Goal: Task Accomplishment & Management: Complete application form

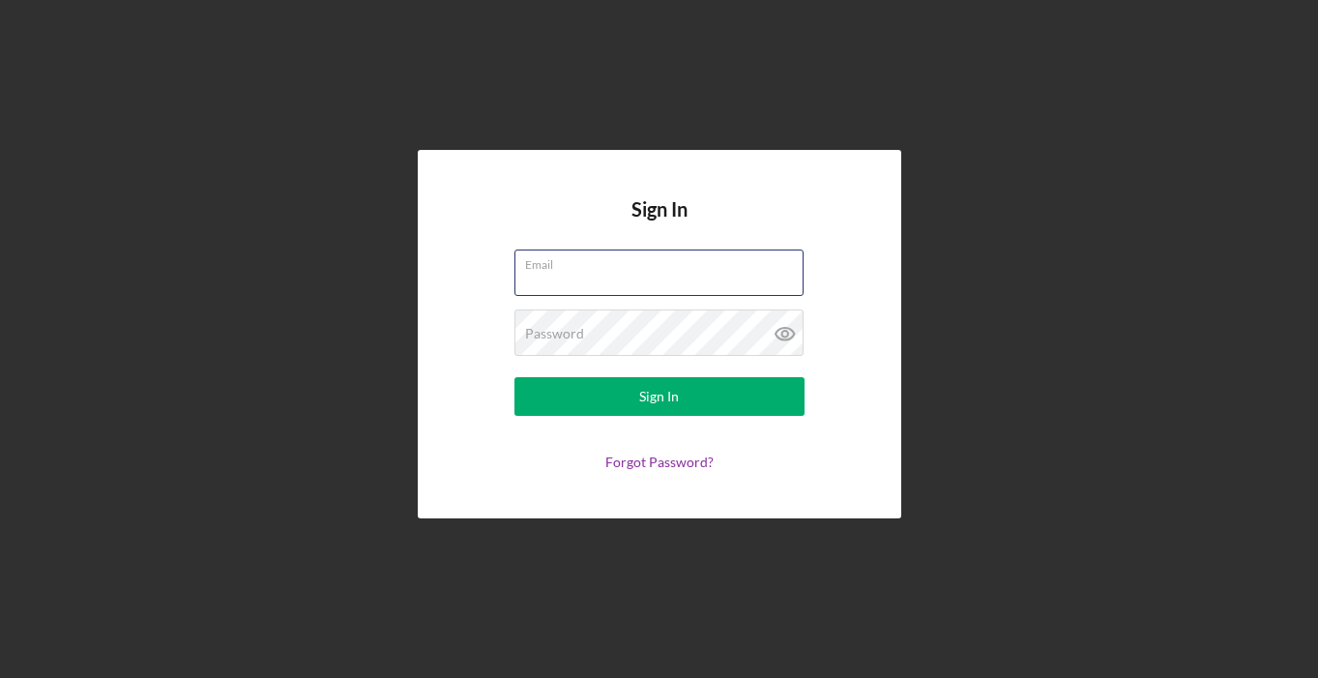
type input "[EMAIL_ADDRESS][DOMAIN_NAME]"
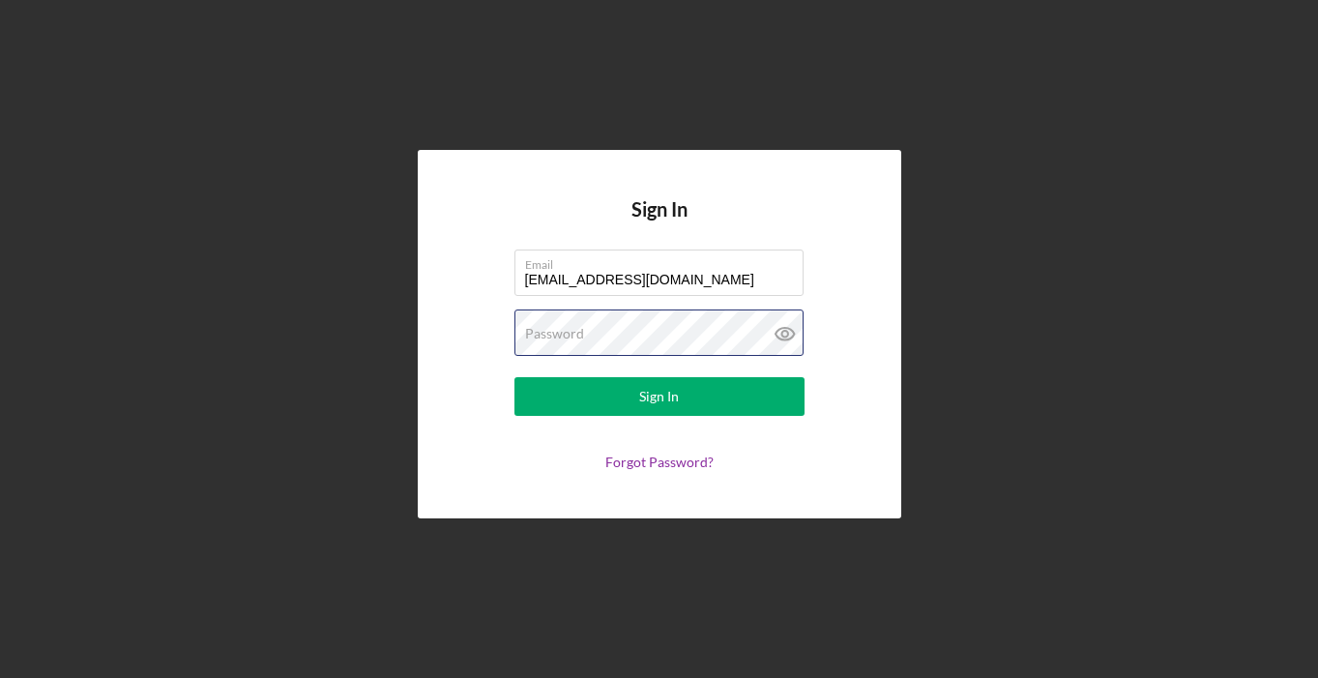
click at [658, 396] on button "Sign In" at bounding box center [659, 396] width 290 height 39
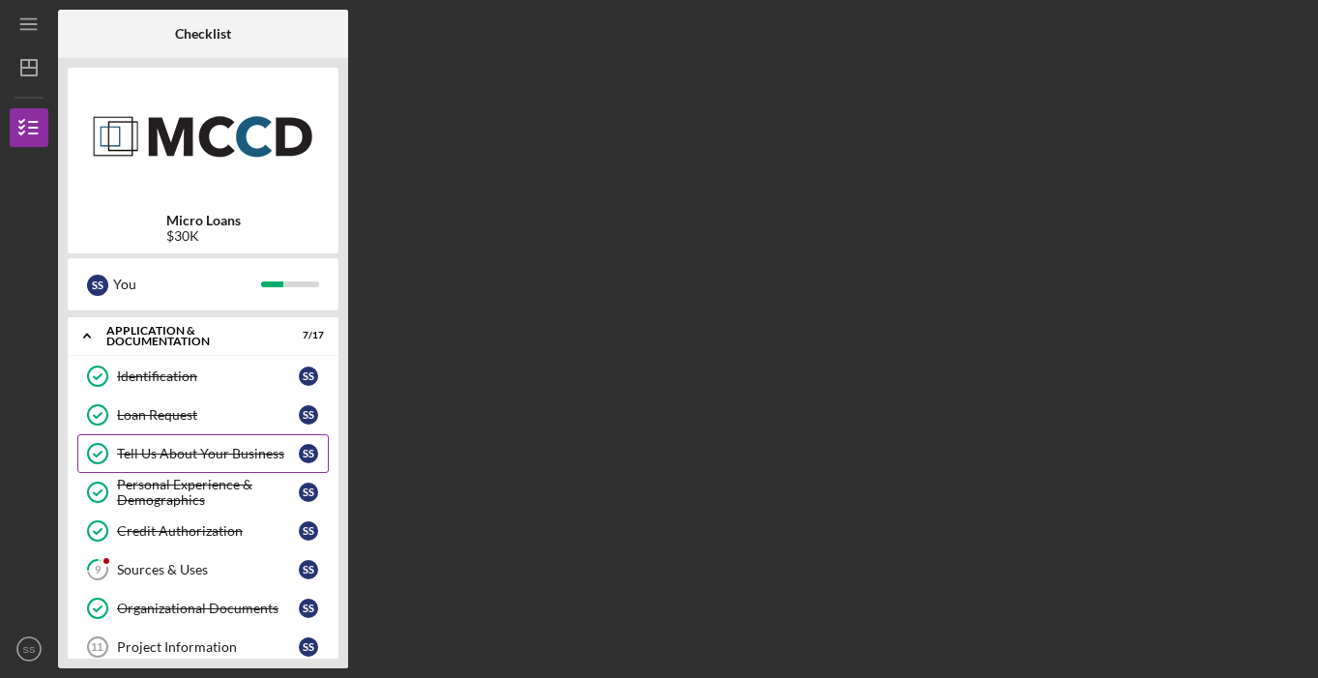
scroll to position [169, 0]
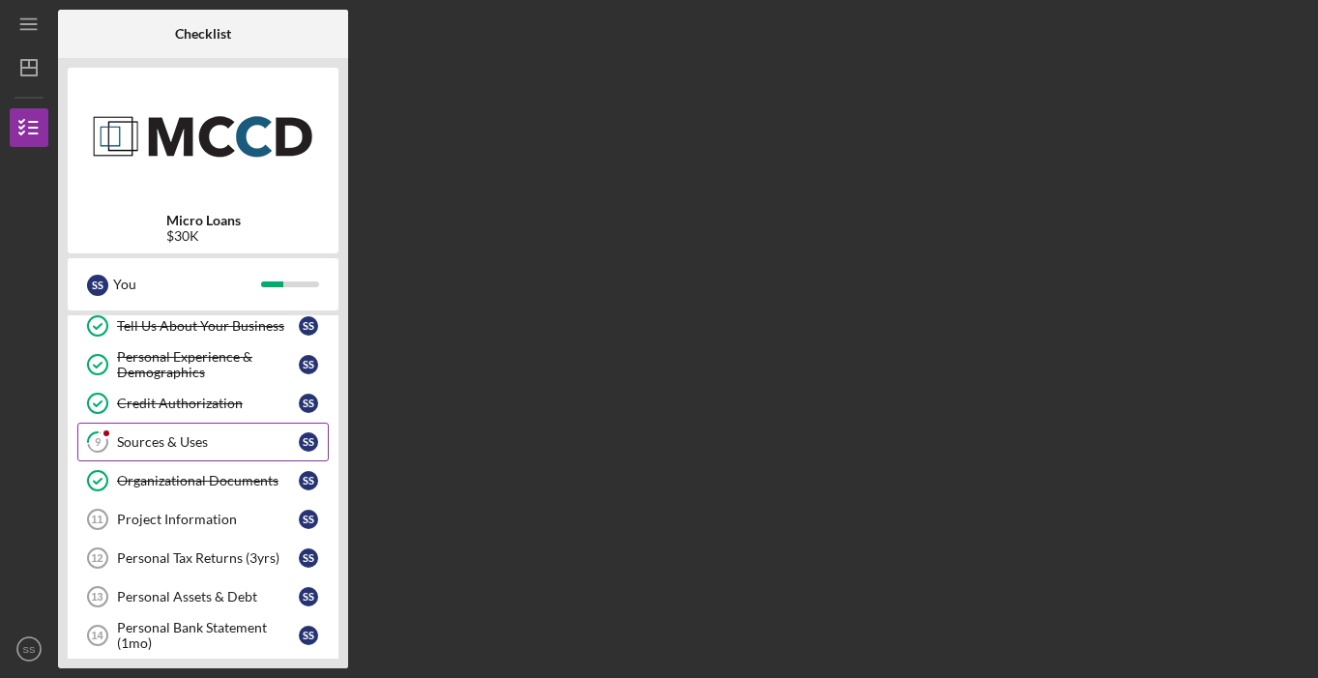
click at [217, 448] on div "Sources & Uses" at bounding box center [208, 441] width 182 height 15
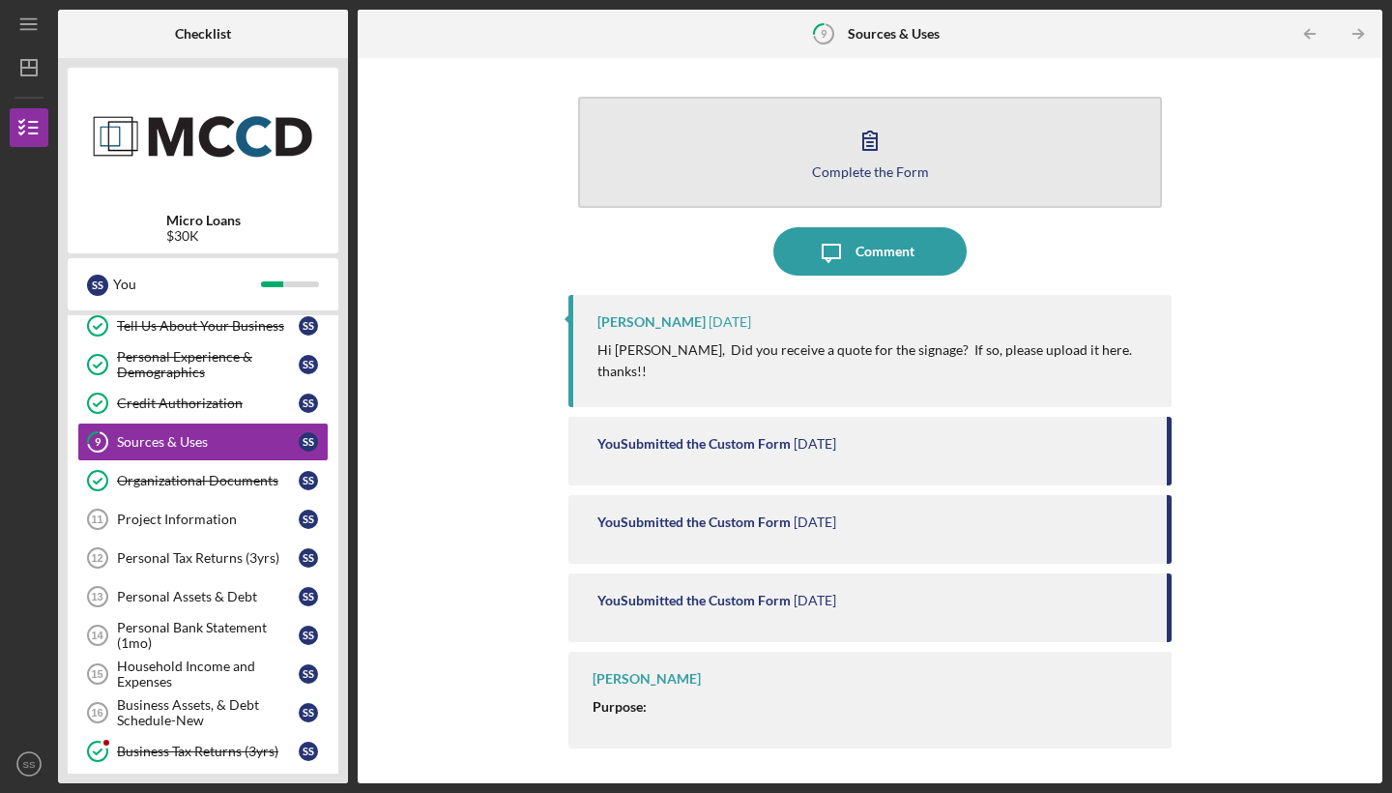
click at [866, 174] on div "Complete the Form" at bounding box center [870, 171] width 117 height 15
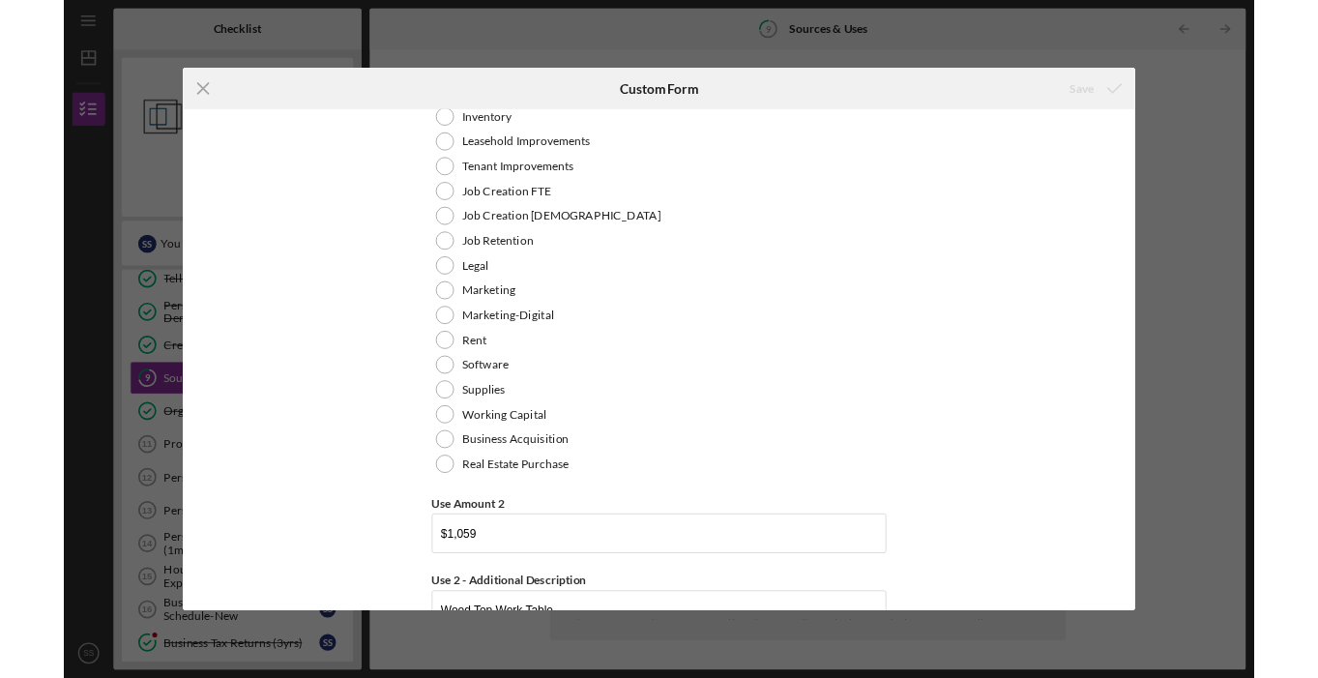
scroll to position [1605, 0]
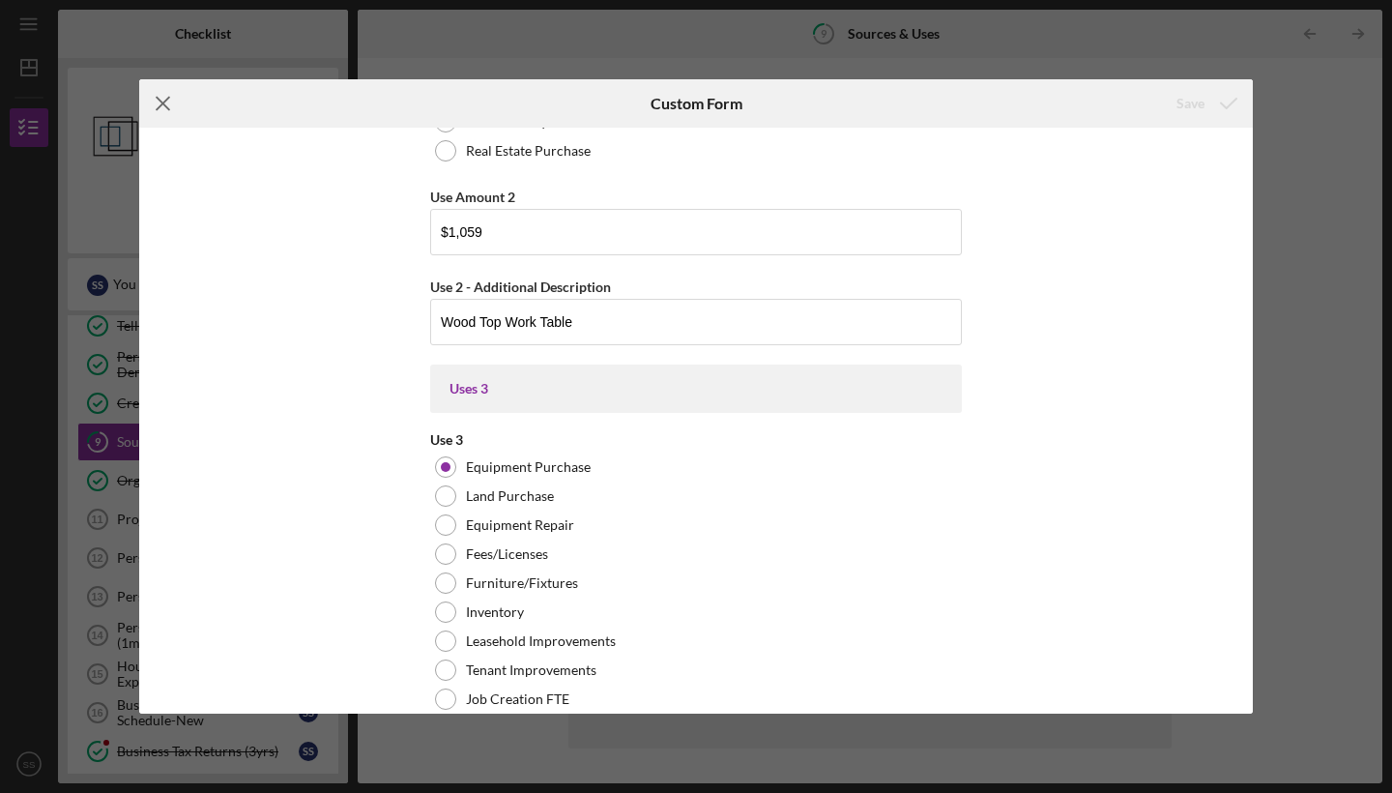
click at [160, 107] on icon "Icon/Menu Close" at bounding box center [163, 103] width 48 height 48
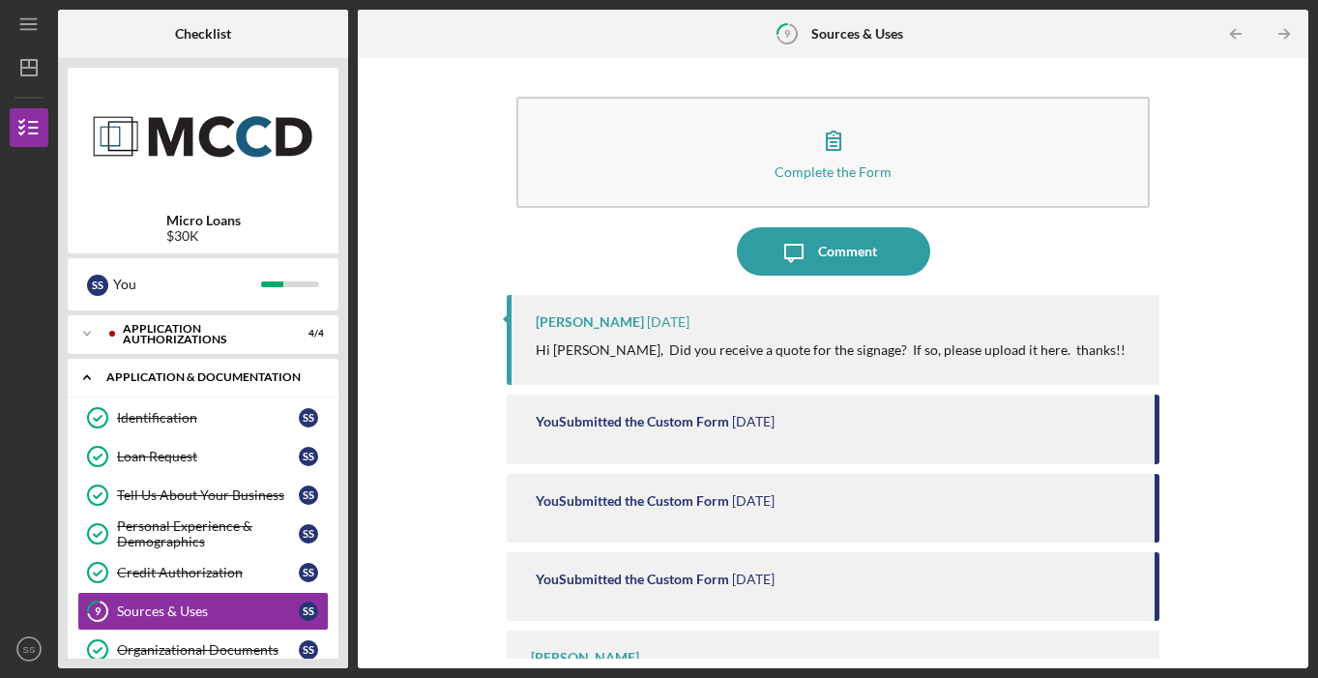
click at [97, 374] on icon "Icon/Expander" at bounding box center [87, 377] width 39 height 39
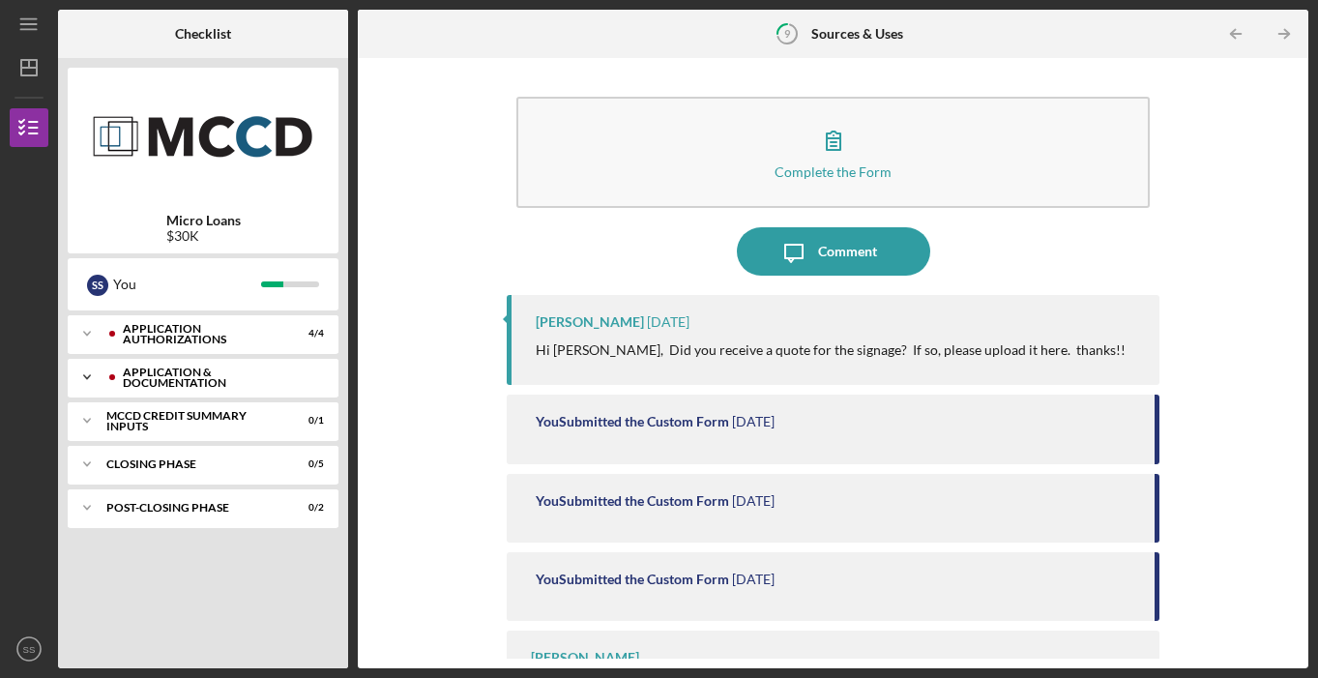
click at [96, 374] on icon "Icon/Expander" at bounding box center [87, 377] width 39 height 39
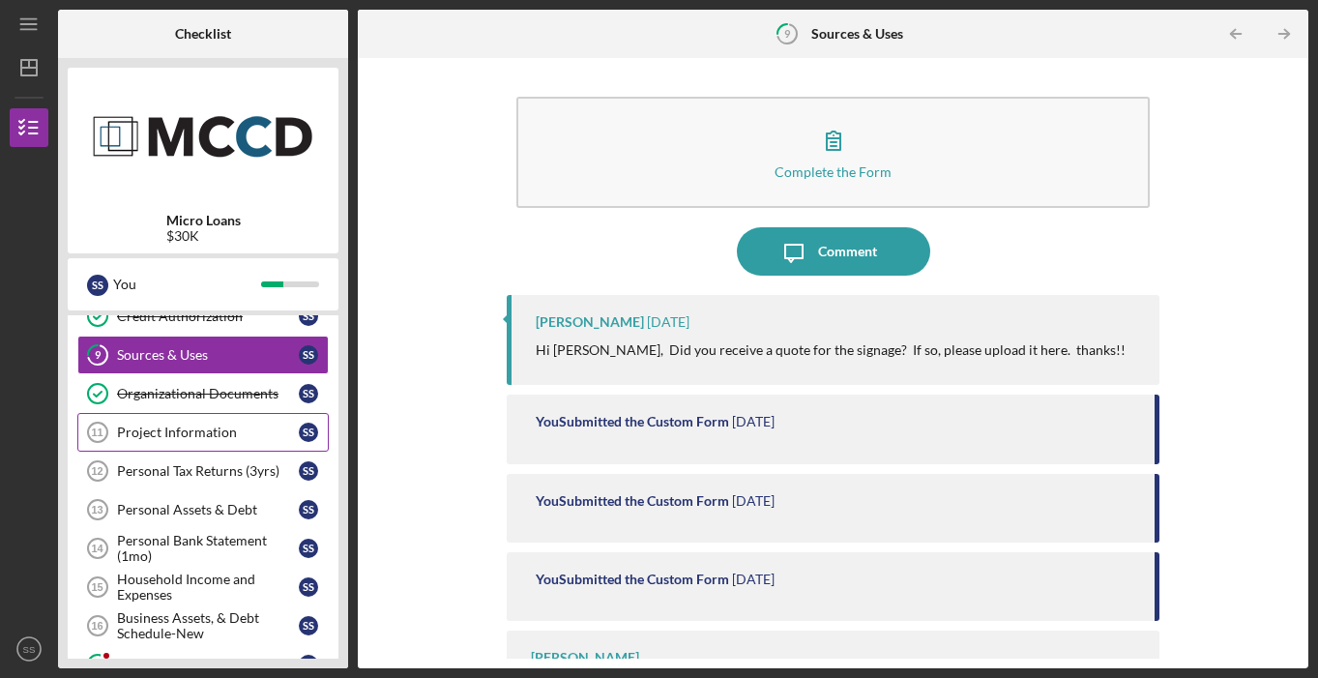
scroll to position [260, 0]
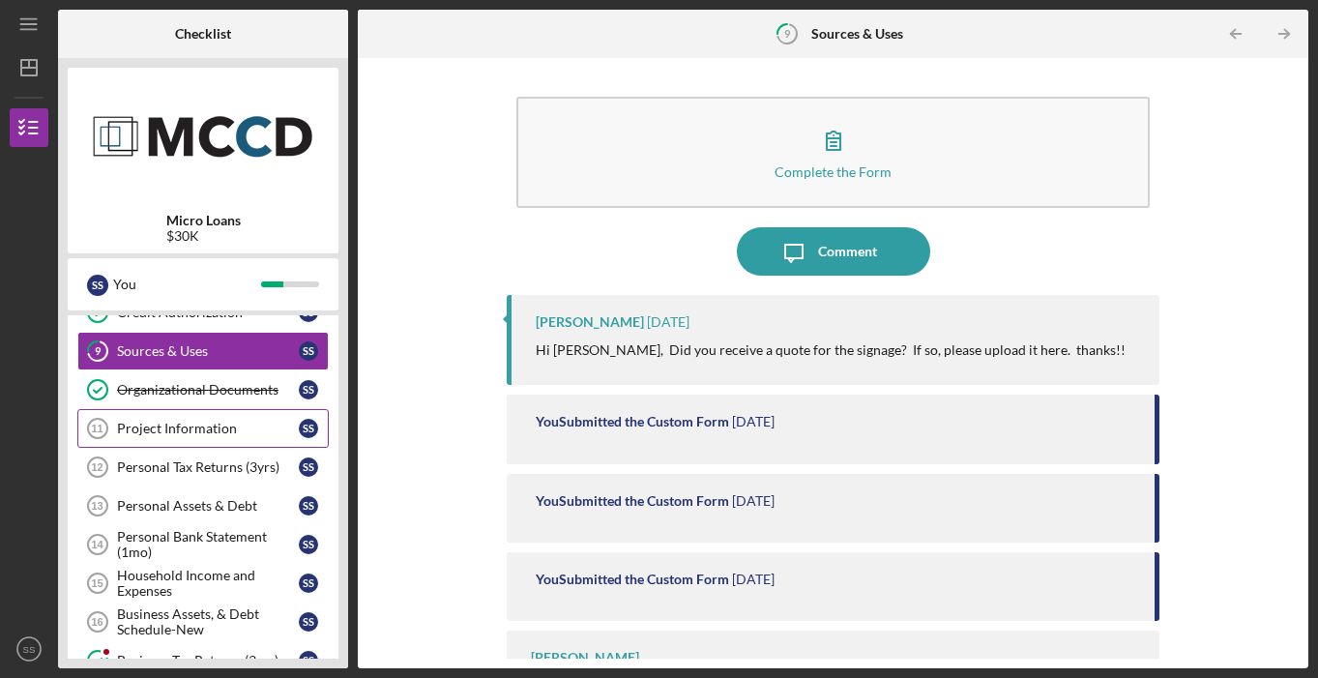
click at [234, 418] on link "Project Information 11 Project Information S S" at bounding box center [202, 428] width 251 height 39
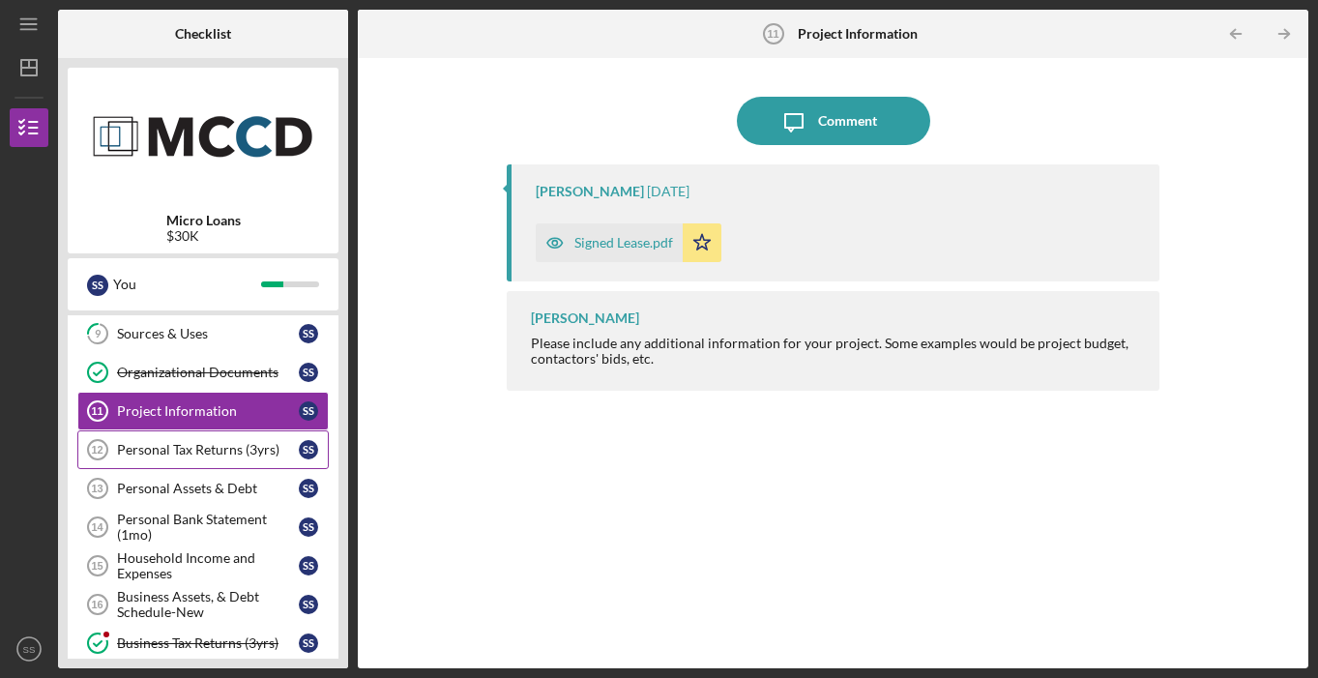
scroll to position [281, 0]
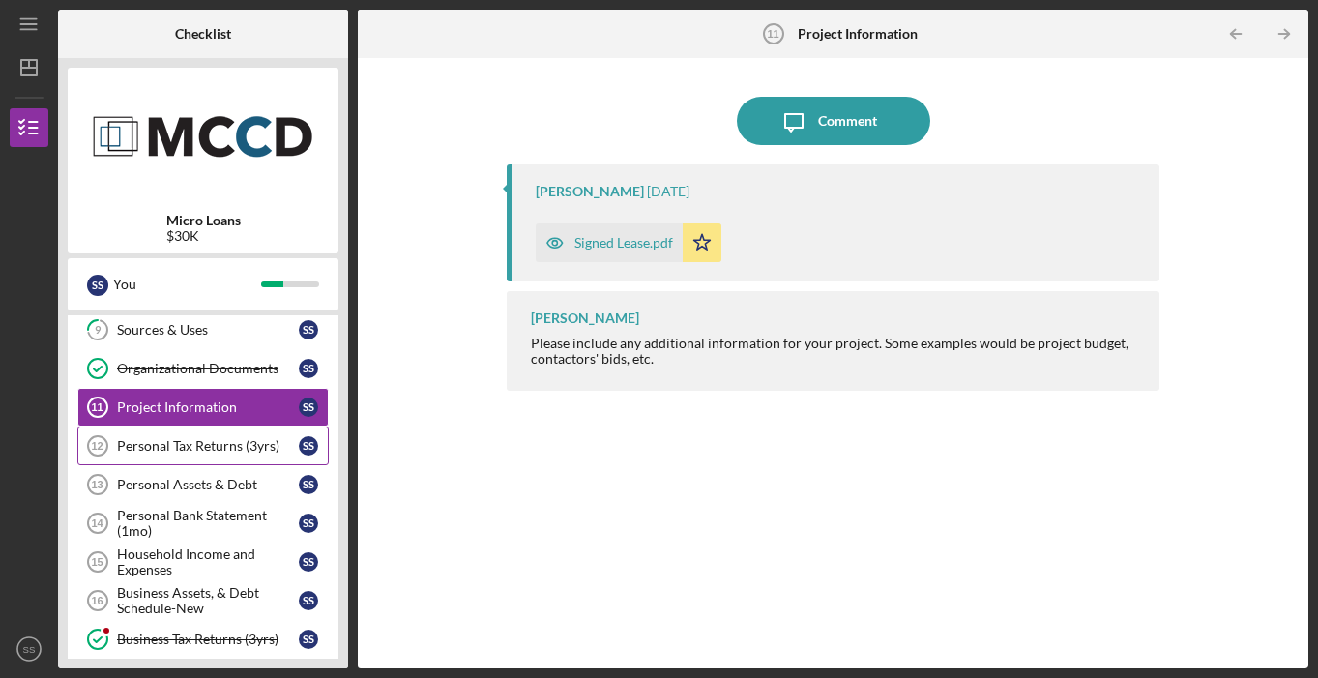
click at [269, 452] on div "Personal Tax Returns (3yrs)" at bounding box center [208, 445] width 182 height 15
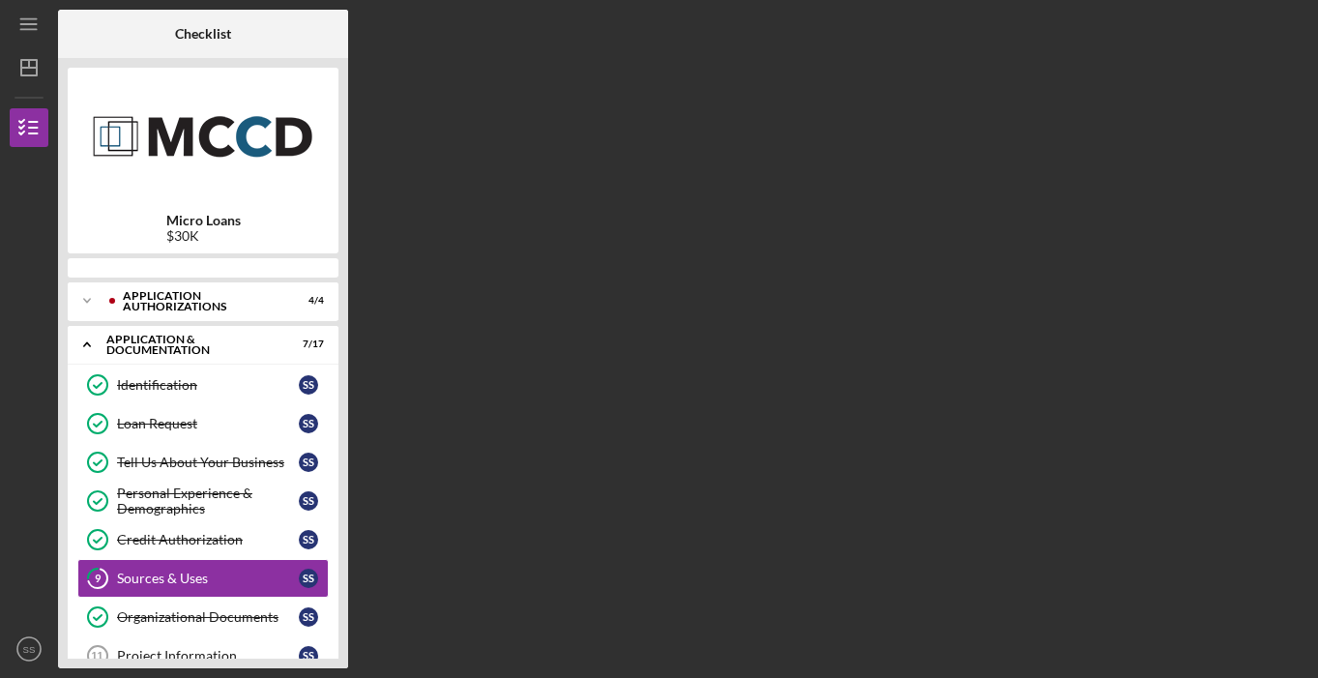
scroll to position [108, 0]
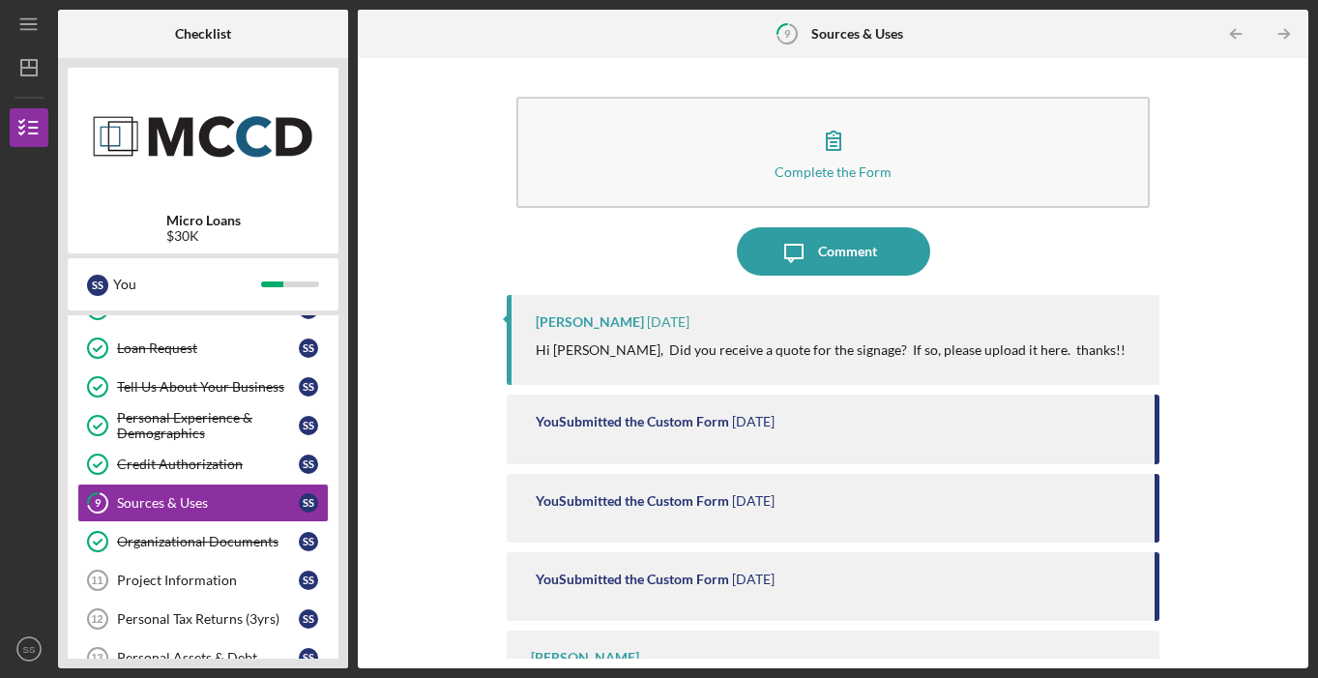
click at [912, 318] on div "[PERSON_NAME] [DATE]" at bounding box center [837, 321] width 603 height 15
click at [913, 346] on p "Hi [PERSON_NAME], Did you receive a quote for the signage? If so, please upload…" at bounding box center [831, 349] width 590 height 21
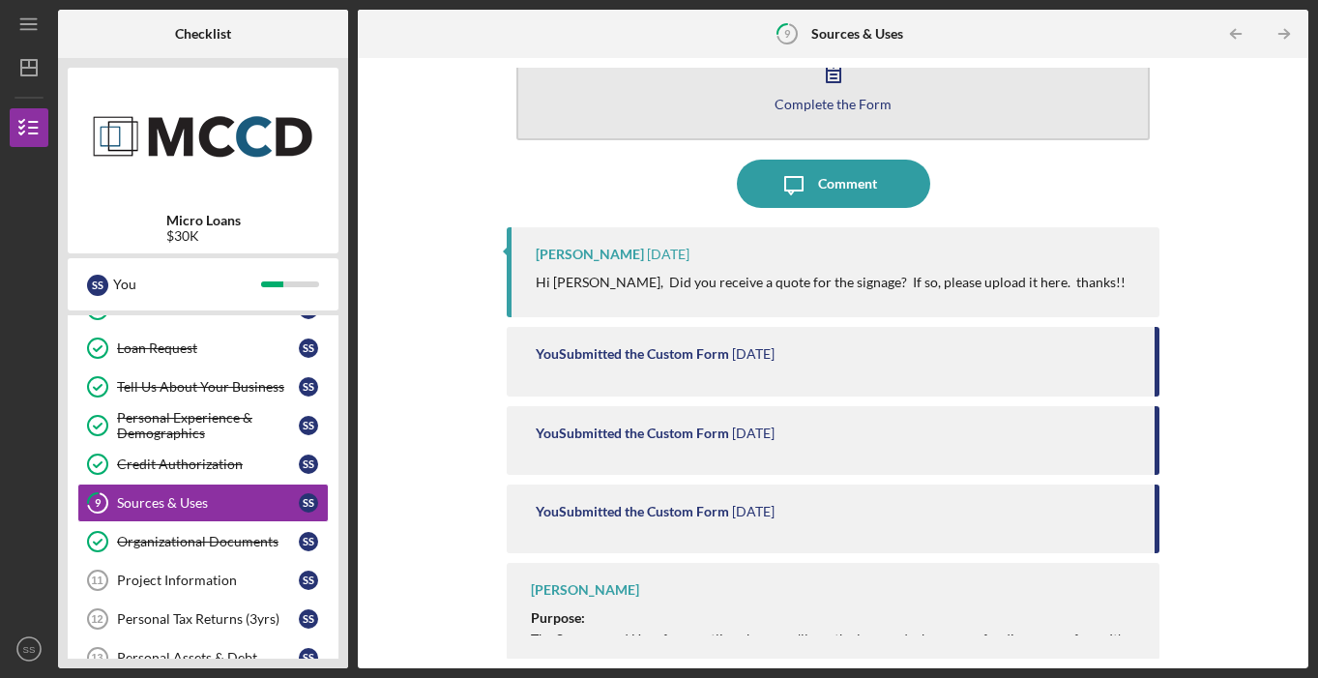
click at [856, 125] on button "Complete the Form Form" at bounding box center [832, 84] width 632 height 111
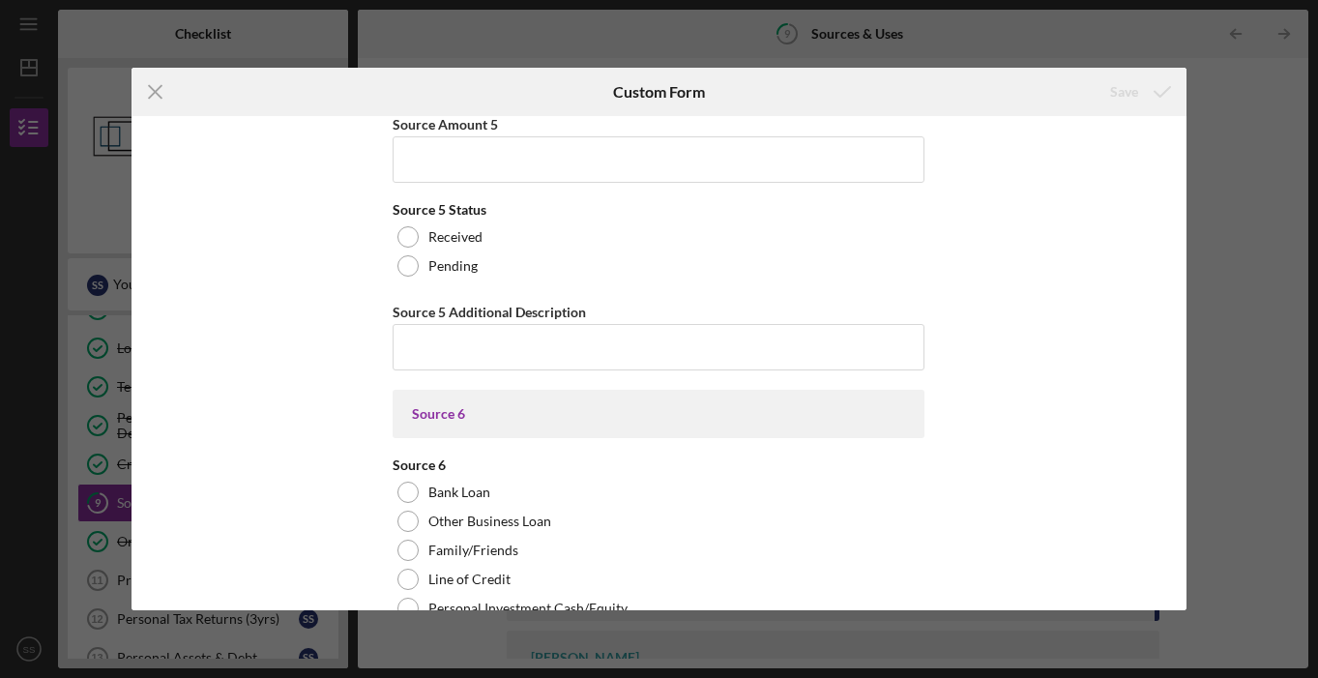
scroll to position [9714, 0]
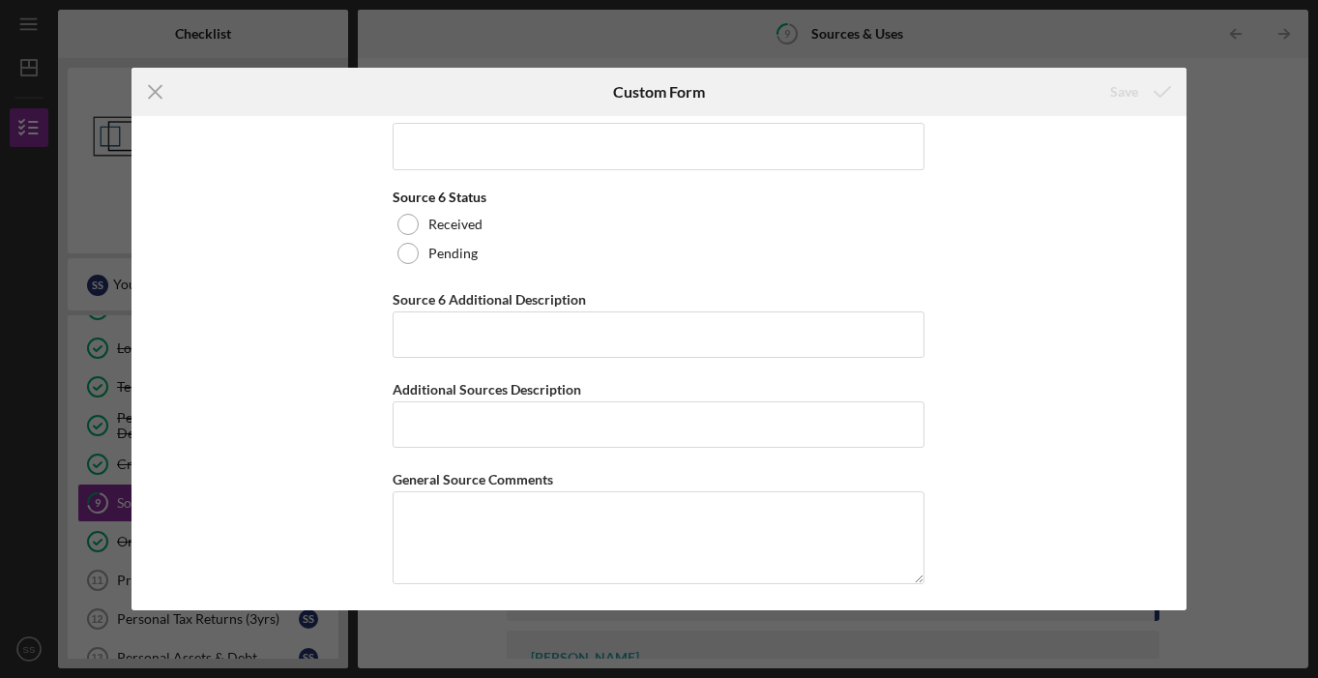
click at [168, 87] on icon "Icon/Menu Close" at bounding box center [155, 92] width 48 height 48
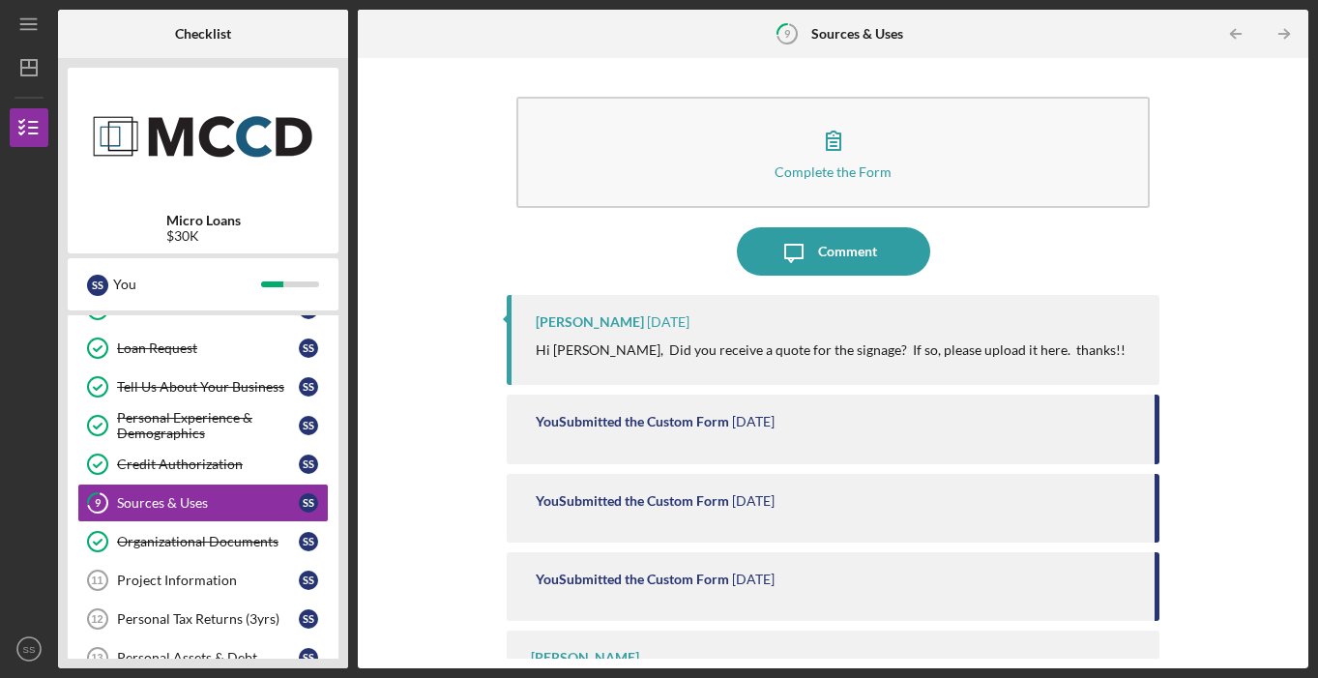
click at [956, 336] on div "Natalie Mouilso 2 days ago Hi Sarai, Did you receive a quote for the signage? I…" at bounding box center [833, 340] width 652 height 90
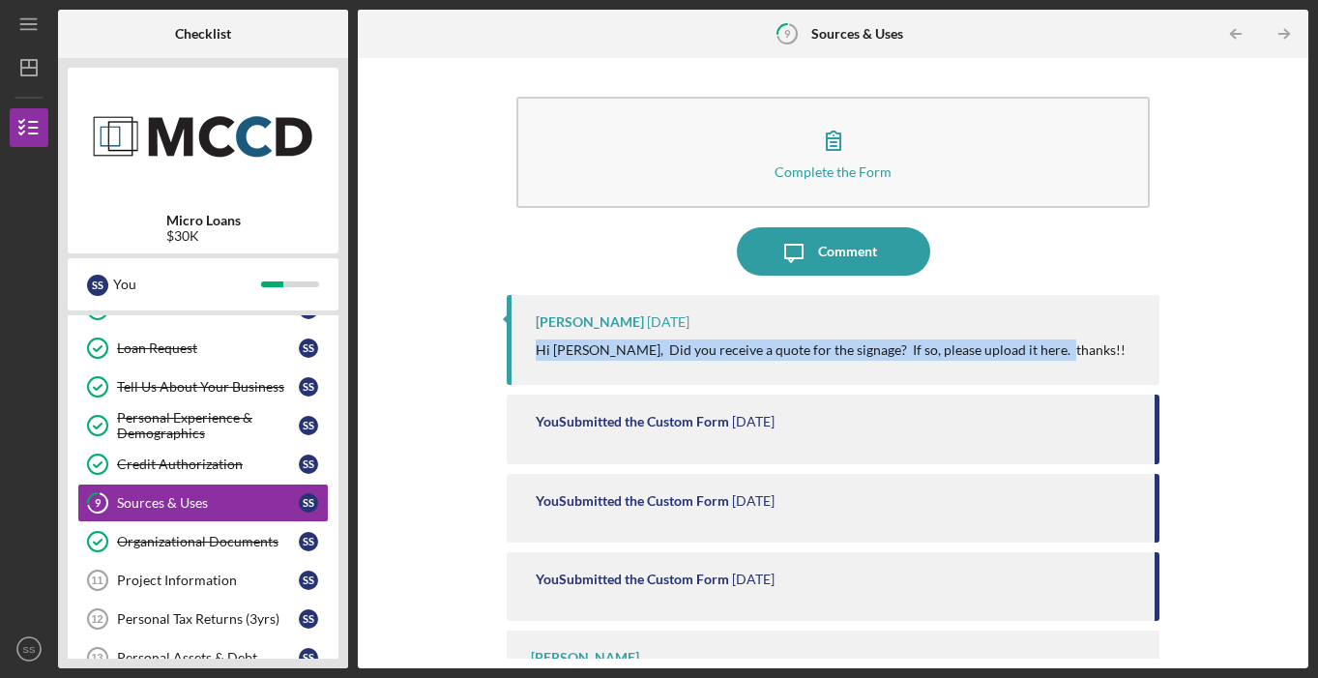
click at [850, 366] on div "Natalie Mouilso 2 days ago Hi Sarai, Did you receive a quote for the signage? I…" at bounding box center [833, 340] width 652 height 90
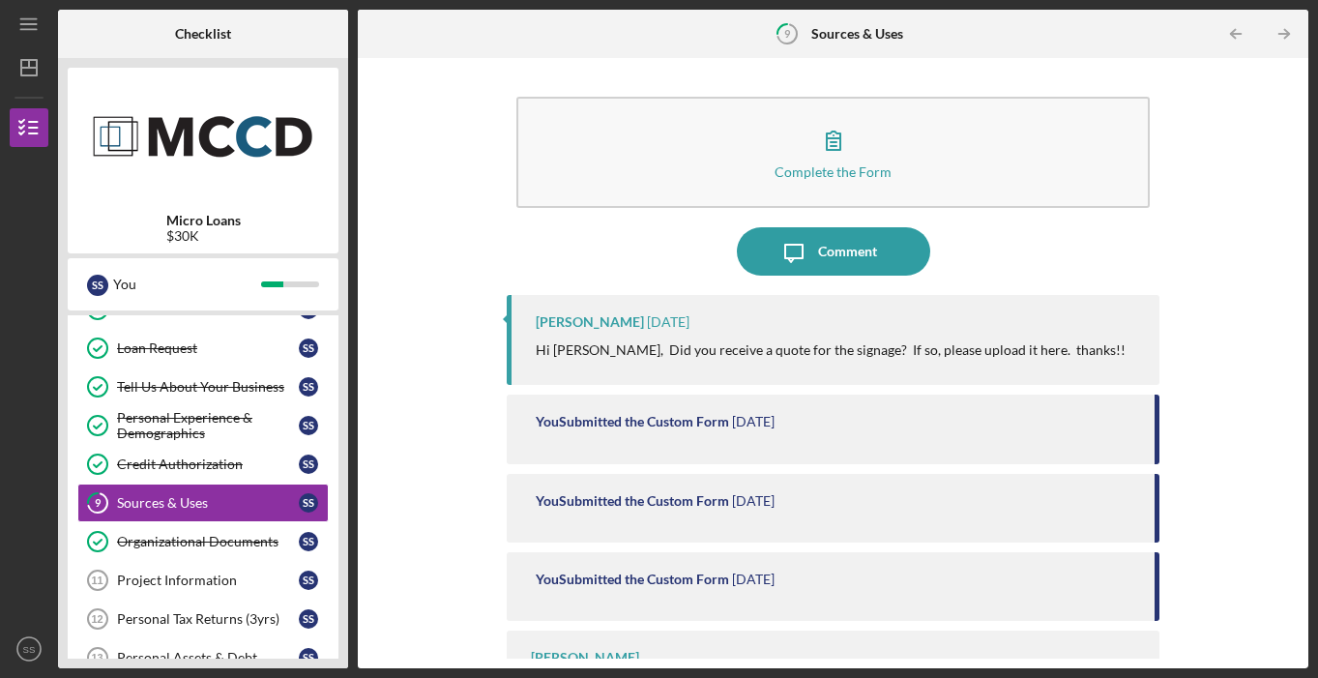
click at [674, 413] on div "You Submitted the Custom Form 5 days ago" at bounding box center [833, 428] width 652 height 69
click at [666, 417] on div "You Submitted the Custom Form" at bounding box center [632, 421] width 193 height 15
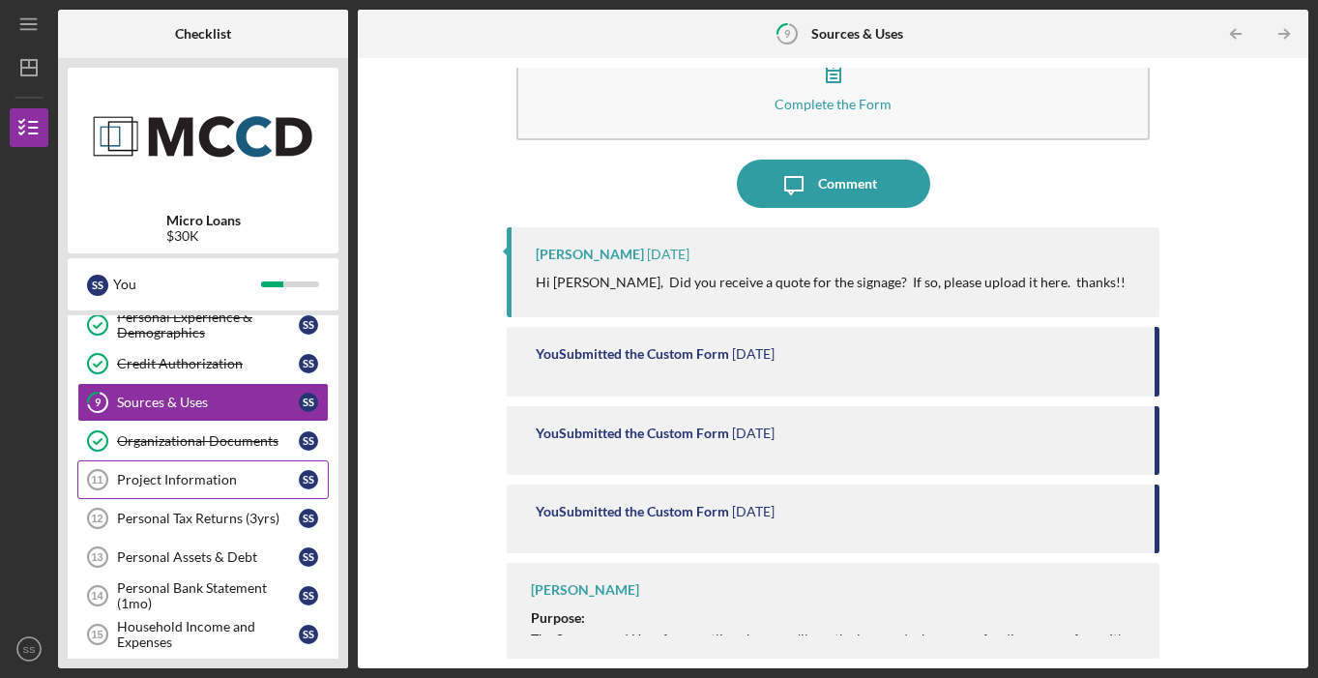
scroll to position [213, 0]
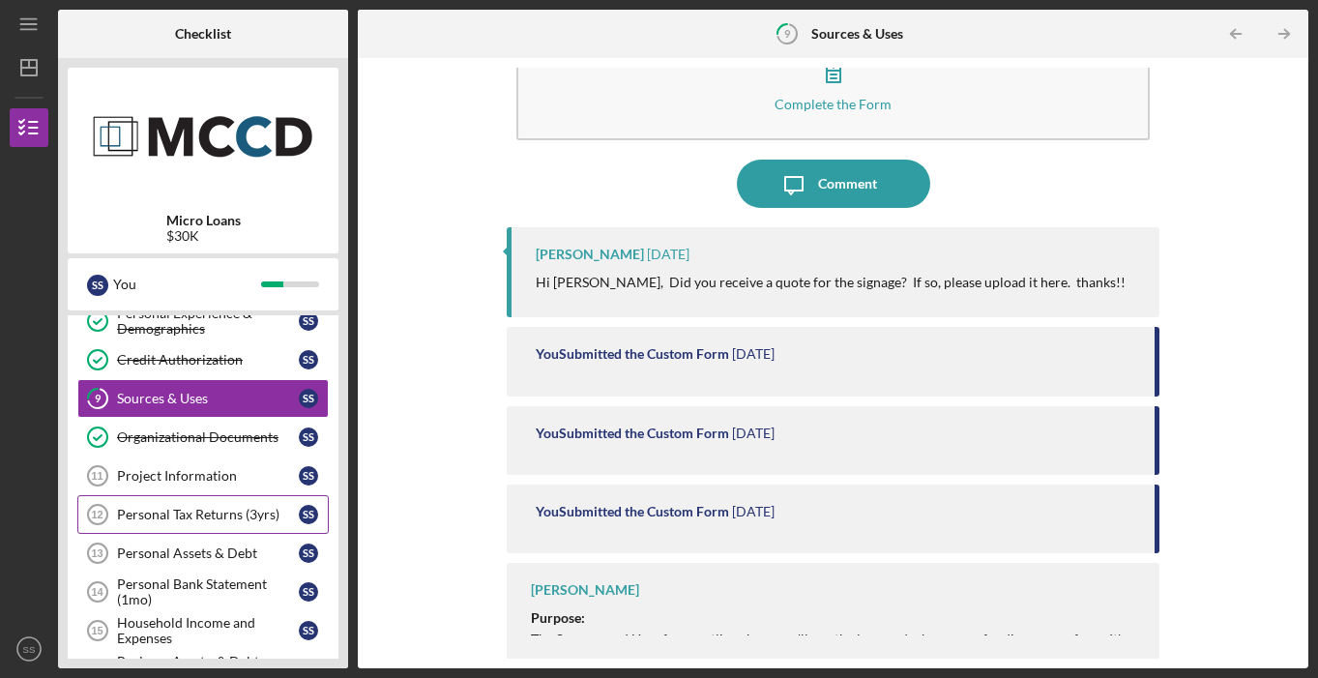
click at [243, 518] on div "Personal Tax Returns (3yrs)" at bounding box center [208, 514] width 182 height 15
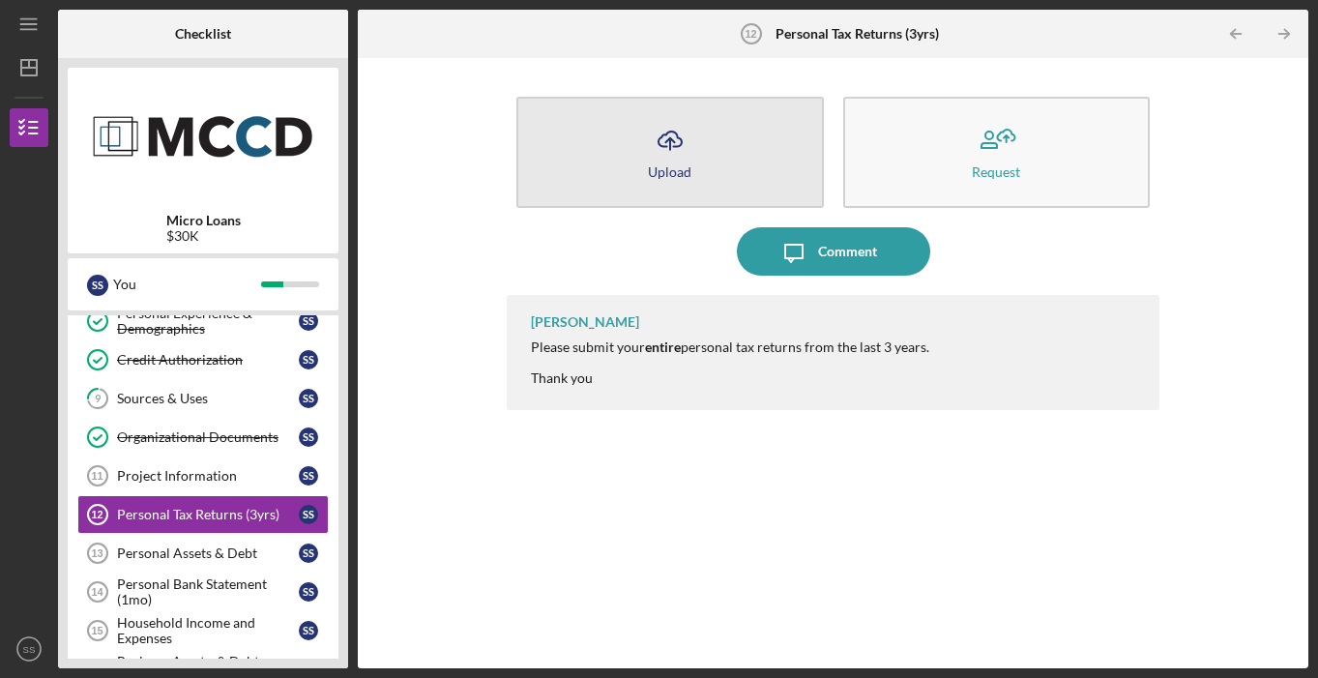
click at [721, 131] on button "Icon/Upload Upload" at bounding box center [669, 152] width 306 height 111
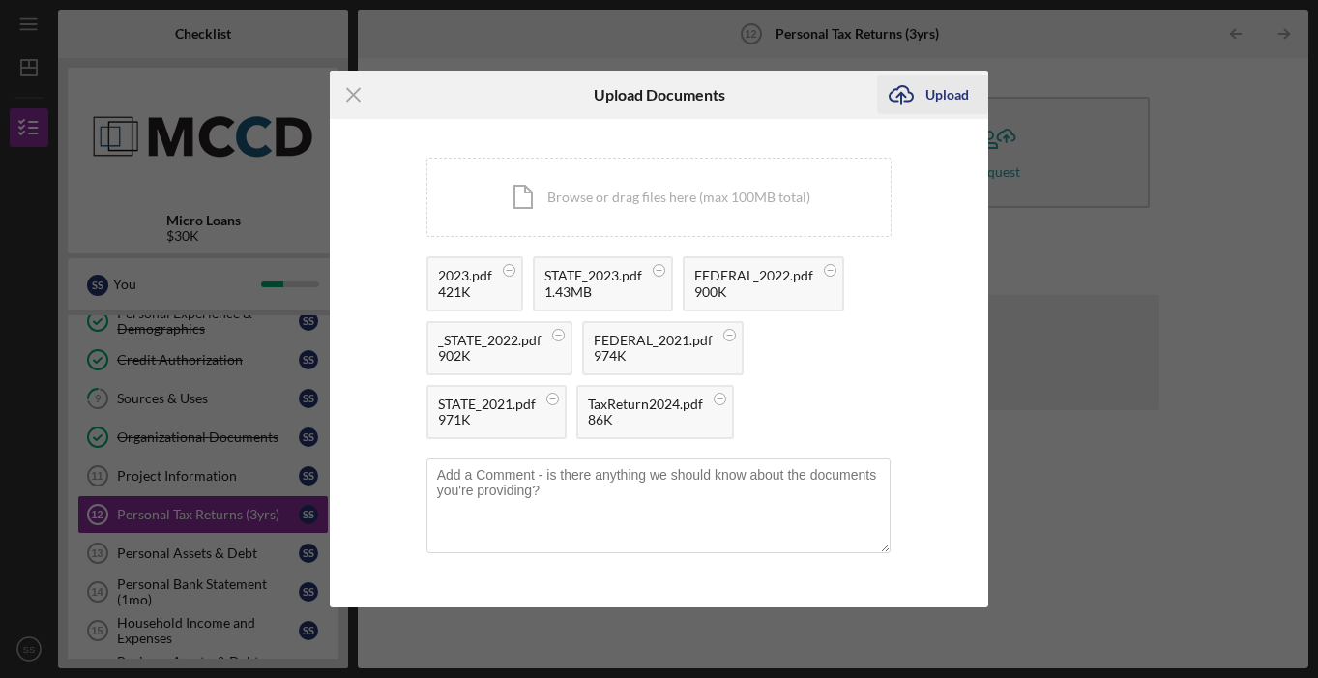
click at [932, 102] on div "Upload" at bounding box center [947, 94] width 44 height 39
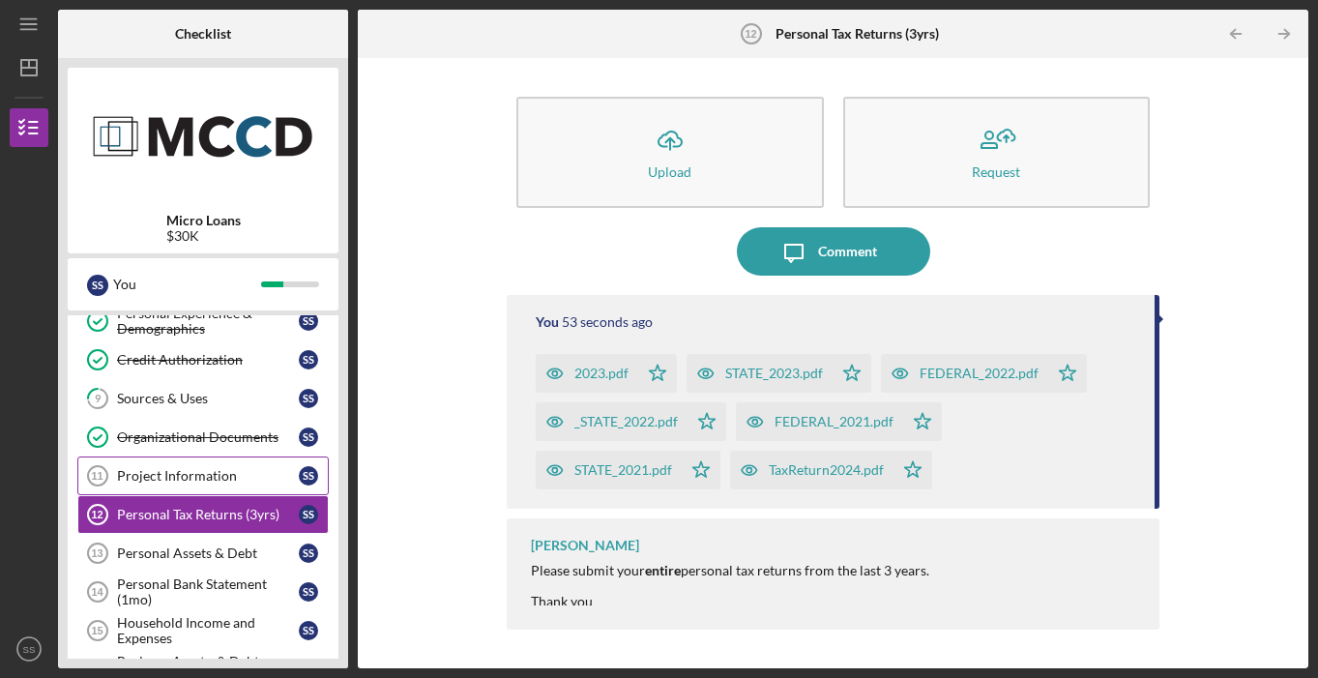
click at [250, 473] on div "Project Information" at bounding box center [208, 475] width 182 height 15
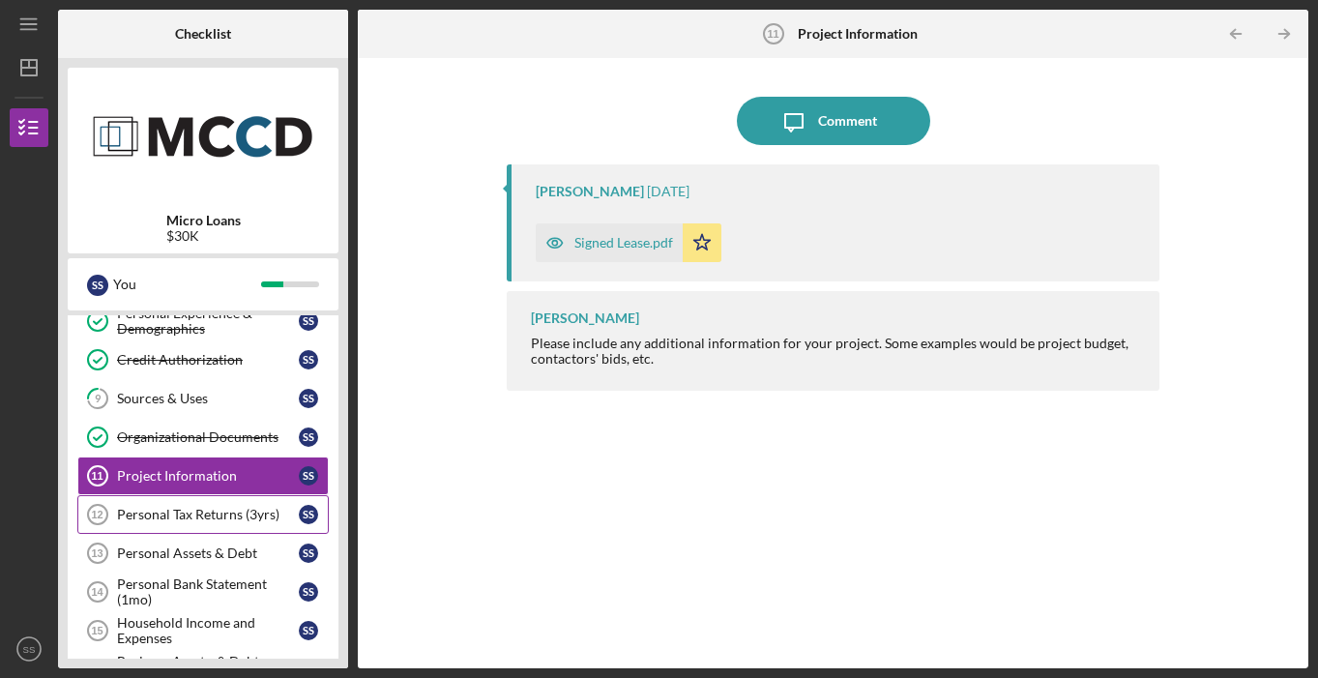
click at [244, 500] on link "Personal Tax Returns (3yrs) 12 Personal Tax Returns (3yrs) S S" at bounding box center [202, 514] width 251 height 39
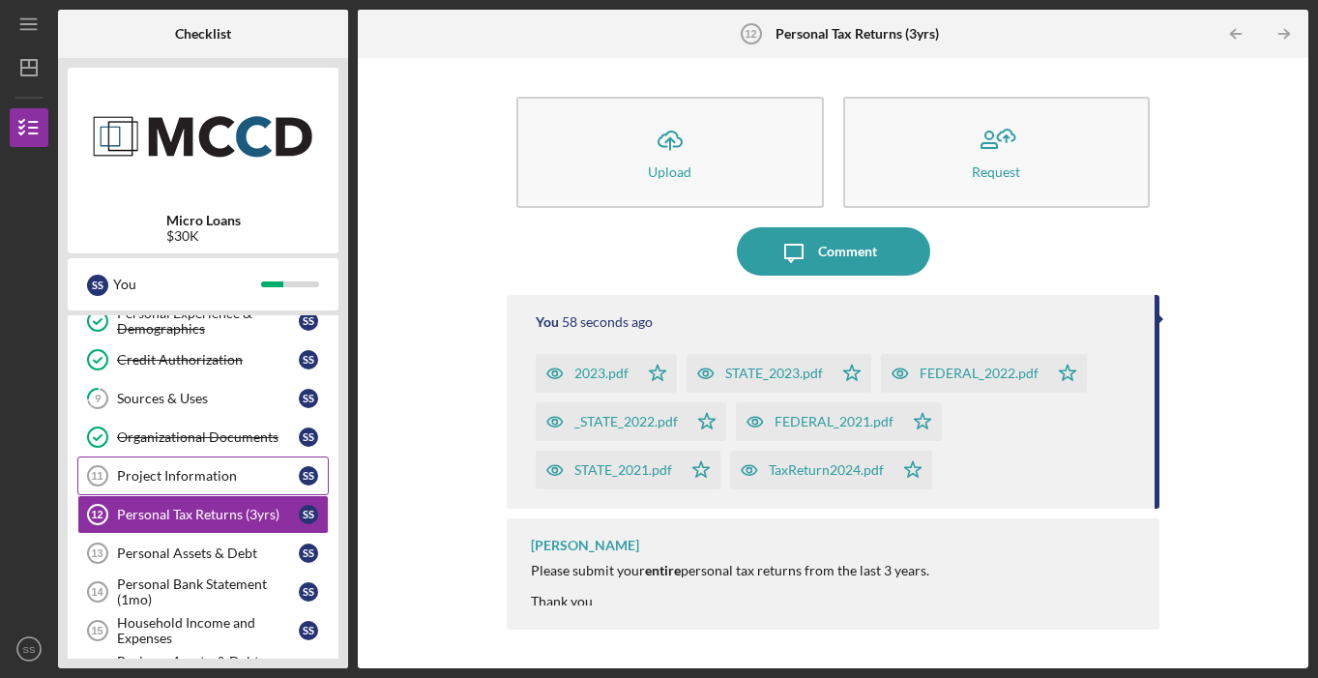
click at [210, 479] on div "Project Information" at bounding box center [208, 475] width 182 height 15
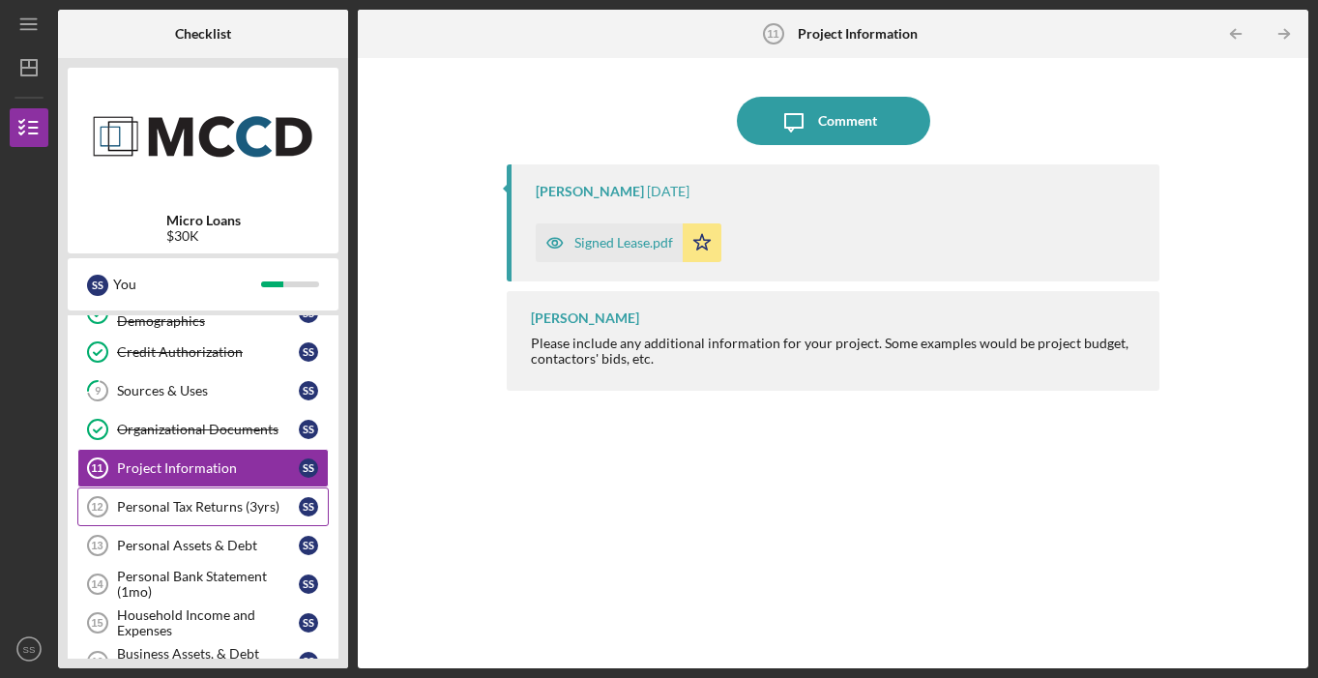
scroll to position [256, 0]
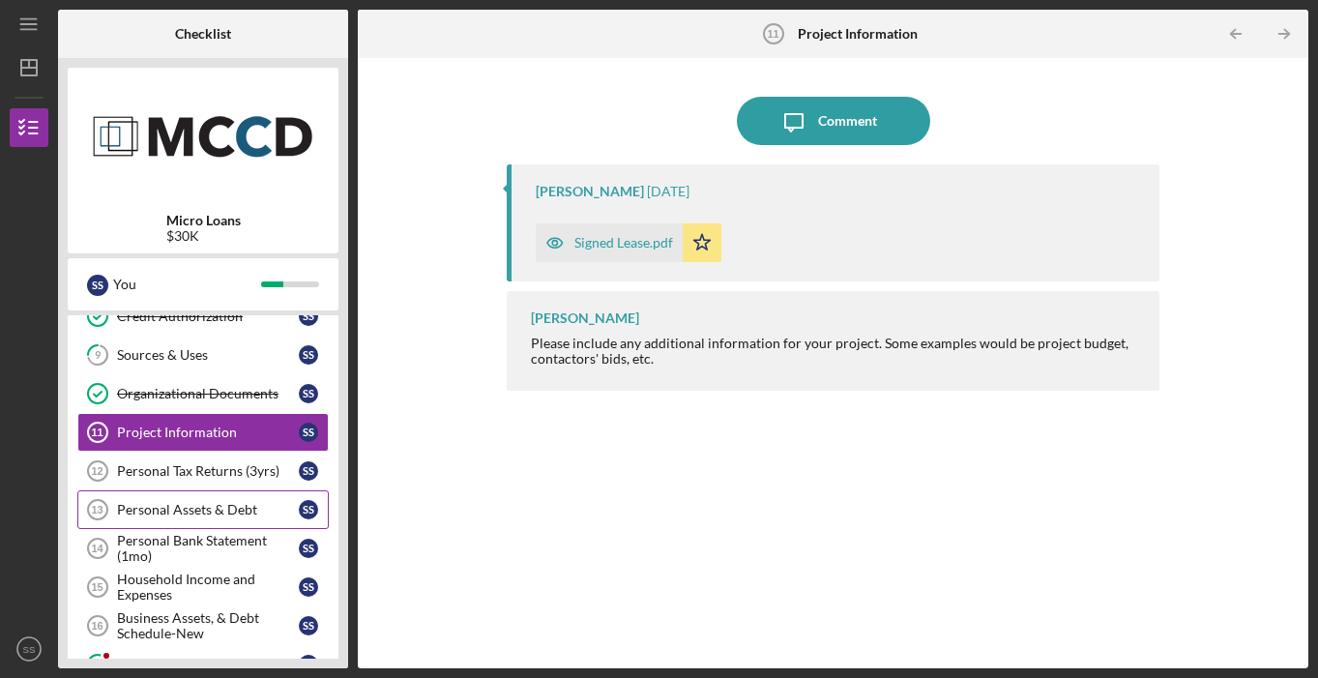
click at [244, 521] on link "Personal Assets & Debt 13 Personal Assets & Debt S S" at bounding box center [202, 509] width 251 height 39
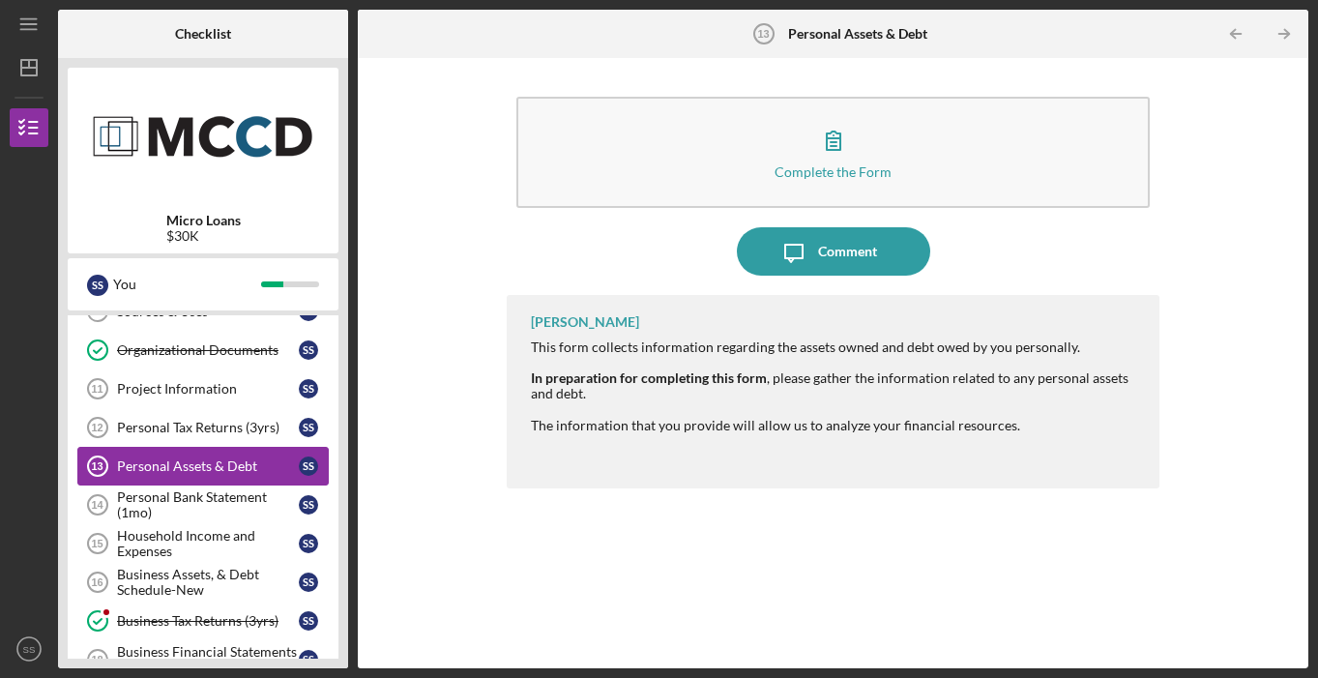
scroll to position [417, 0]
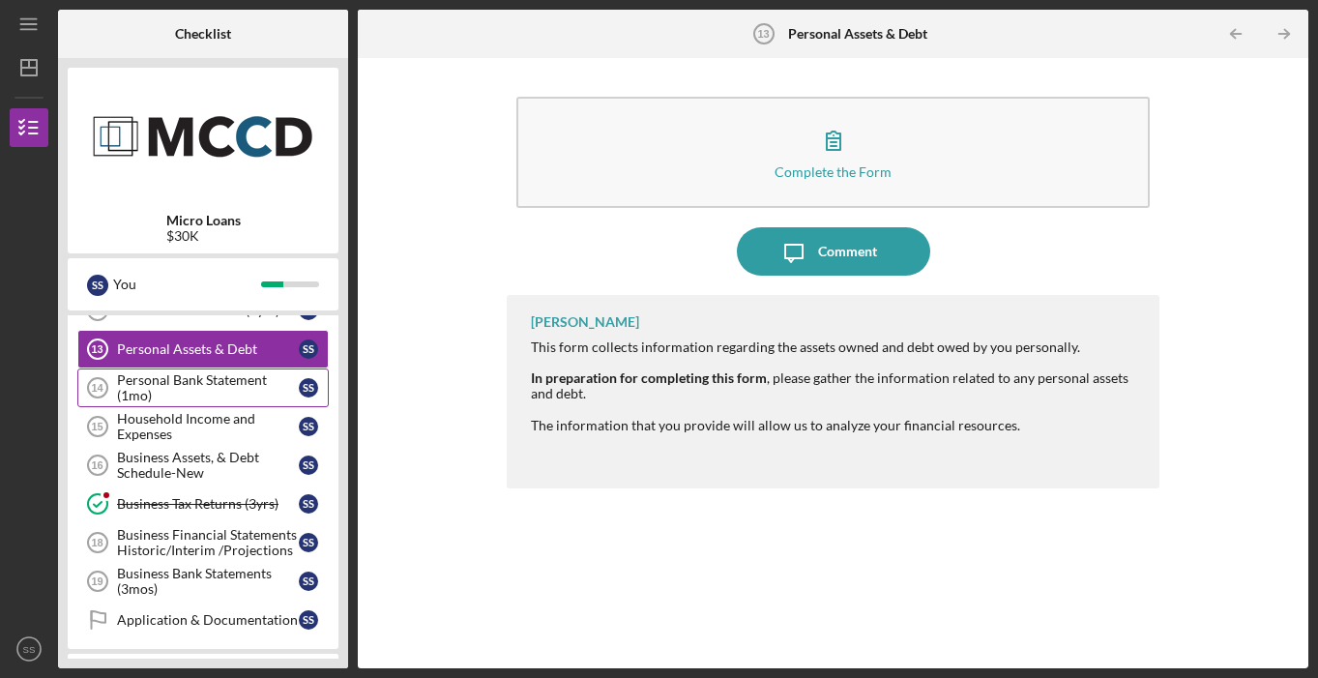
click at [209, 397] on div "Personal Bank Statement (1mo)" at bounding box center [208, 387] width 182 height 31
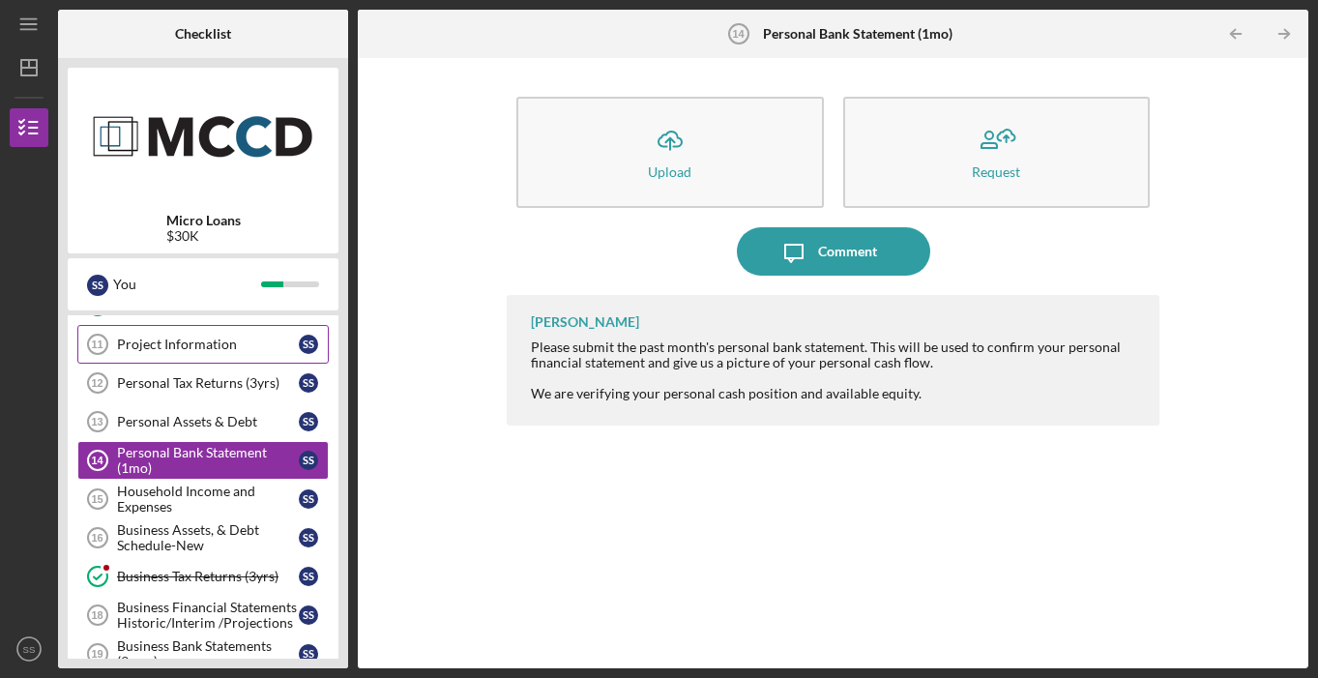
scroll to position [305, 0]
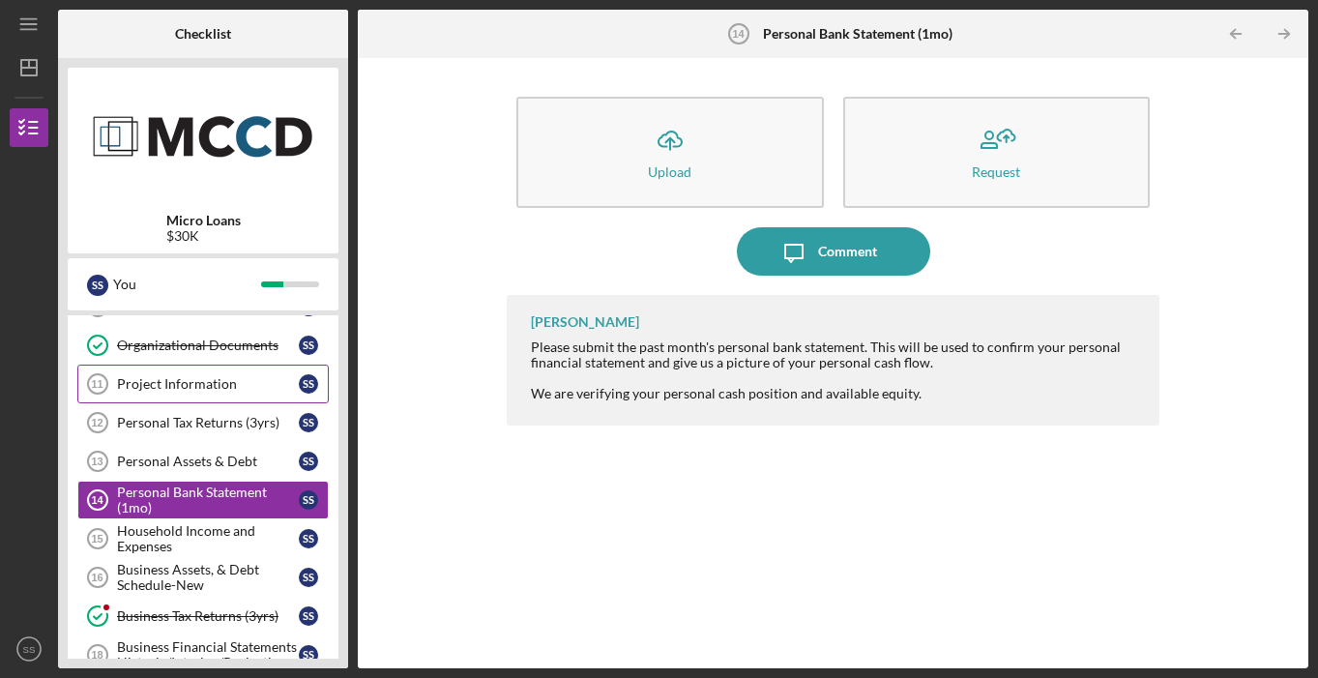
click at [219, 378] on div "Project Information" at bounding box center [208, 383] width 182 height 15
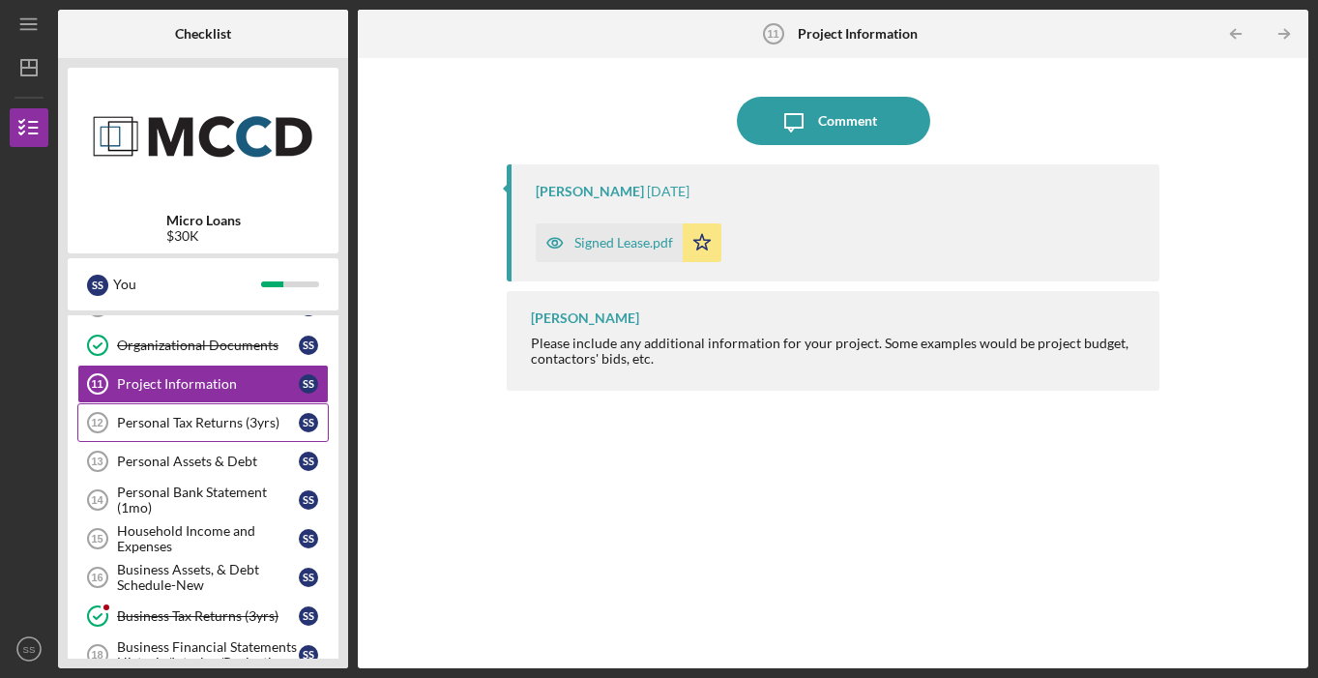
click at [284, 420] on div "Personal Tax Returns (3yrs)" at bounding box center [208, 422] width 182 height 15
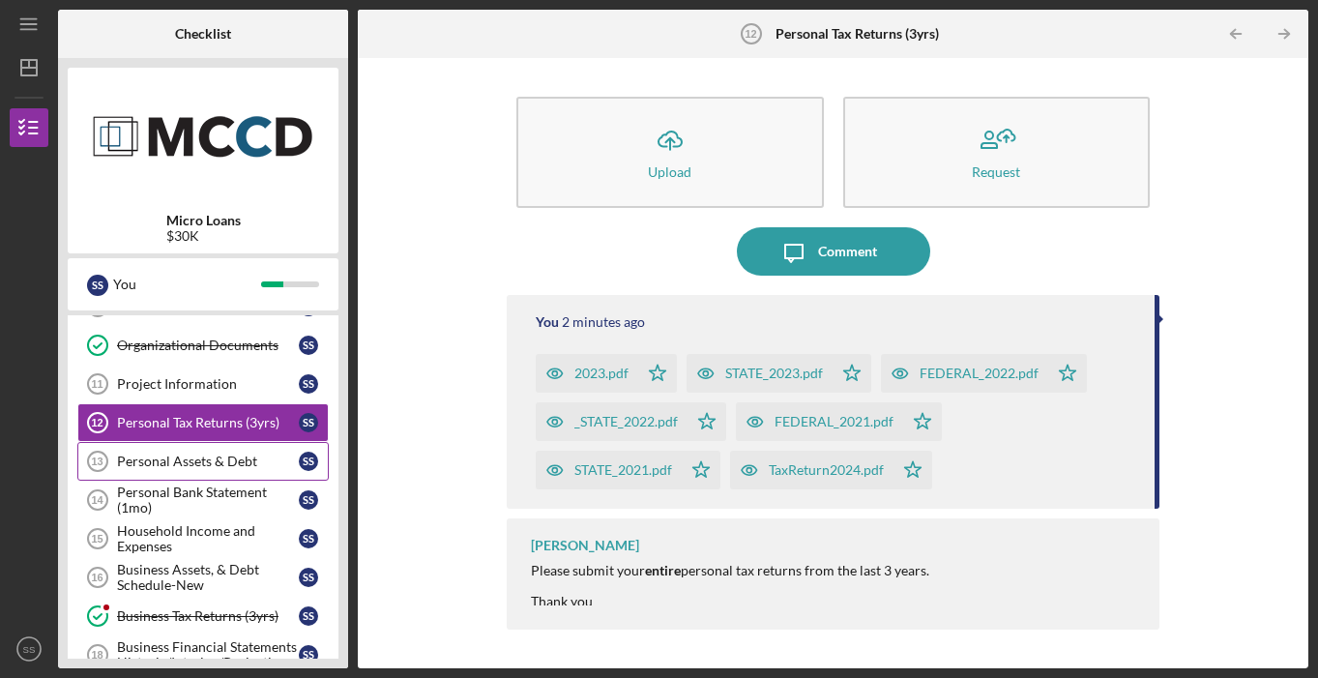
click at [203, 469] on link "Personal Assets & Debt 13 Personal Assets & Debt S S" at bounding box center [202, 461] width 251 height 39
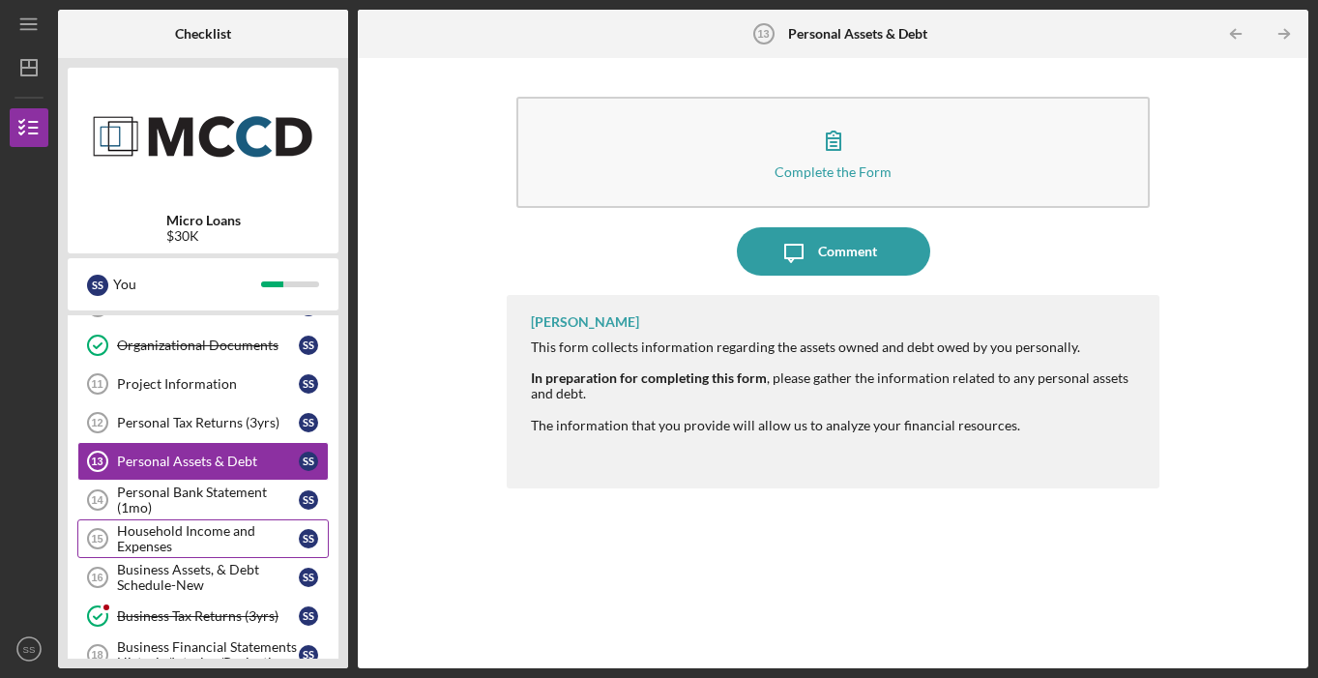
scroll to position [308, 0]
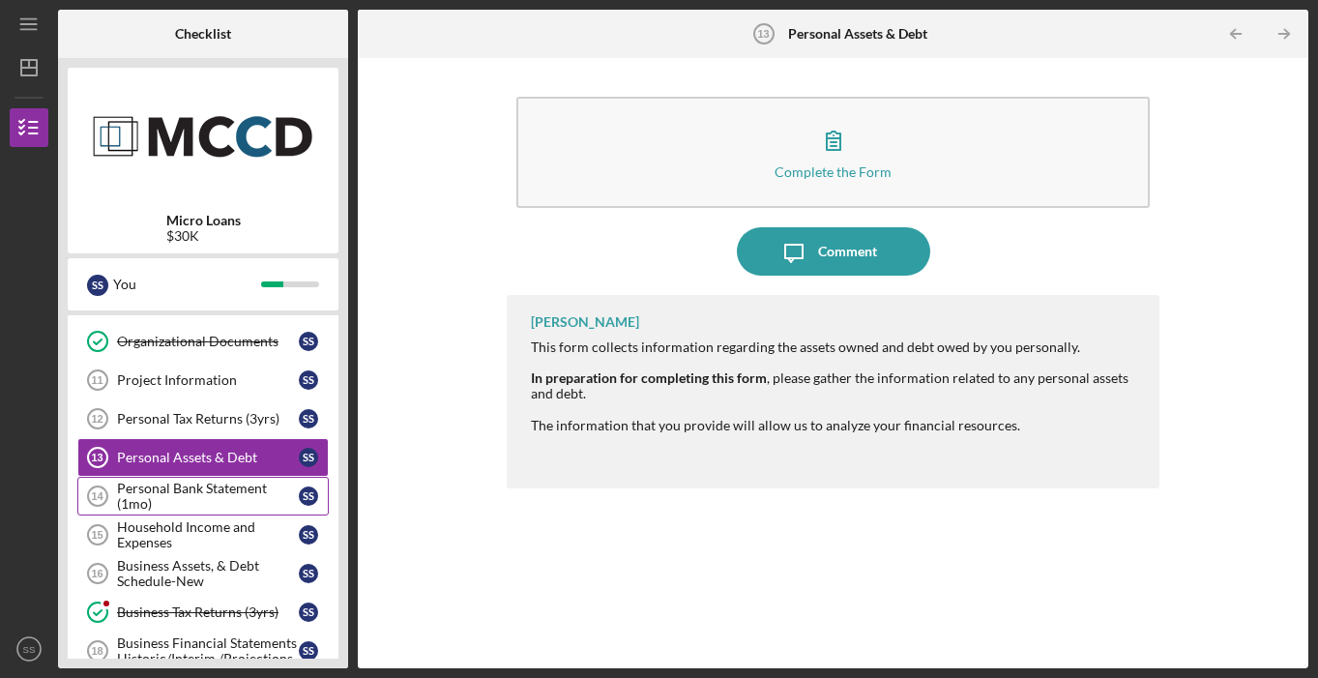
click at [219, 504] on div "Personal Bank Statement (1mo)" at bounding box center [208, 496] width 182 height 31
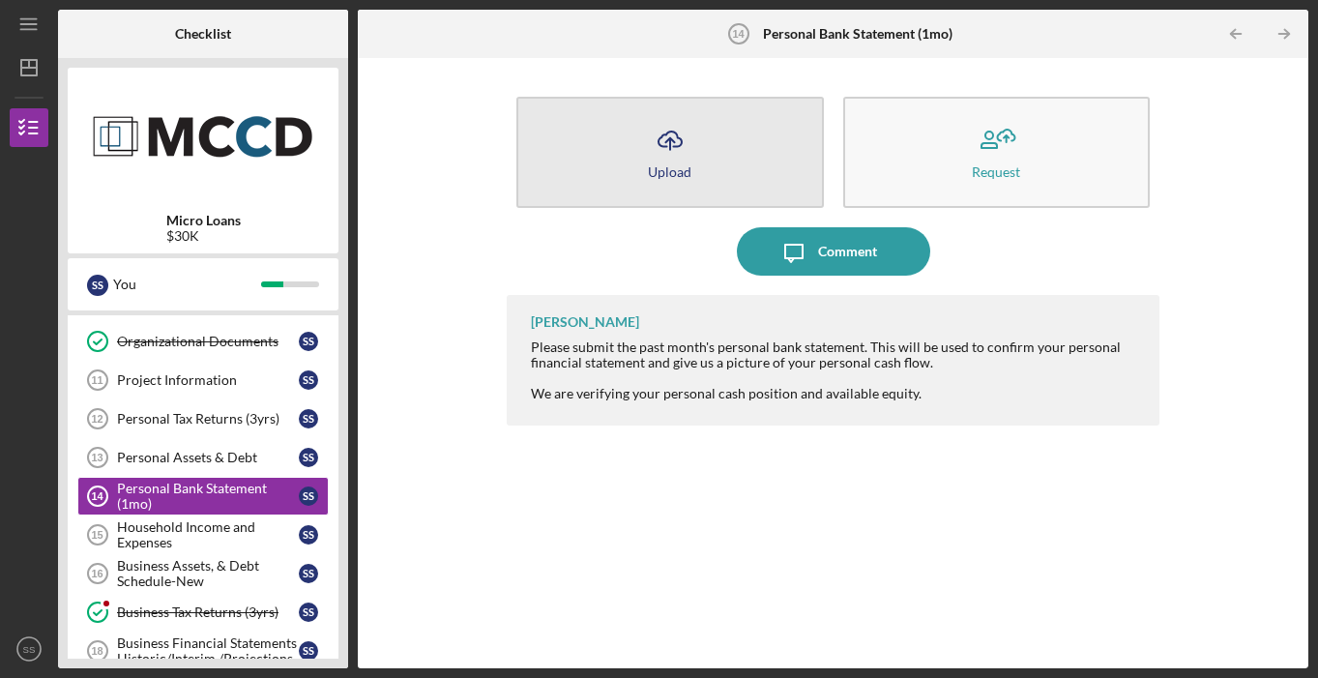
click at [791, 175] on button "Icon/Upload Upload" at bounding box center [669, 152] width 306 height 111
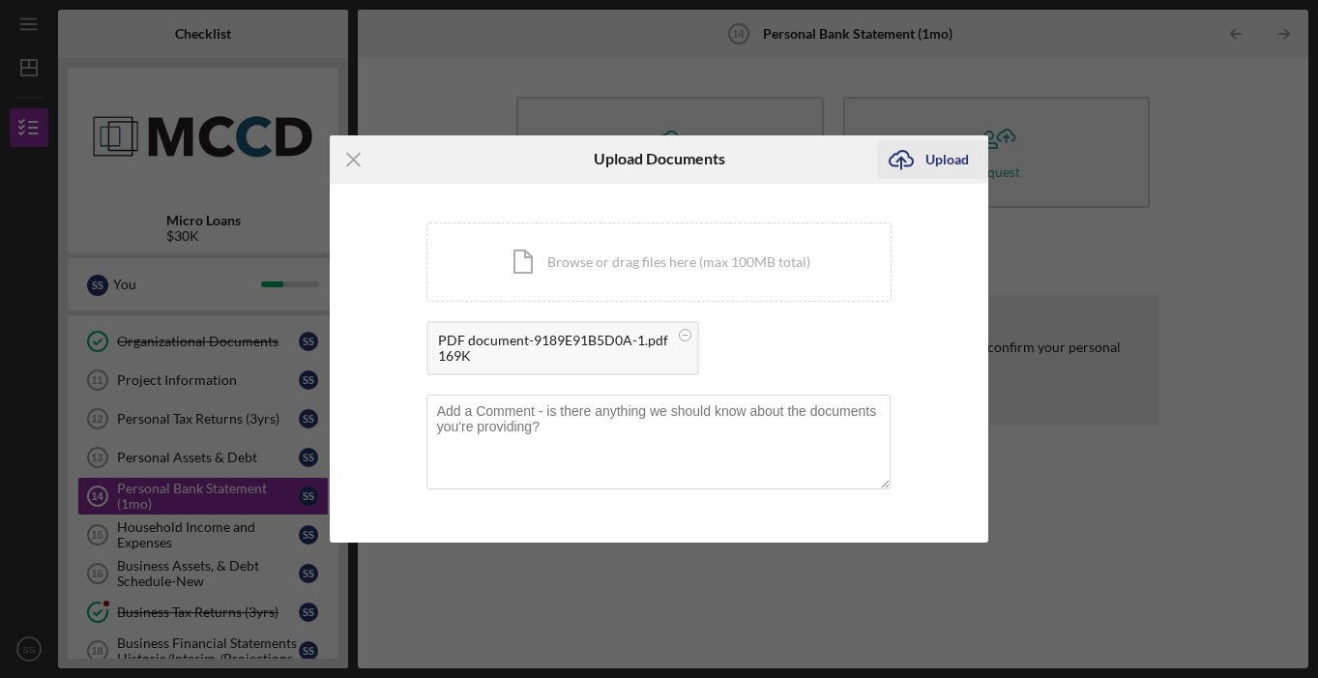
click at [954, 156] on div "Upload" at bounding box center [947, 159] width 44 height 39
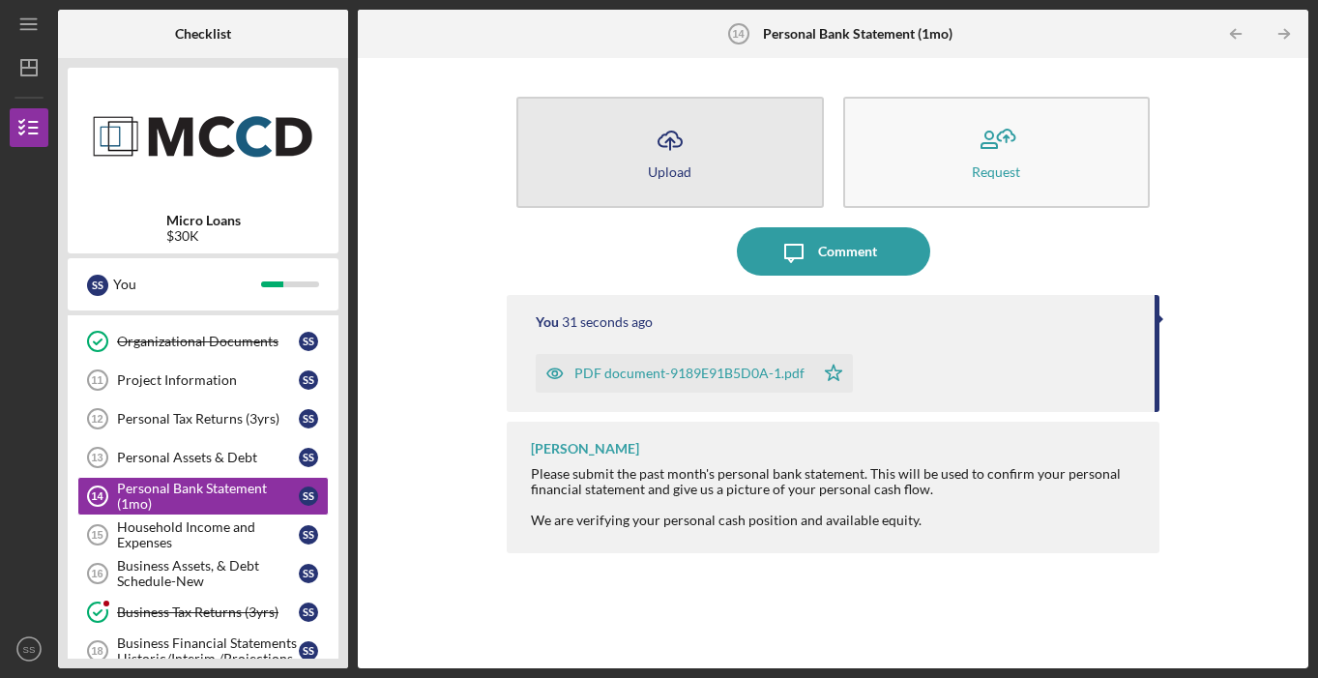
click at [757, 137] on button "Icon/Upload Upload" at bounding box center [669, 152] width 306 height 111
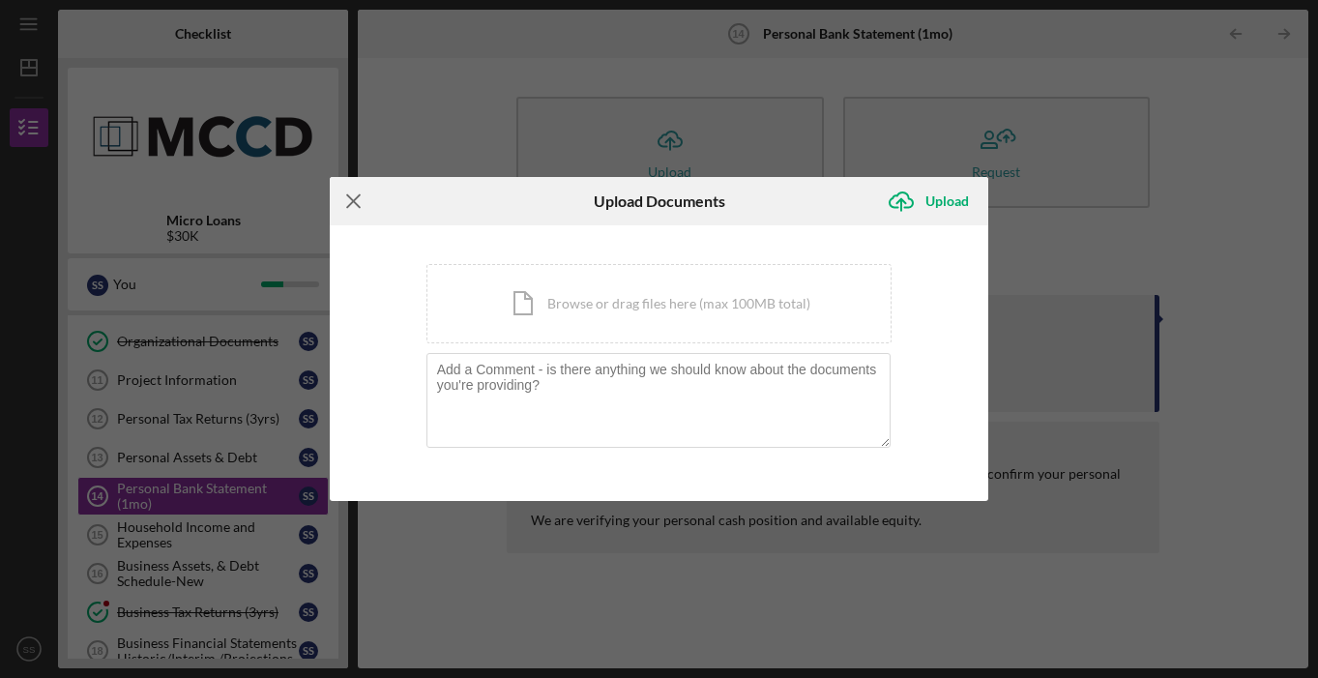
click at [330, 205] on icon "Icon/Menu Close" at bounding box center [354, 201] width 48 height 48
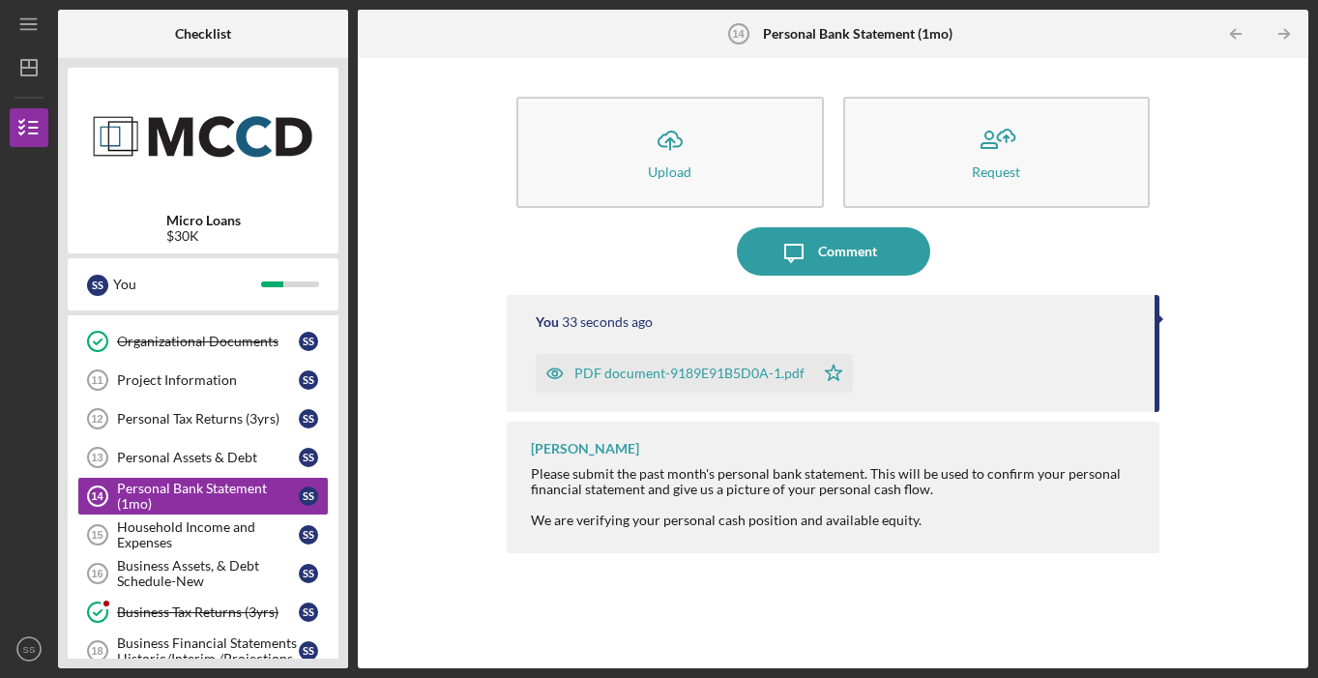
click at [605, 382] on div "PDF document-9189E91B5D0A-1.pdf" at bounding box center [675, 373] width 278 height 39
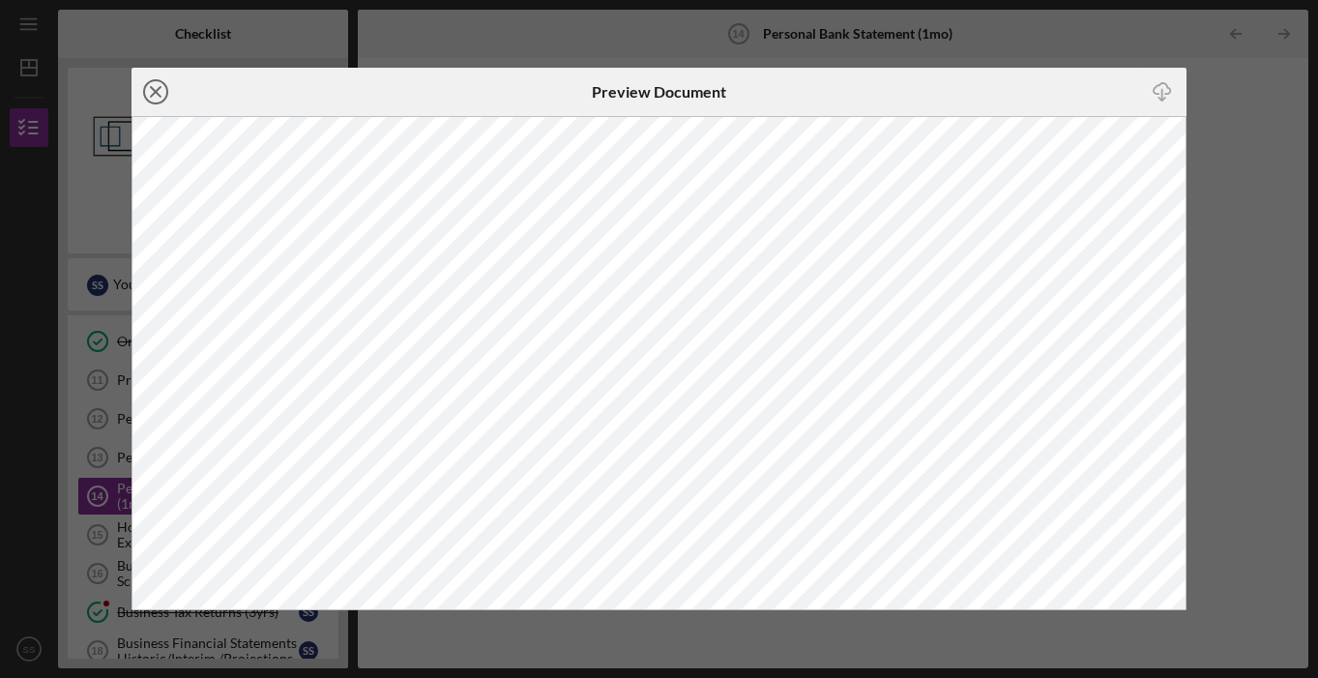
click at [156, 97] on icon "Icon/Close" at bounding box center [155, 92] width 48 height 48
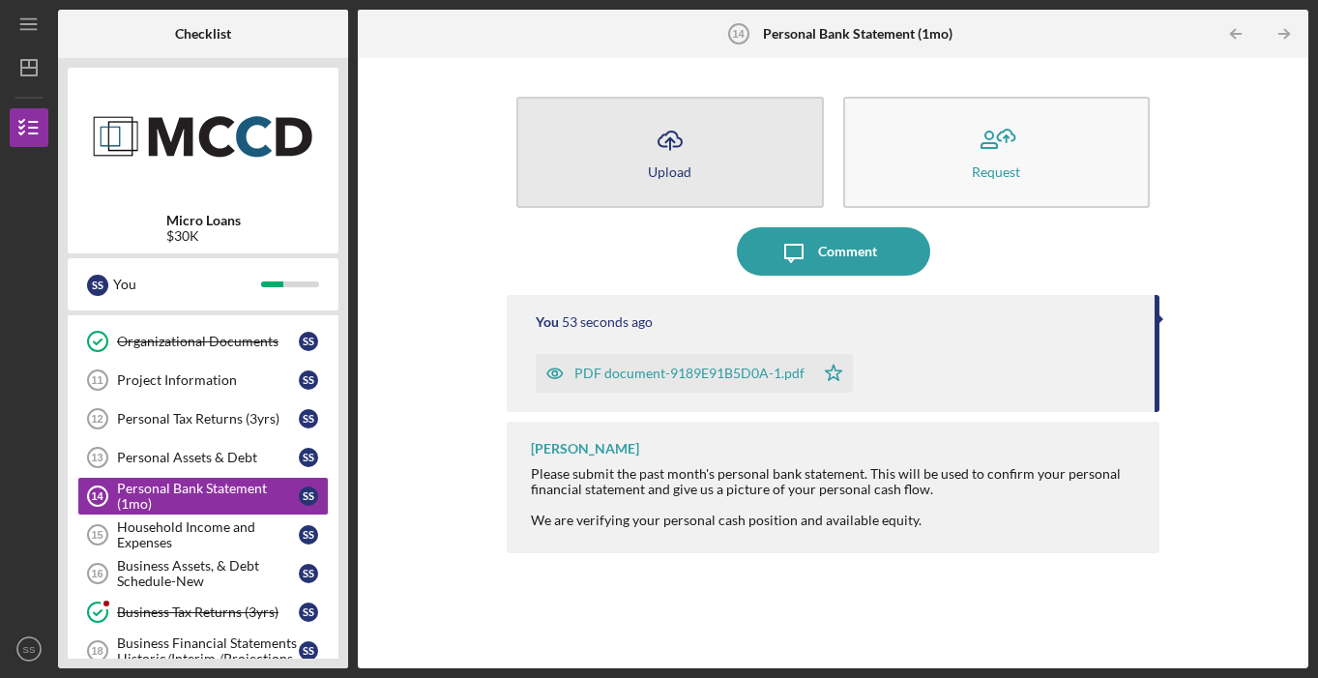
click at [726, 164] on button "Icon/Upload Upload" at bounding box center [669, 152] width 306 height 111
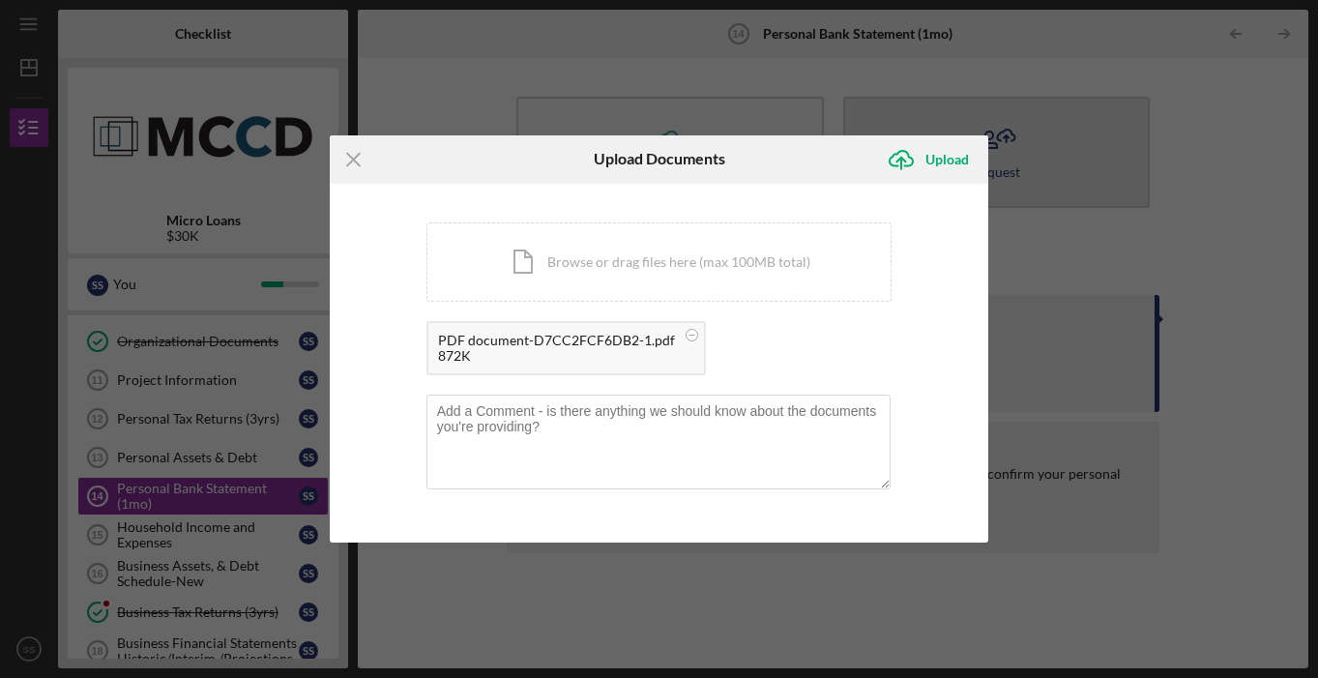
click at [935, 165] on div "Upload" at bounding box center [947, 159] width 44 height 39
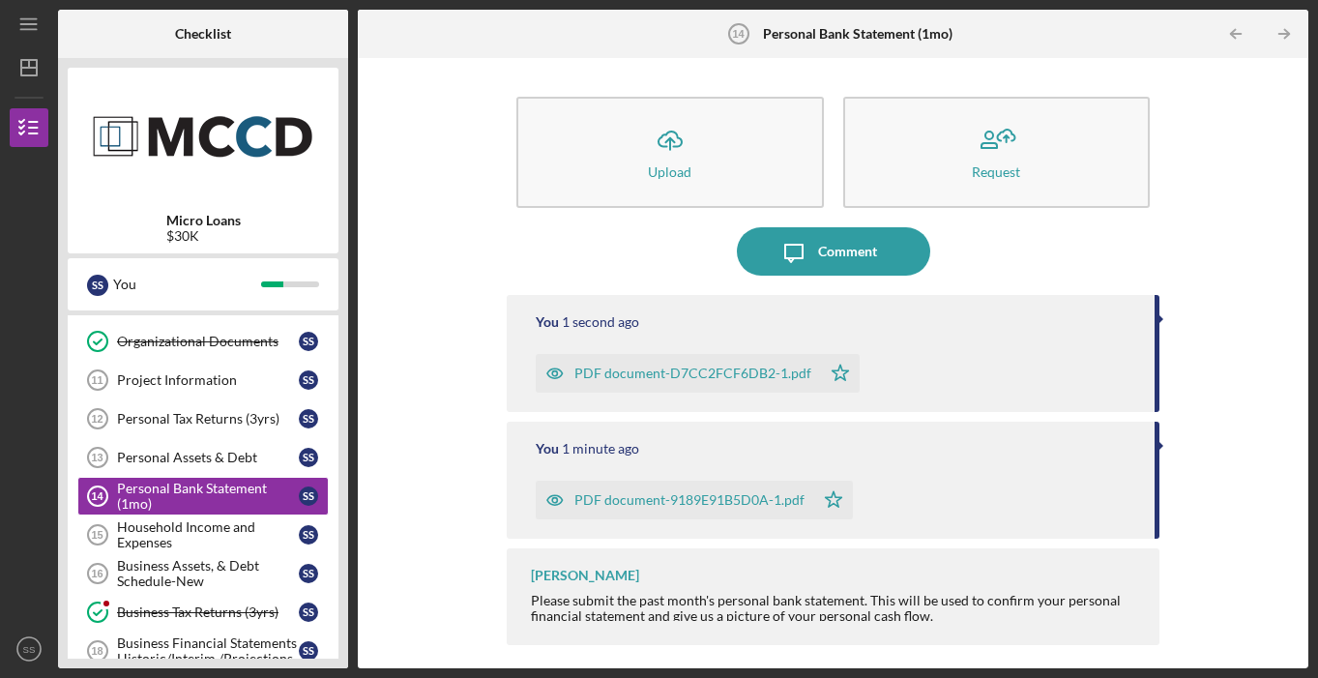
click at [739, 378] on div "PDF document-D7CC2FCF6DB2-1.pdf" at bounding box center [692, 372] width 237 height 15
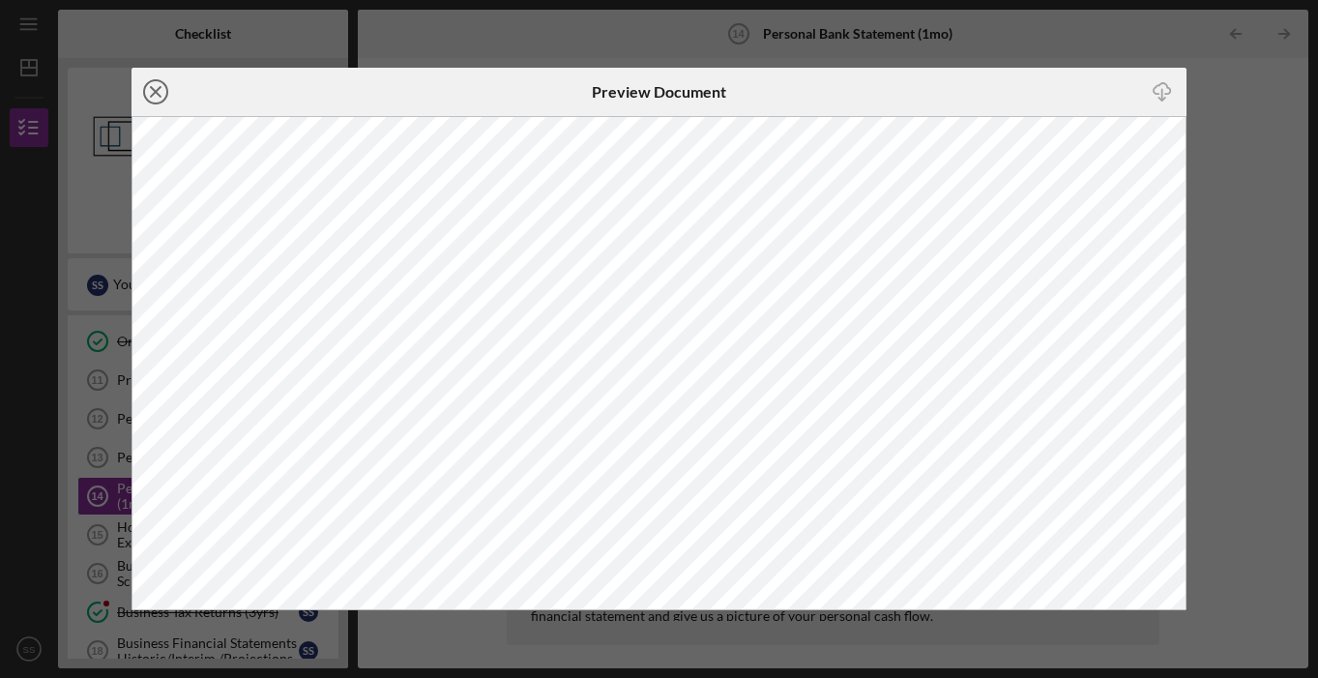
click at [139, 80] on icon "Icon/Close" at bounding box center [155, 92] width 48 height 48
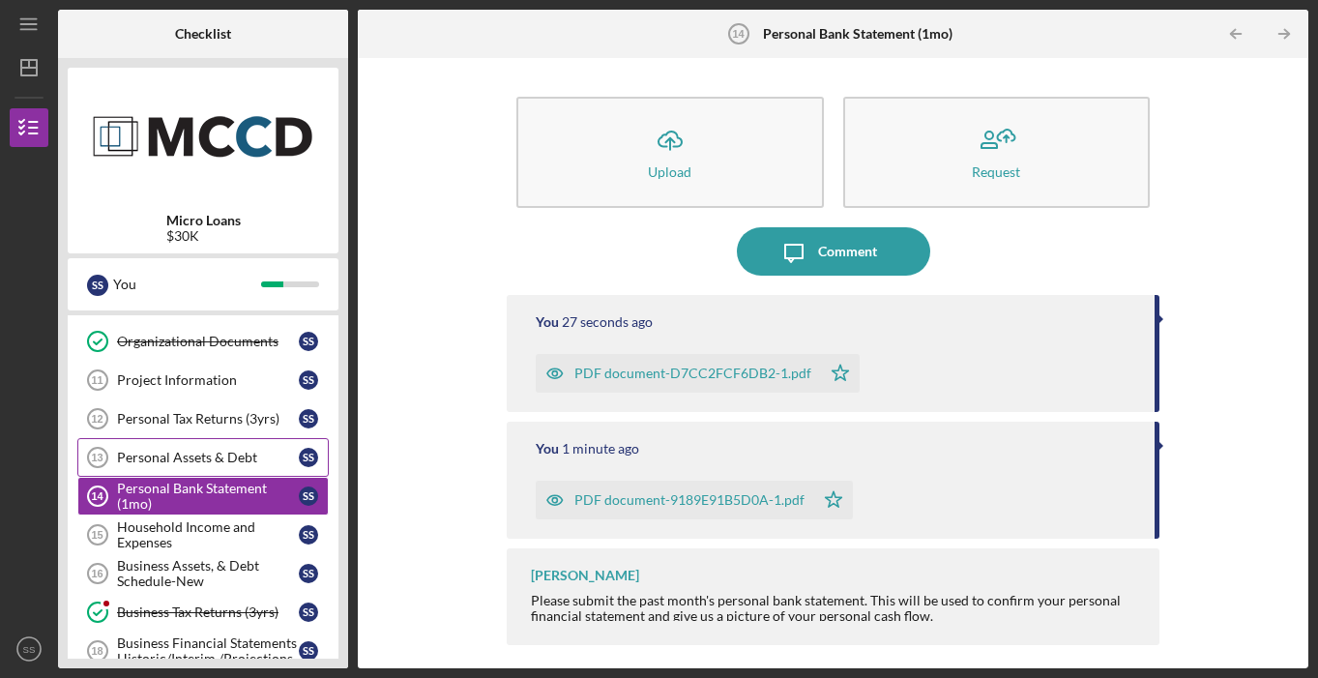
click at [221, 456] on div "Personal Assets & Debt" at bounding box center [208, 457] width 182 height 15
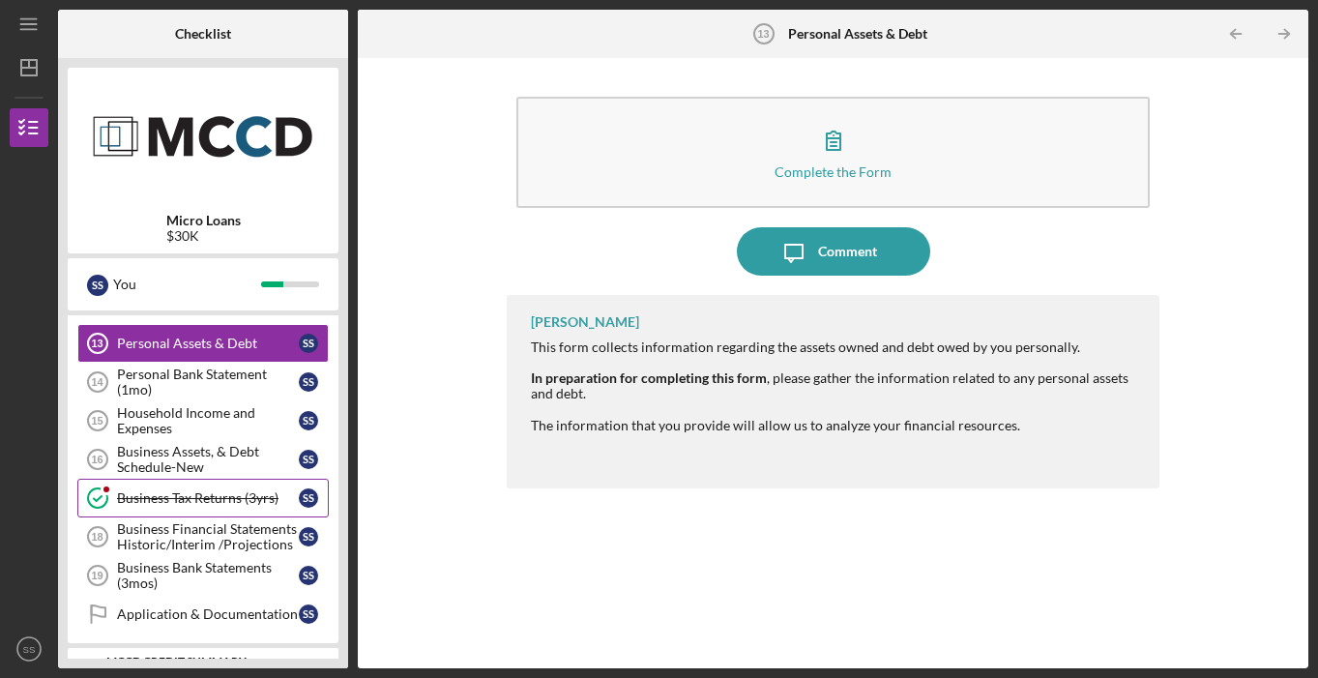
scroll to position [547, 0]
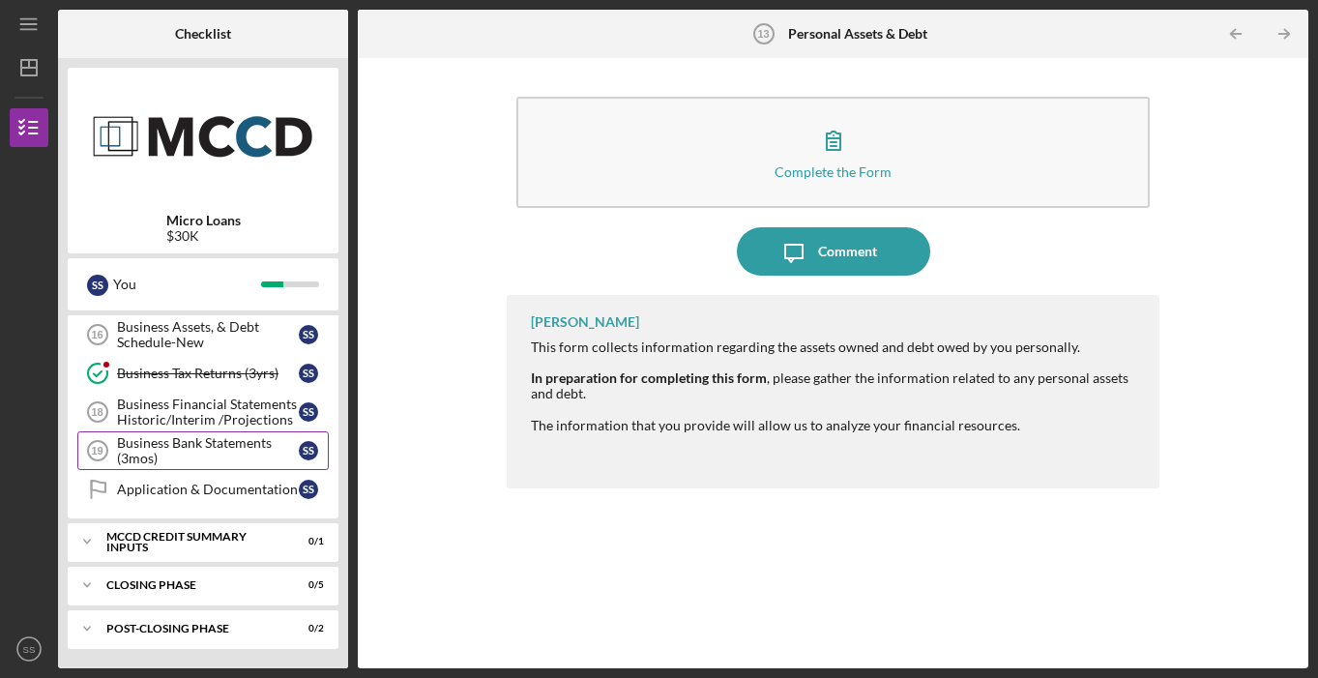
click at [221, 465] on div "Business Bank Statements (3mos)" at bounding box center [208, 450] width 182 height 31
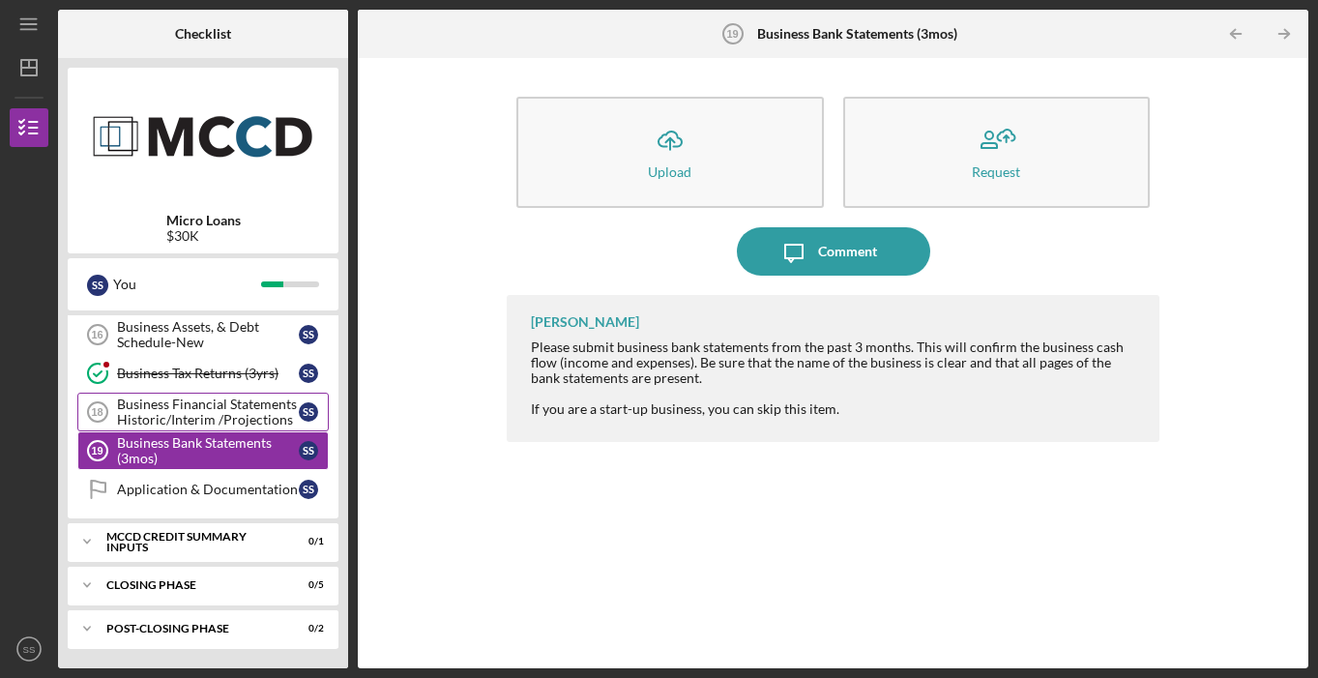
click at [229, 419] on div "Business Financial Statements Historic/Interim /Projections" at bounding box center [208, 411] width 182 height 31
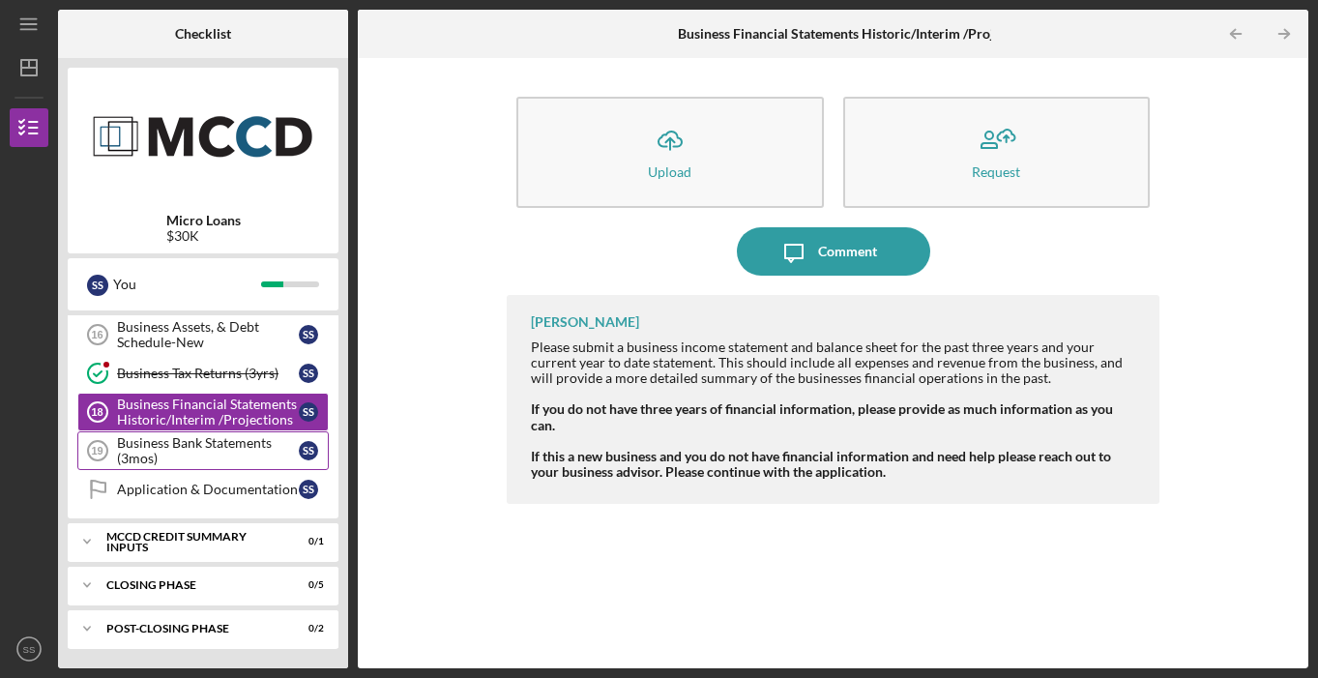
click at [235, 444] on div "Business Bank Statements (3mos)" at bounding box center [208, 450] width 182 height 31
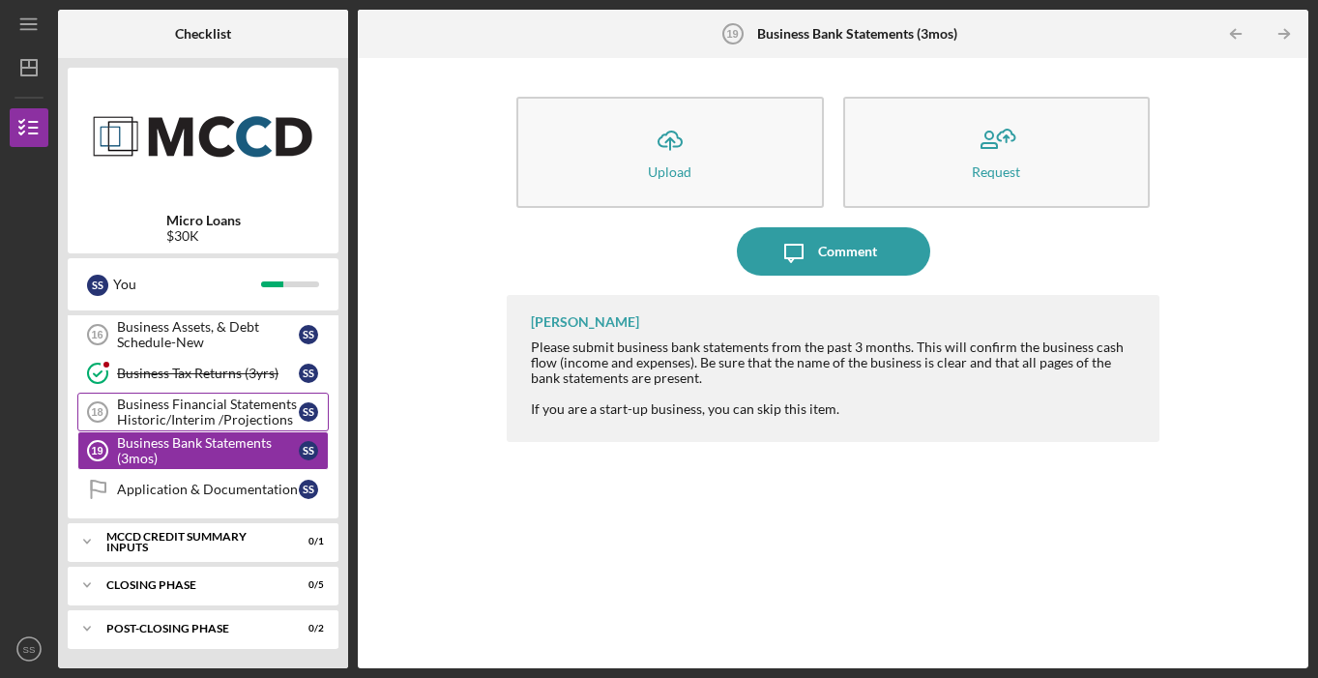
click at [245, 402] on div "Business Financial Statements Historic/Interim /Projections" at bounding box center [208, 411] width 182 height 31
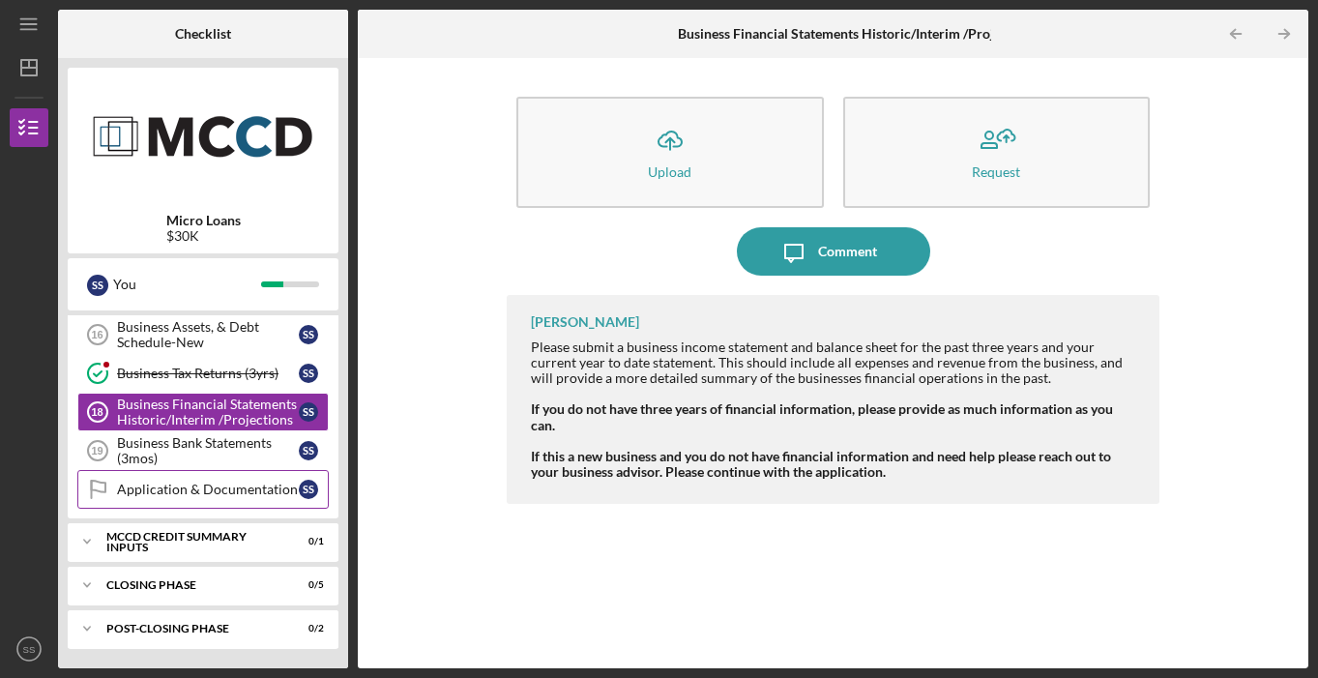
click at [273, 481] on link "Application & Documentation Application & Documentation S S" at bounding box center [202, 489] width 251 height 39
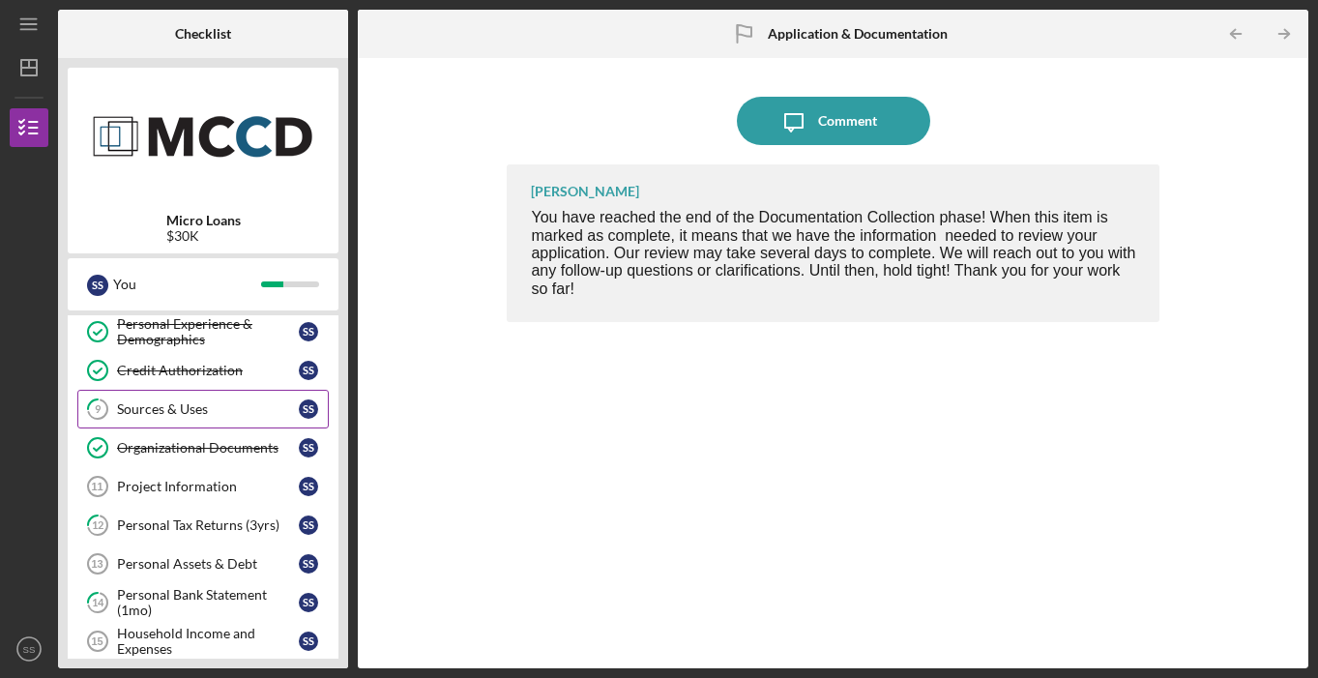
scroll to position [198, 0]
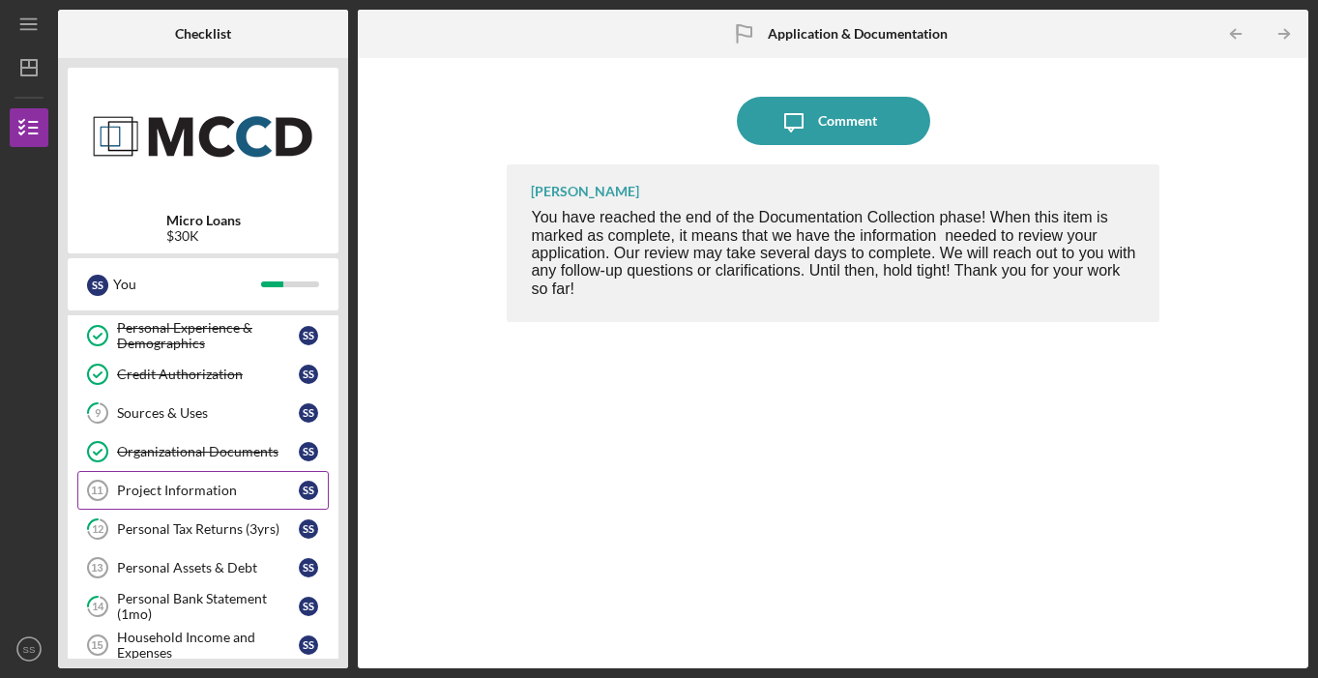
click at [243, 494] on div "Project Information" at bounding box center [208, 489] width 182 height 15
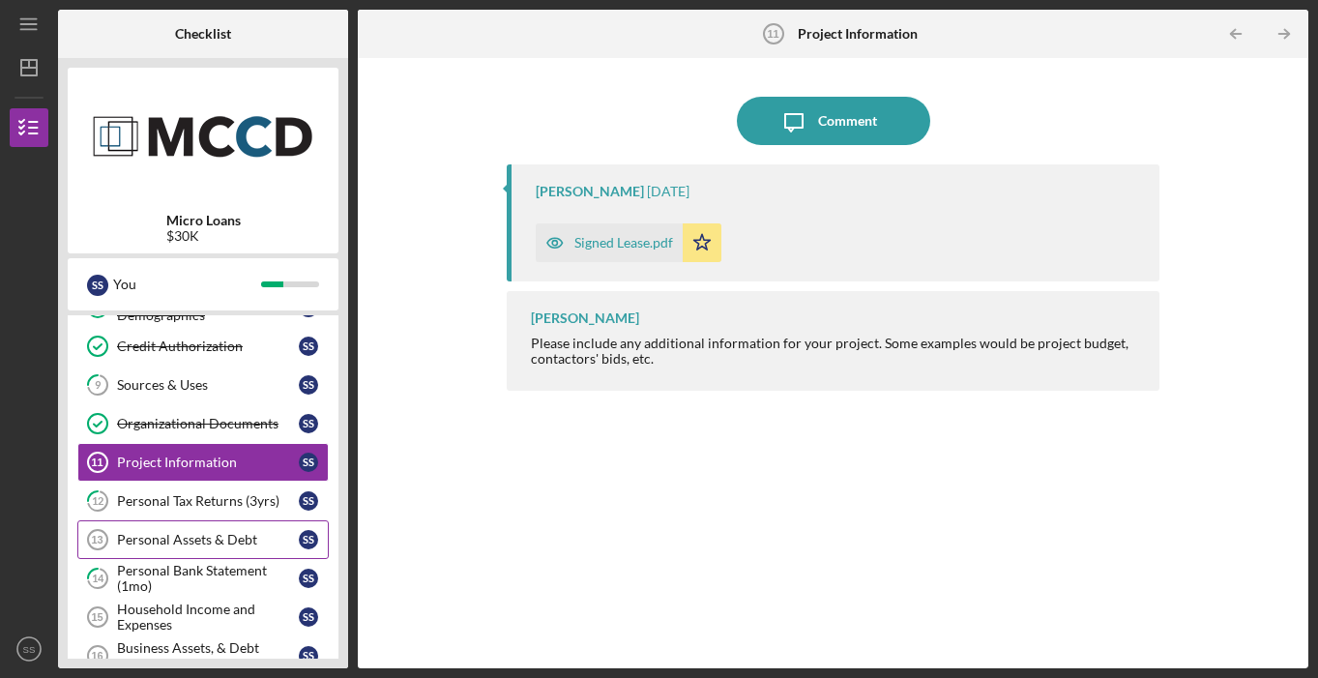
scroll to position [250, 0]
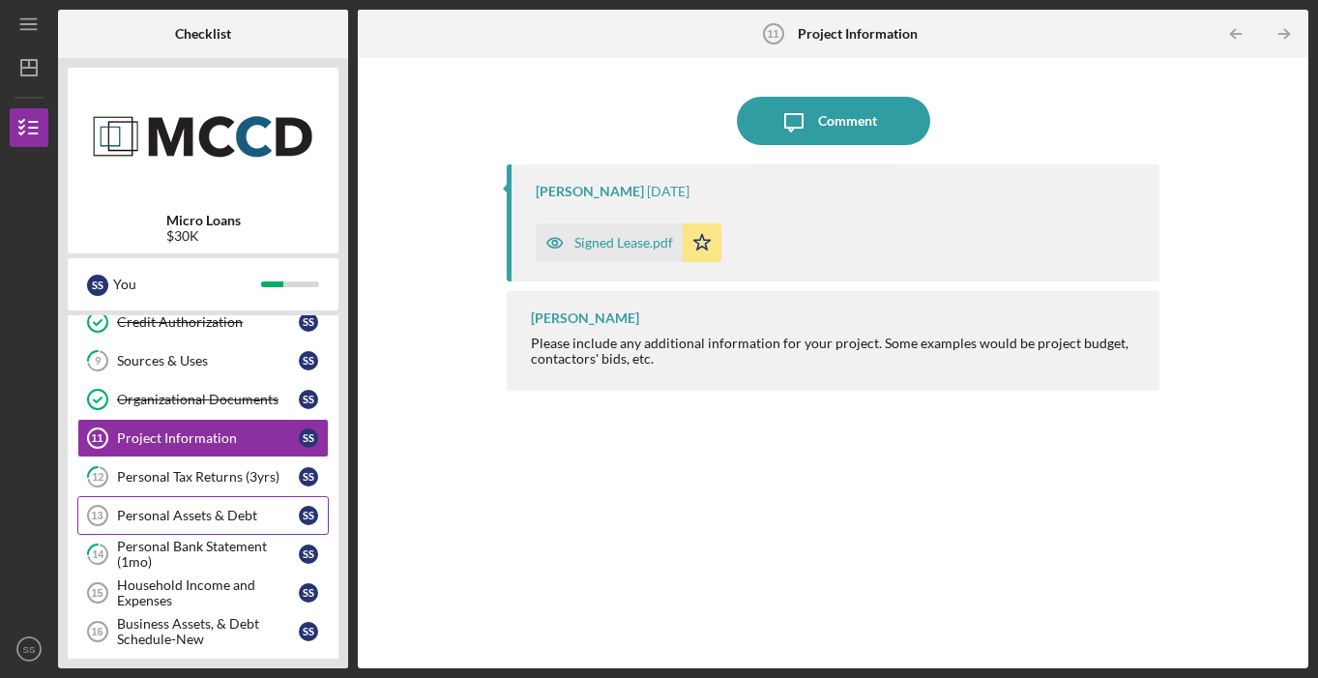
click at [163, 508] on div "Personal Assets & Debt" at bounding box center [208, 515] width 182 height 15
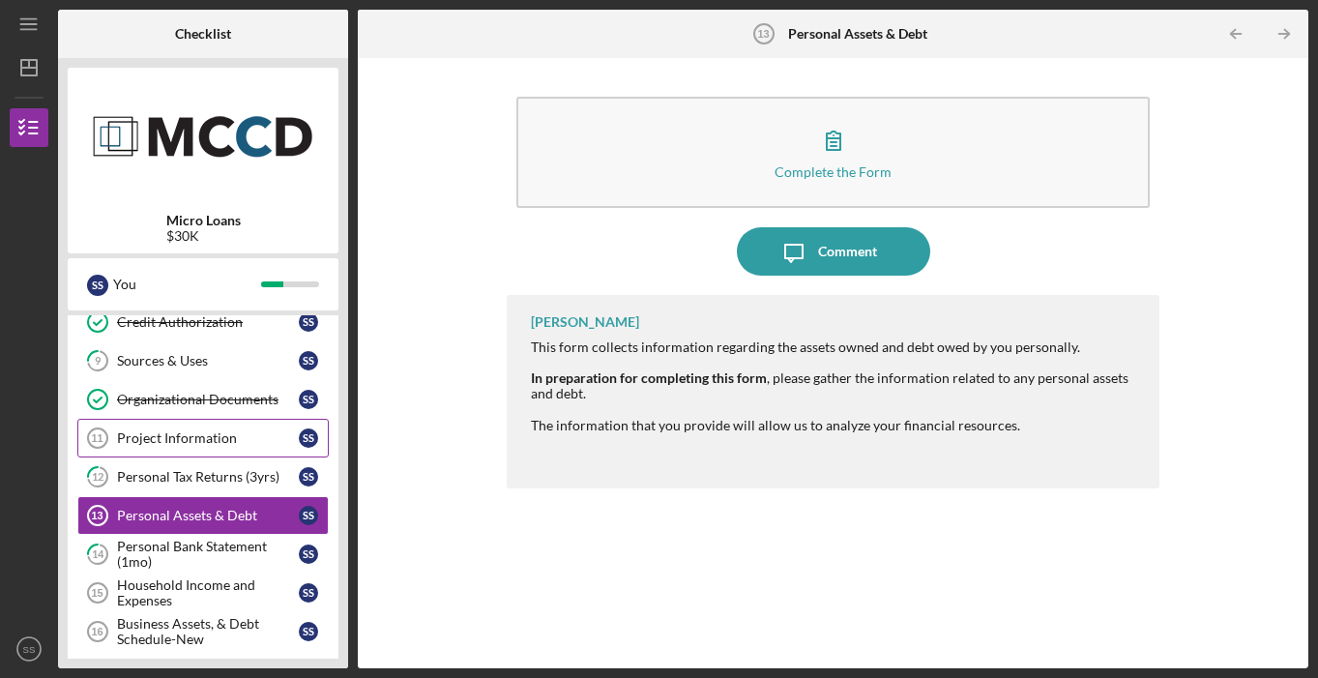
click at [258, 436] on div "Project Information" at bounding box center [208, 437] width 182 height 15
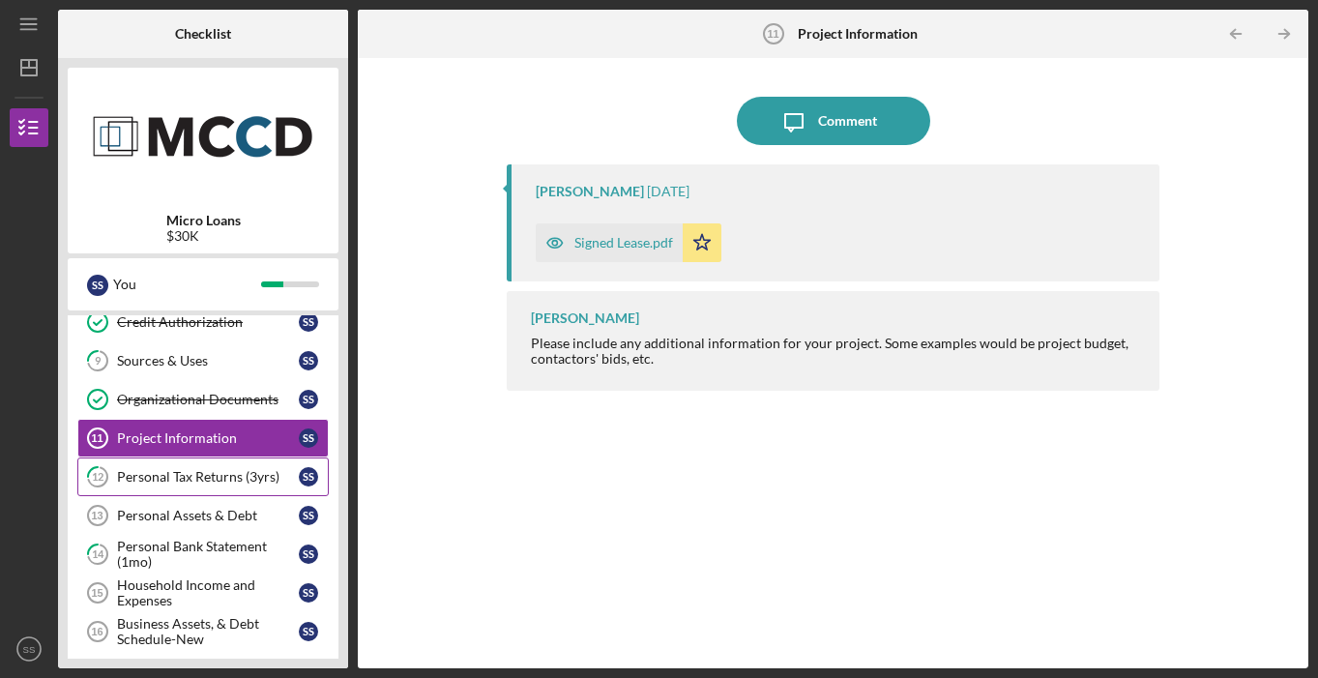
click at [227, 476] on div "Personal Tax Returns (3yrs)" at bounding box center [208, 476] width 182 height 15
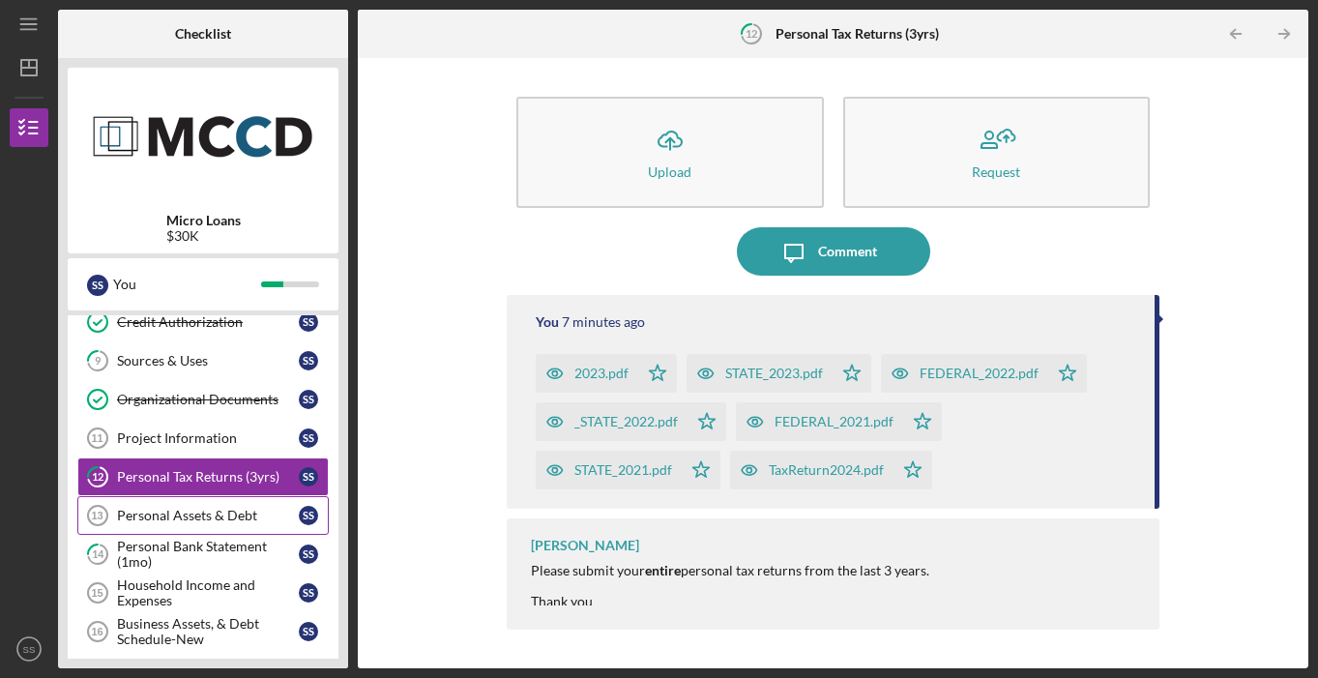
click at [234, 516] on div "Personal Assets & Debt" at bounding box center [208, 515] width 182 height 15
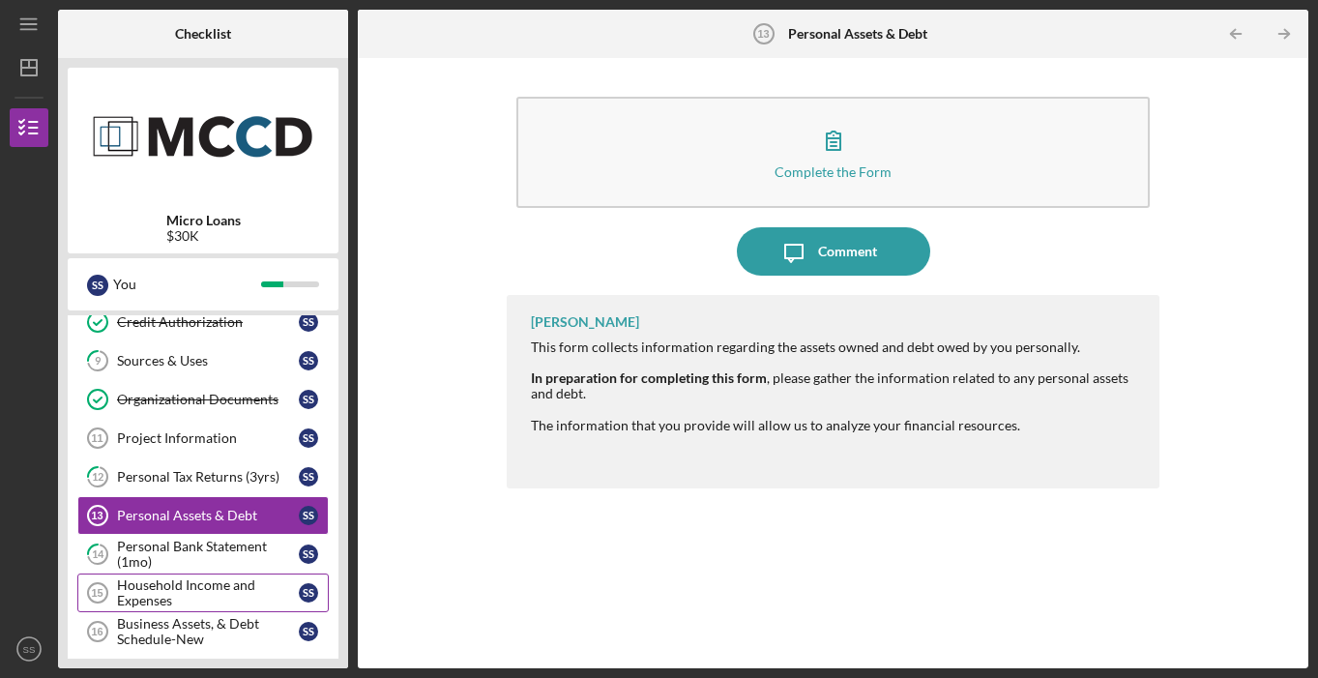
click at [248, 598] on div "Household Income and Expenses" at bounding box center [208, 592] width 182 height 31
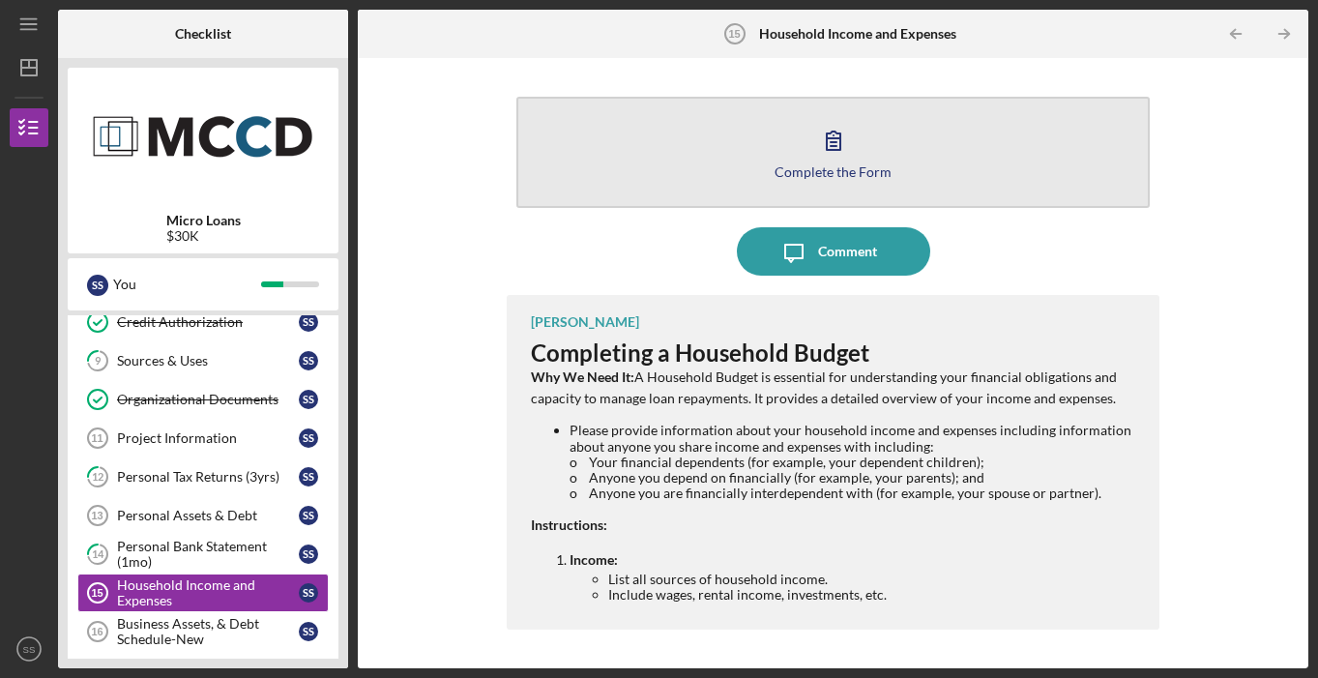
click at [799, 168] on div "Complete the Form" at bounding box center [832, 171] width 117 height 15
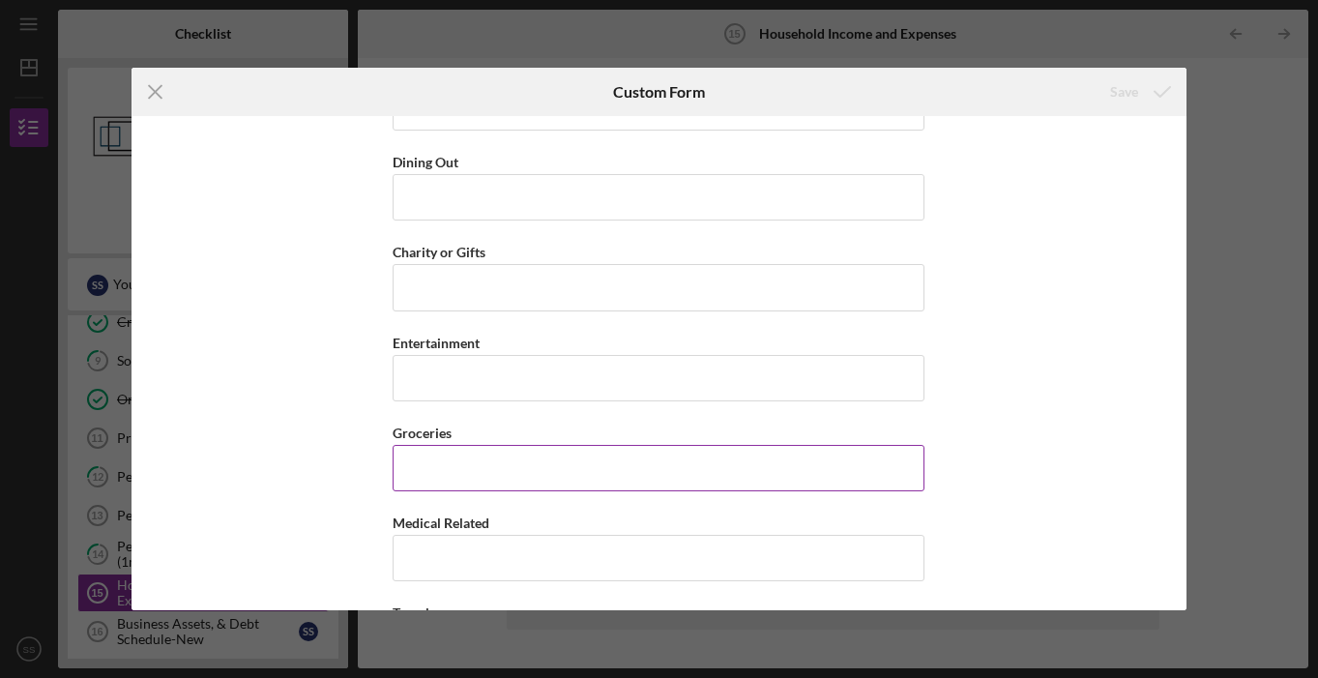
scroll to position [2844, 0]
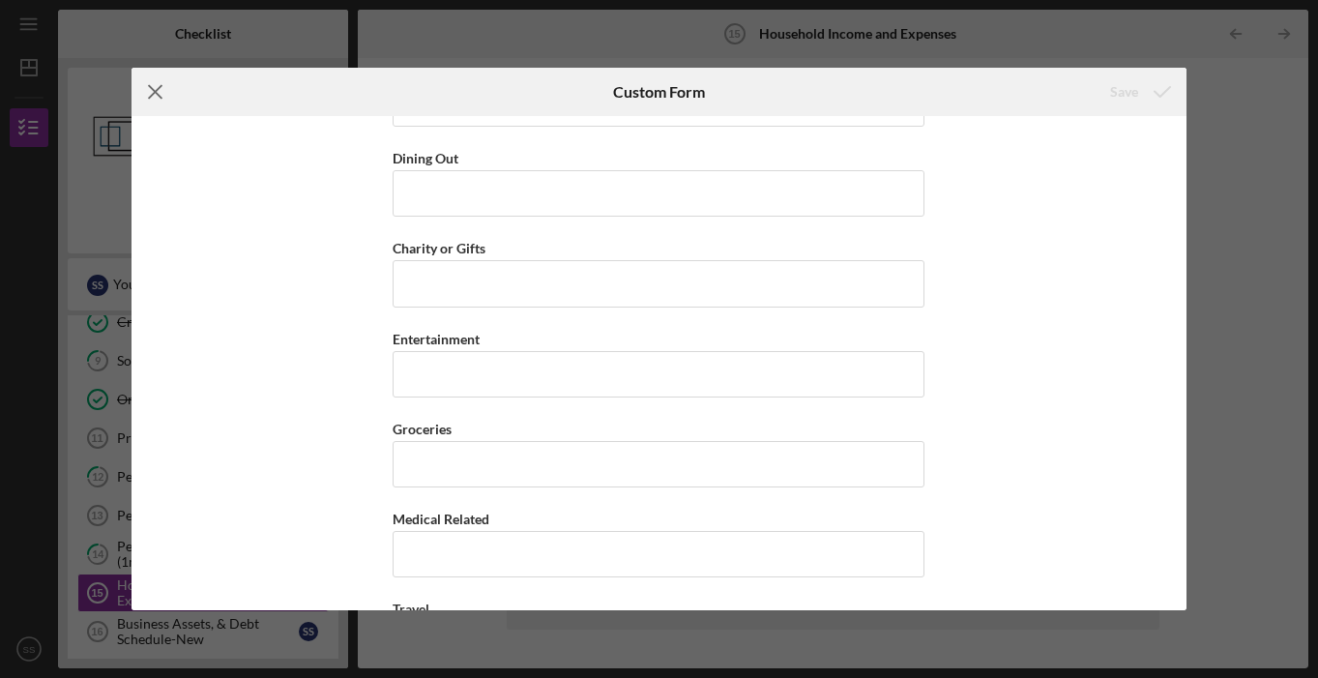
click at [152, 94] on icon "Icon/Menu Close" at bounding box center [155, 92] width 48 height 48
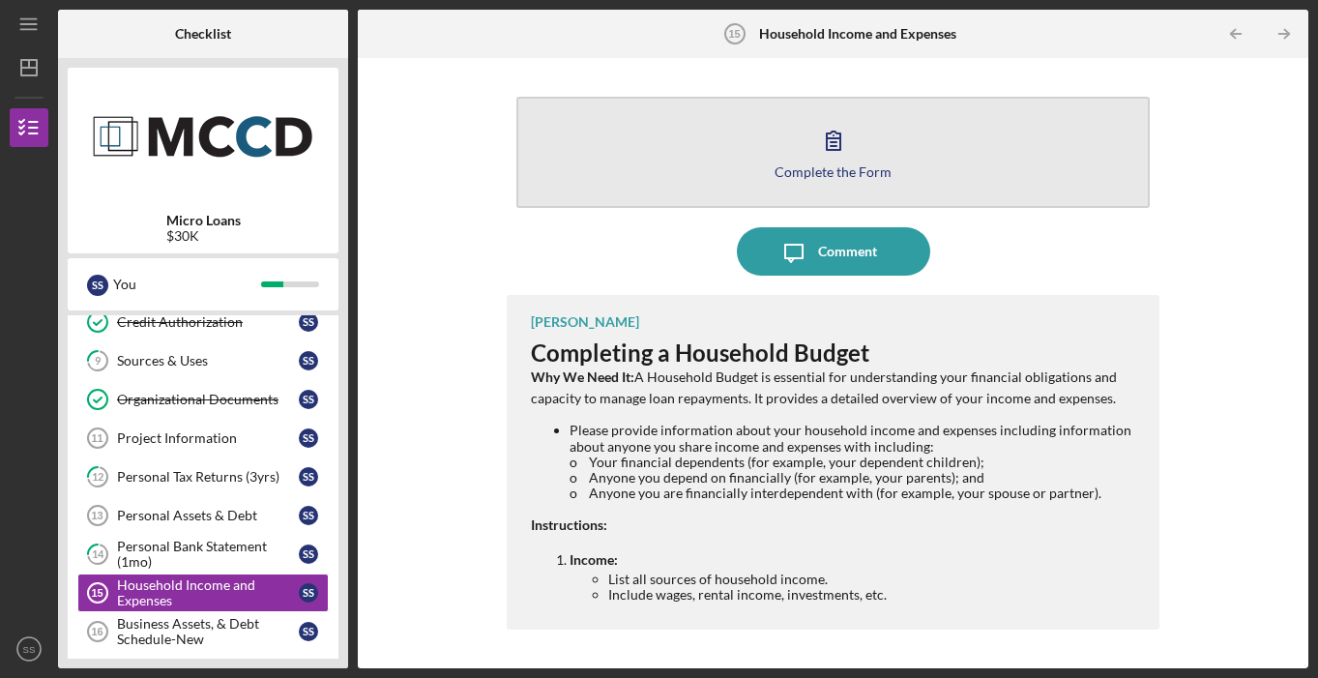
click at [953, 160] on button "Complete the Form Form" at bounding box center [832, 152] width 632 height 111
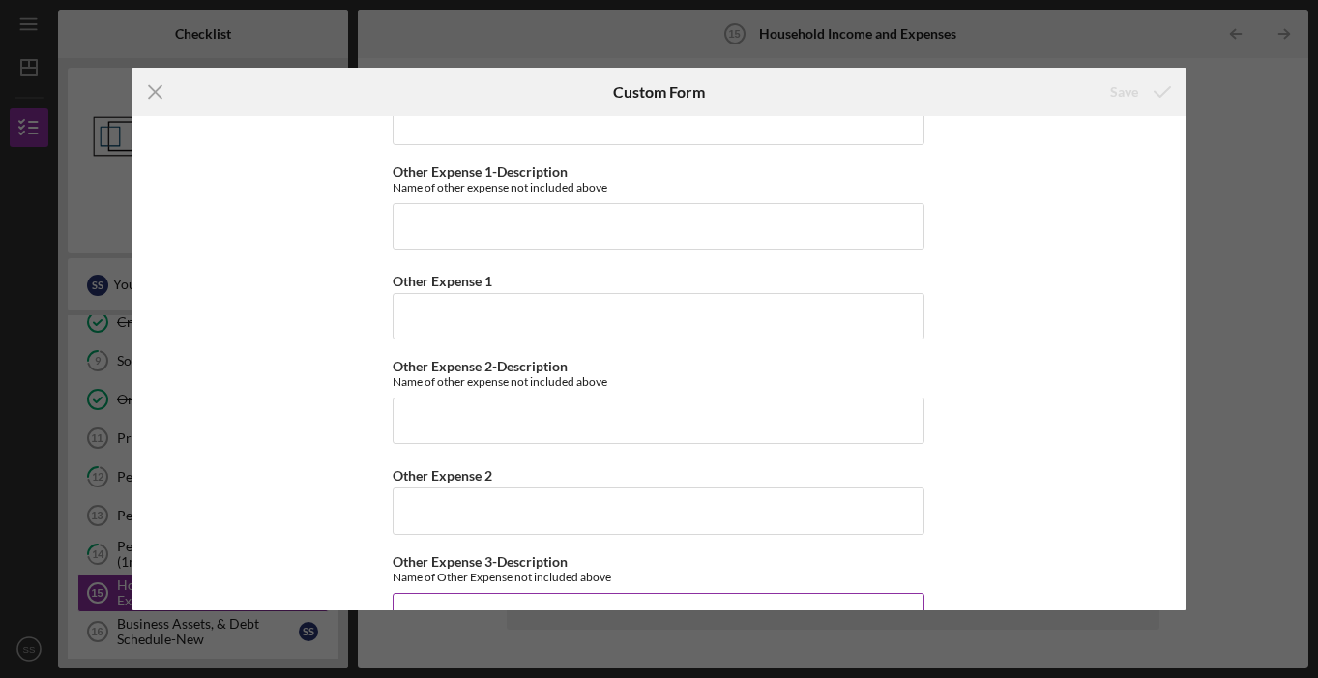
scroll to position [4722, 0]
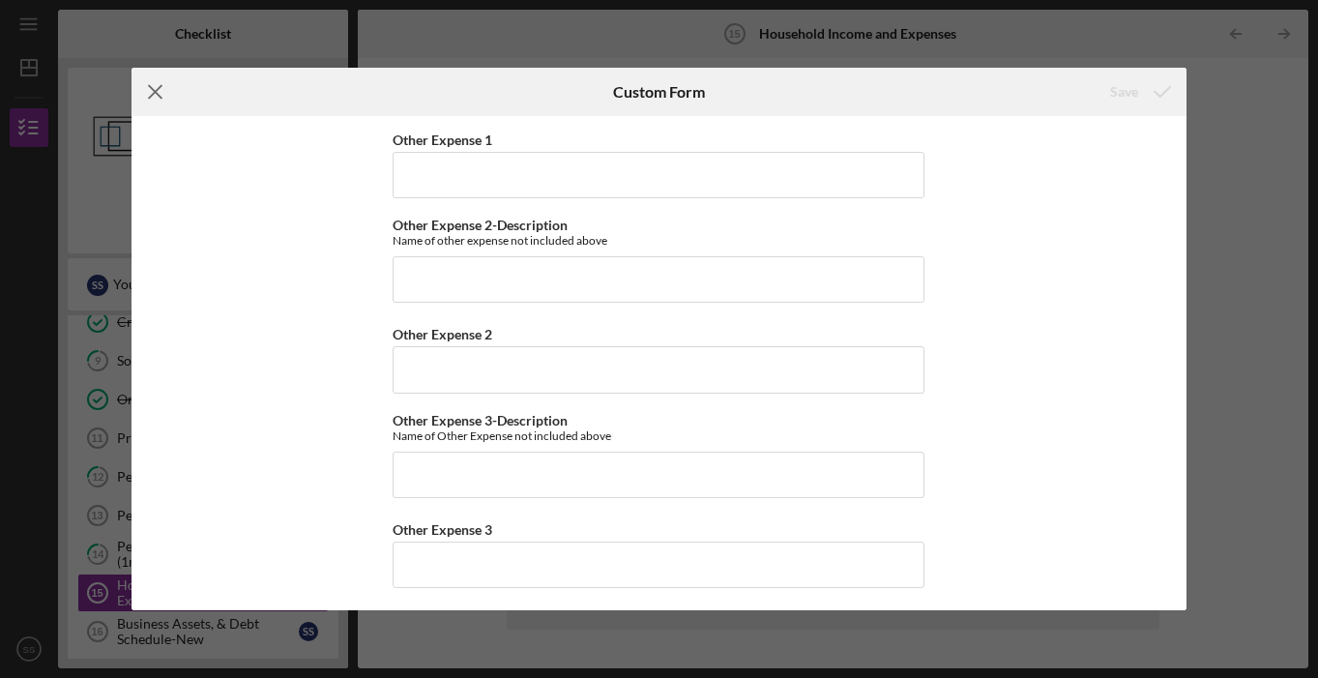
click at [163, 94] on icon "Icon/Menu Close" at bounding box center [155, 92] width 48 height 48
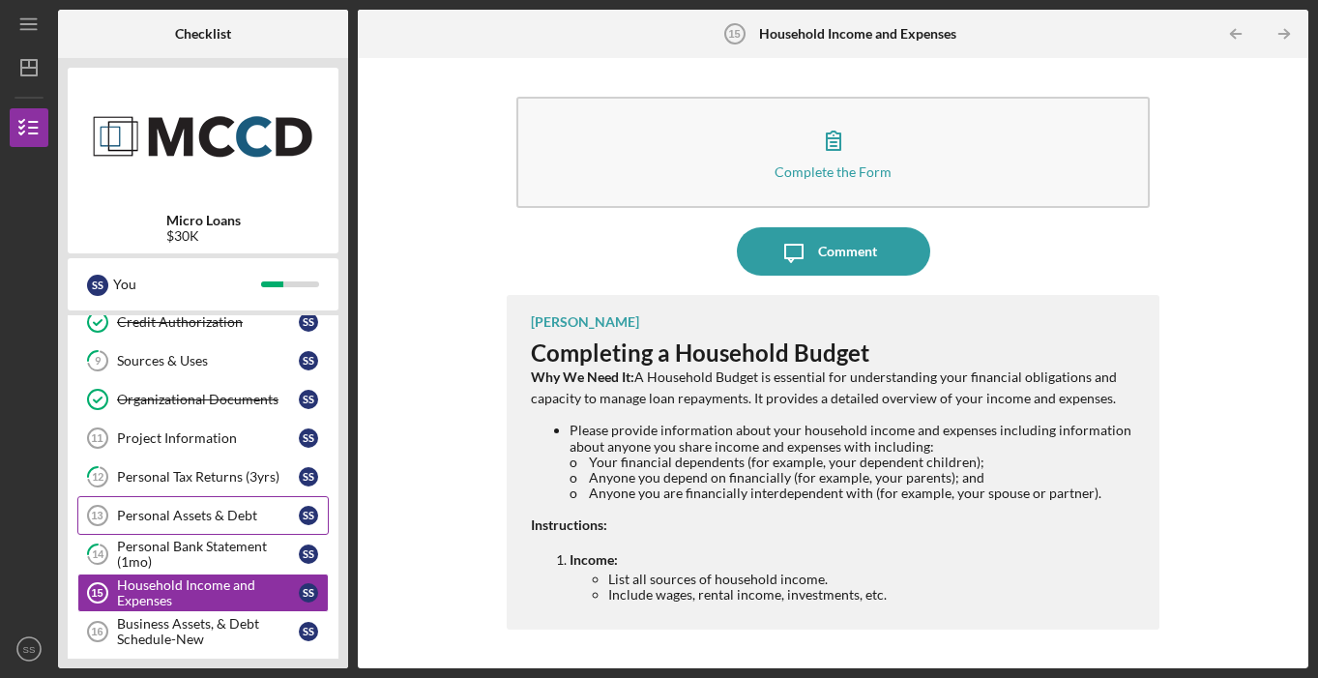
click at [251, 511] on div "Personal Assets & Debt" at bounding box center [208, 515] width 182 height 15
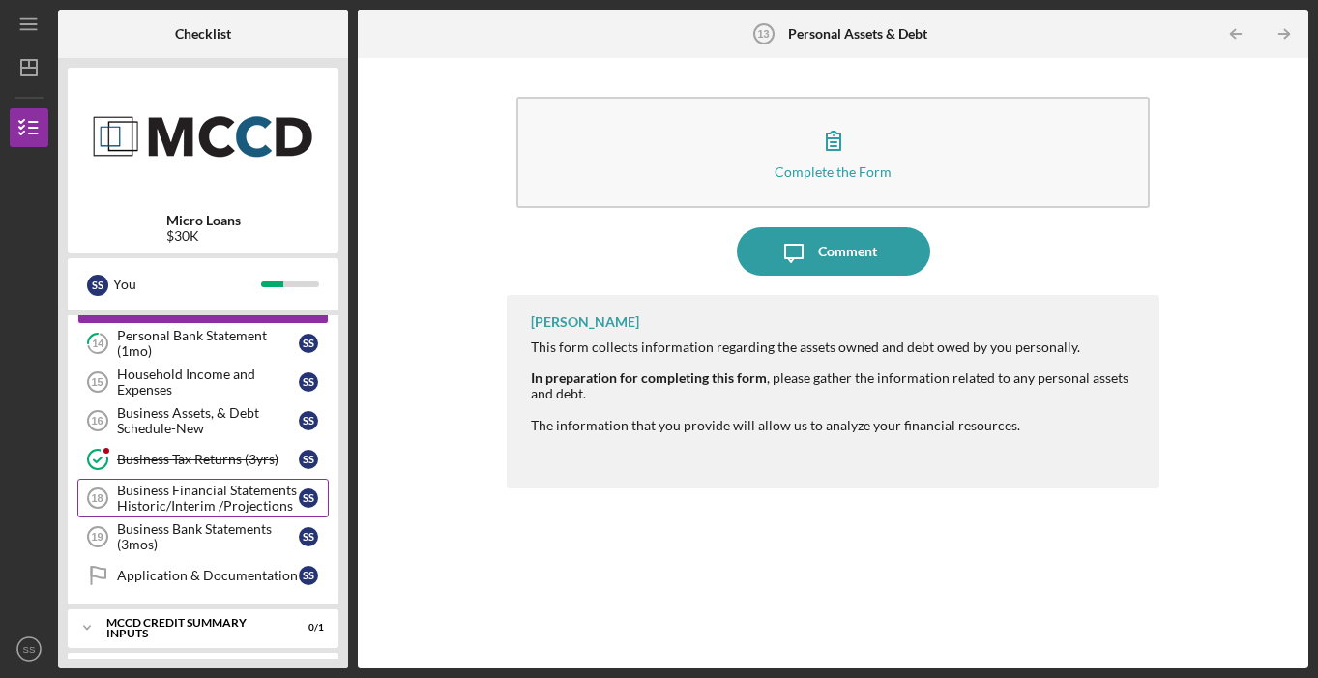
scroll to position [465, 0]
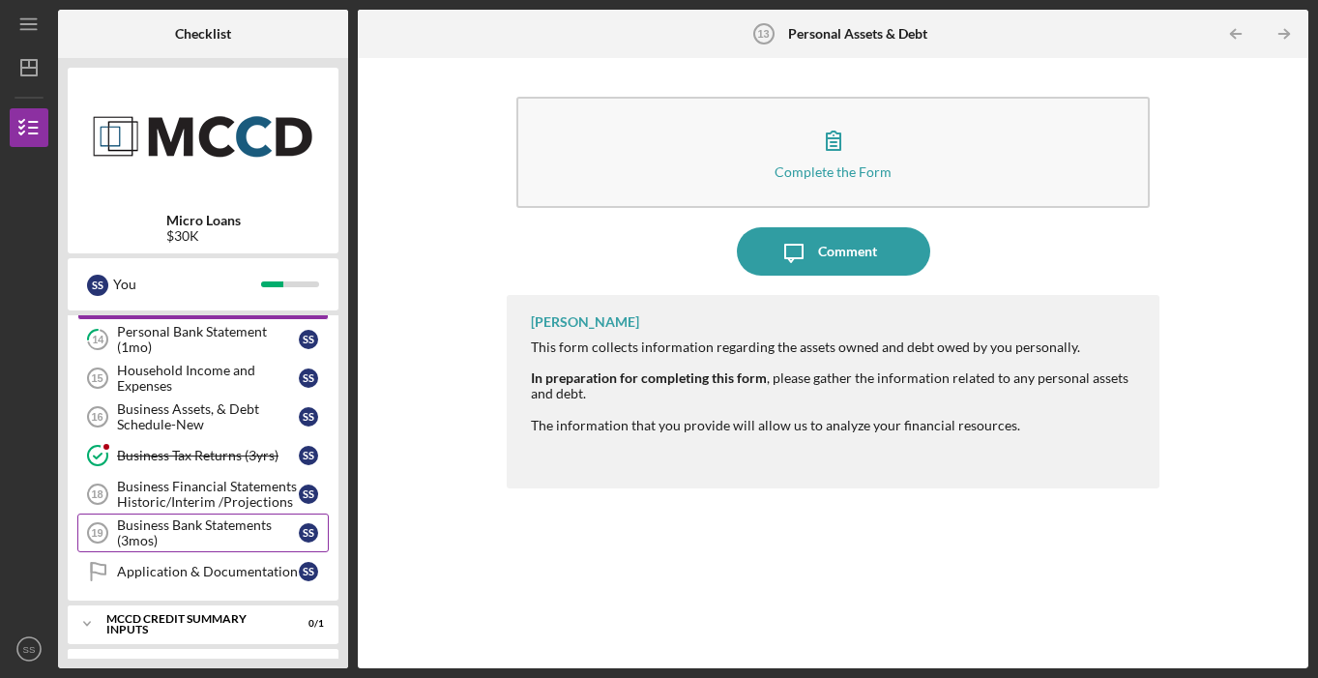
click at [239, 541] on div "Business Bank Statements (3mos)" at bounding box center [208, 532] width 182 height 31
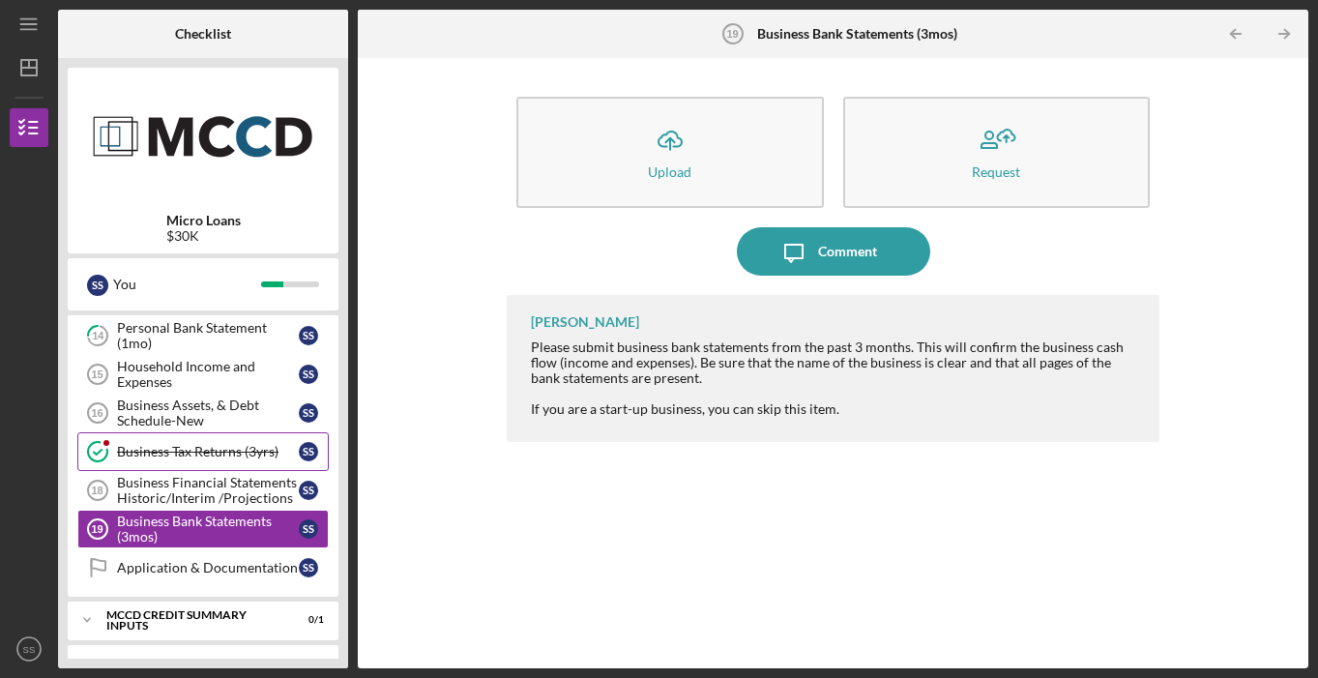
scroll to position [437, 0]
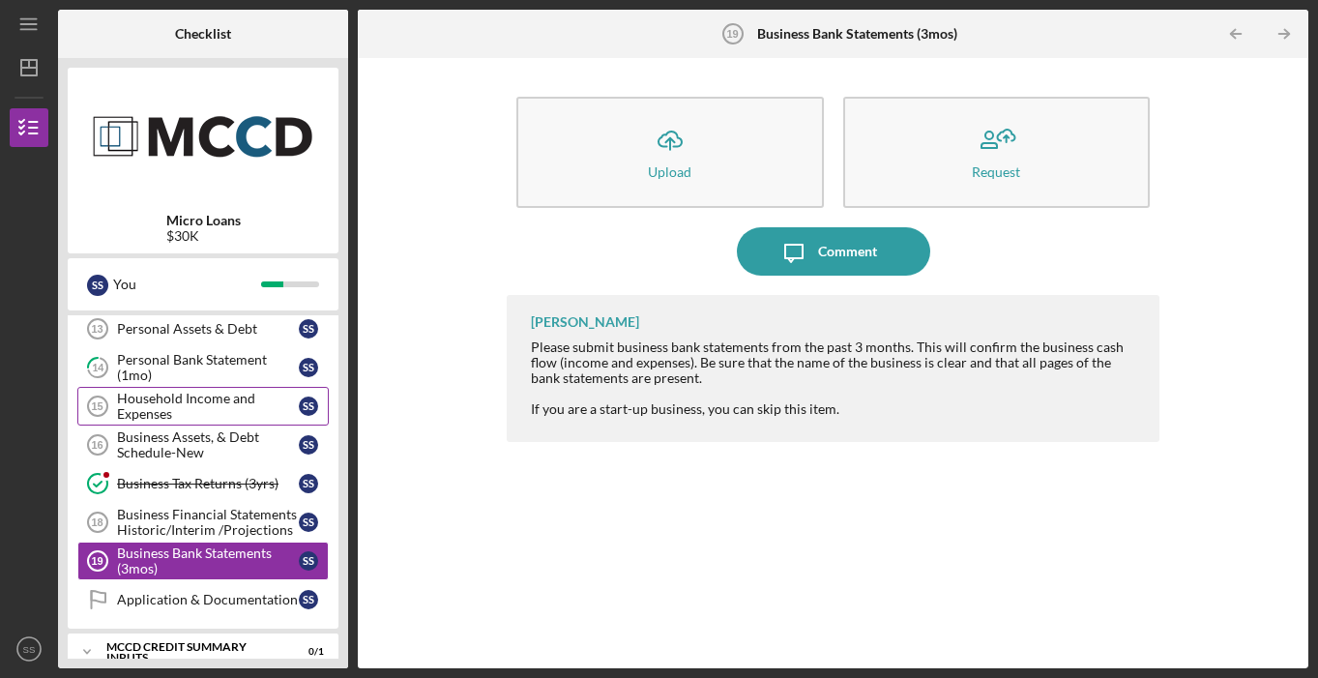
click at [150, 394] on div "Household Income and Expenses" at bounding box center [208, 406] width 182 height 31
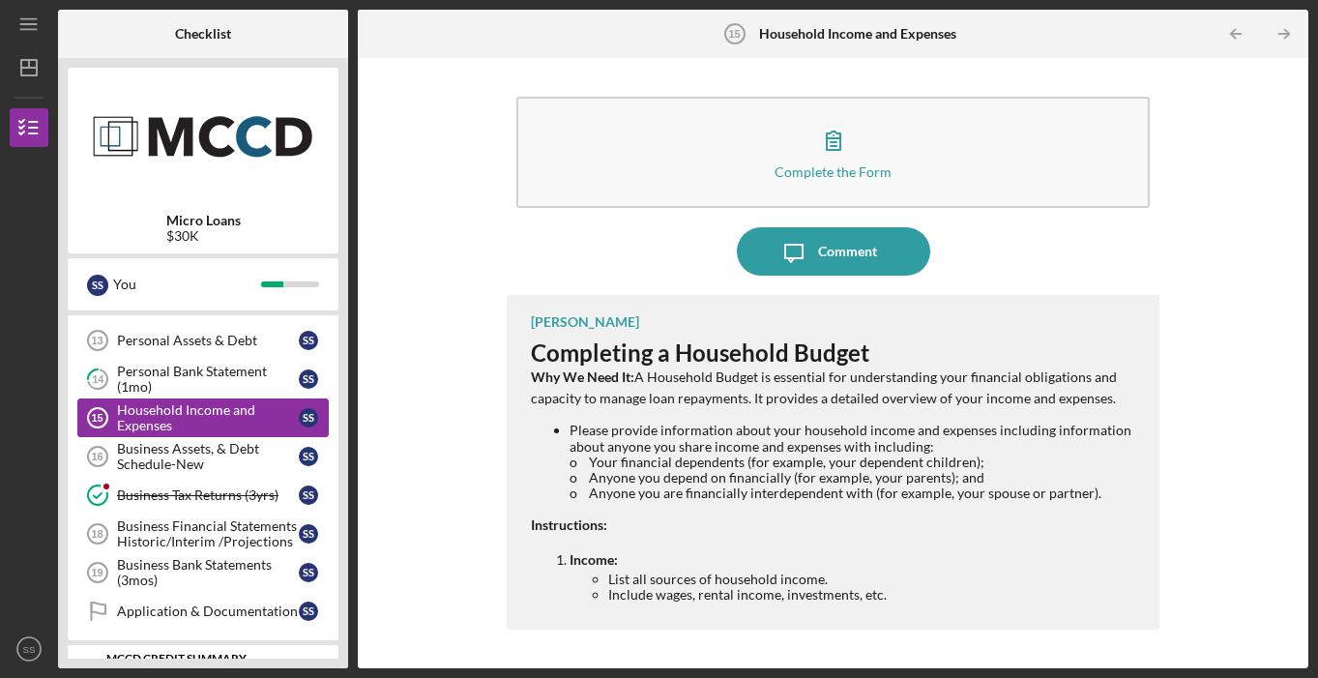
scroll to position [422, 0]
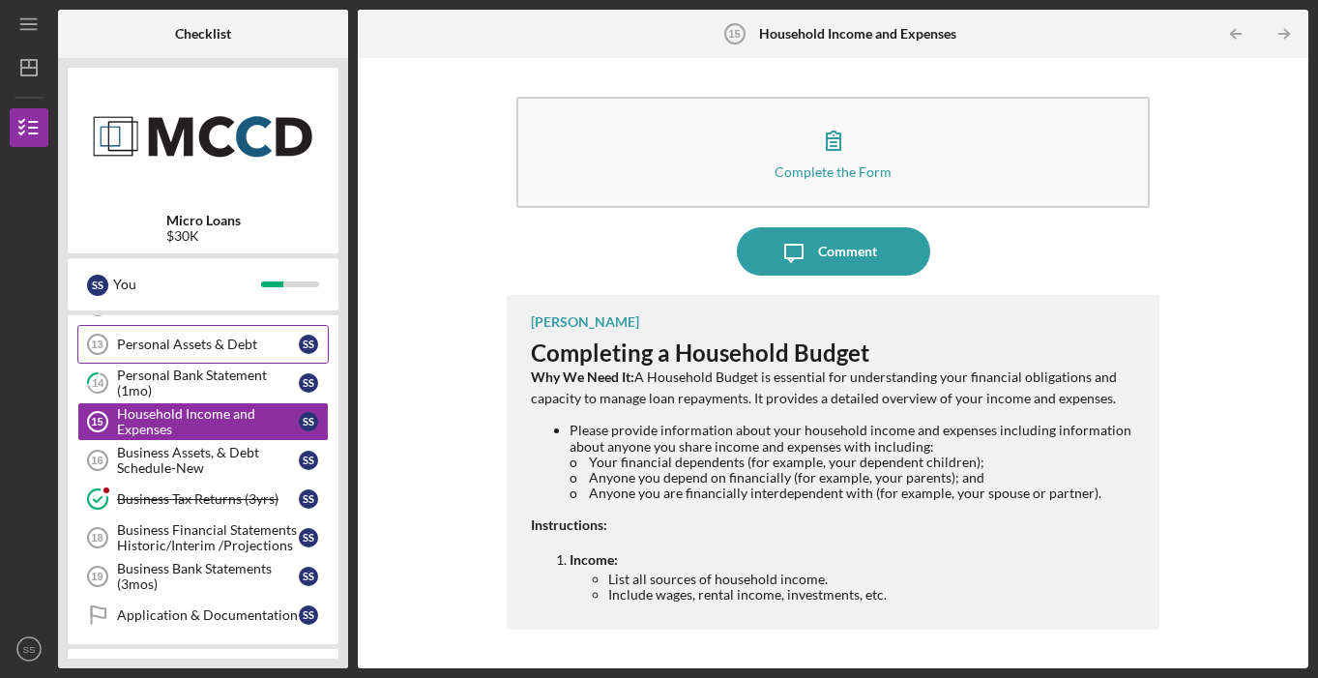
click at [202, 349] on div "Personal Assets & Debt" at bounding box center [208, 343] width 182 height 15
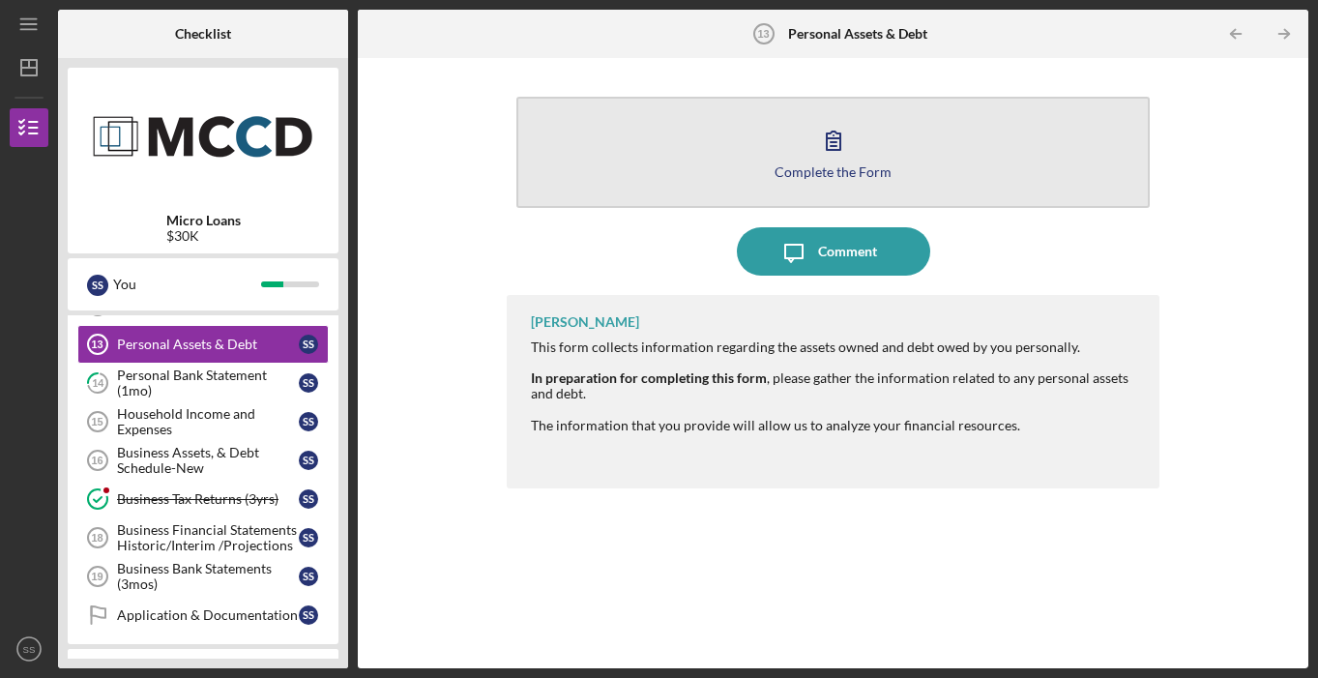
click at [610, 181] on button "Complete the Form Form" at bounding box center [832, 152] width 632 height 111
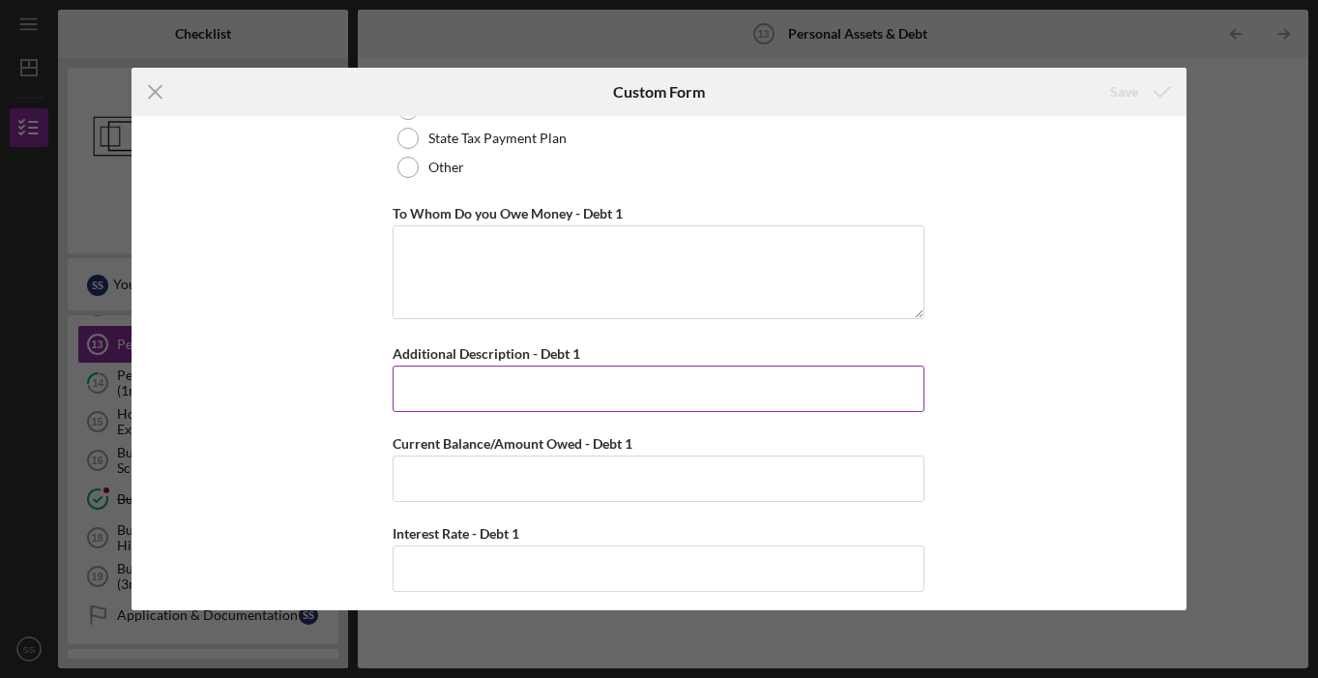
scroll to position [2378, 0]
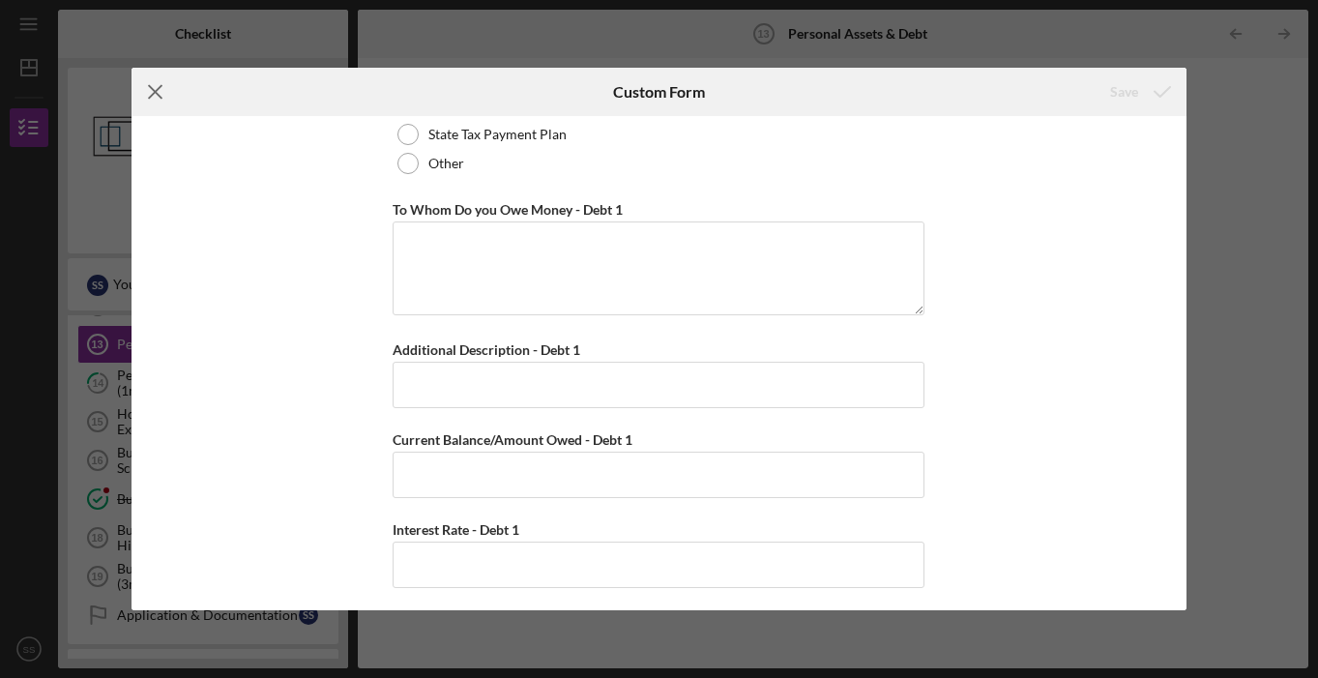
click at [146, 95] on icon "Icon/Menu Close" at bounding box center [155, 92] width 48 height 48
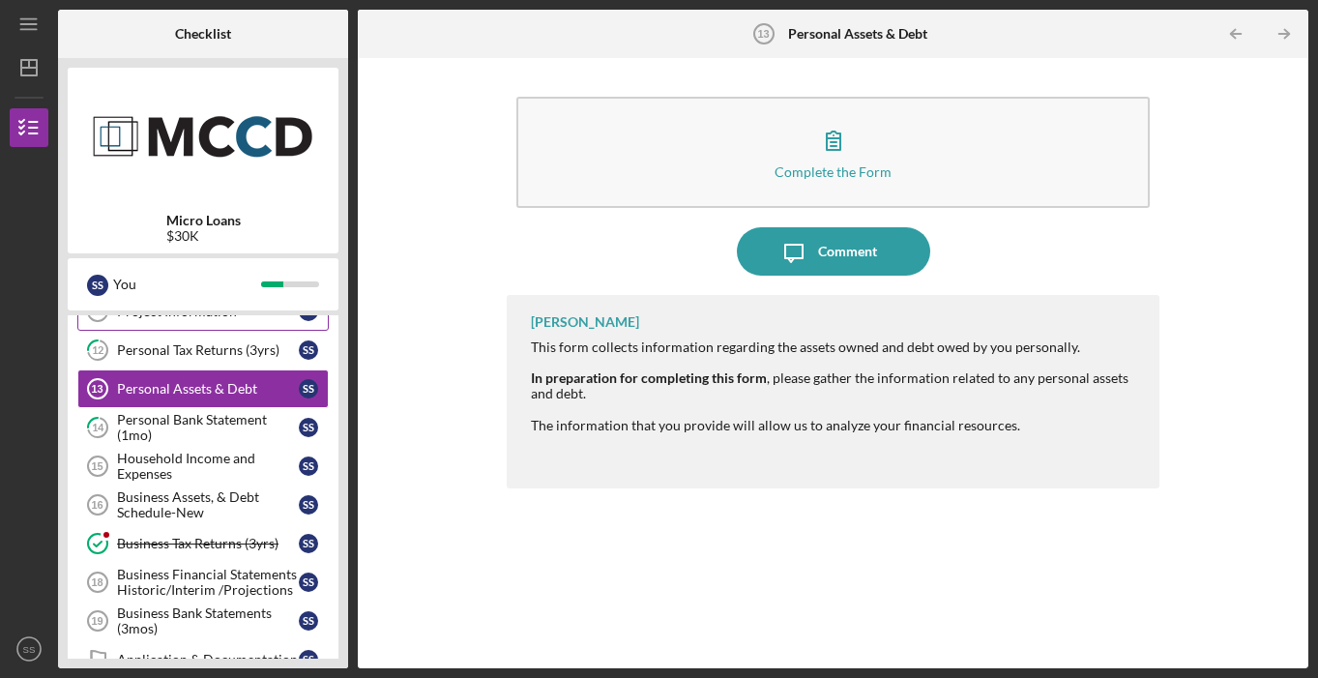
scroll to position [298, 0]
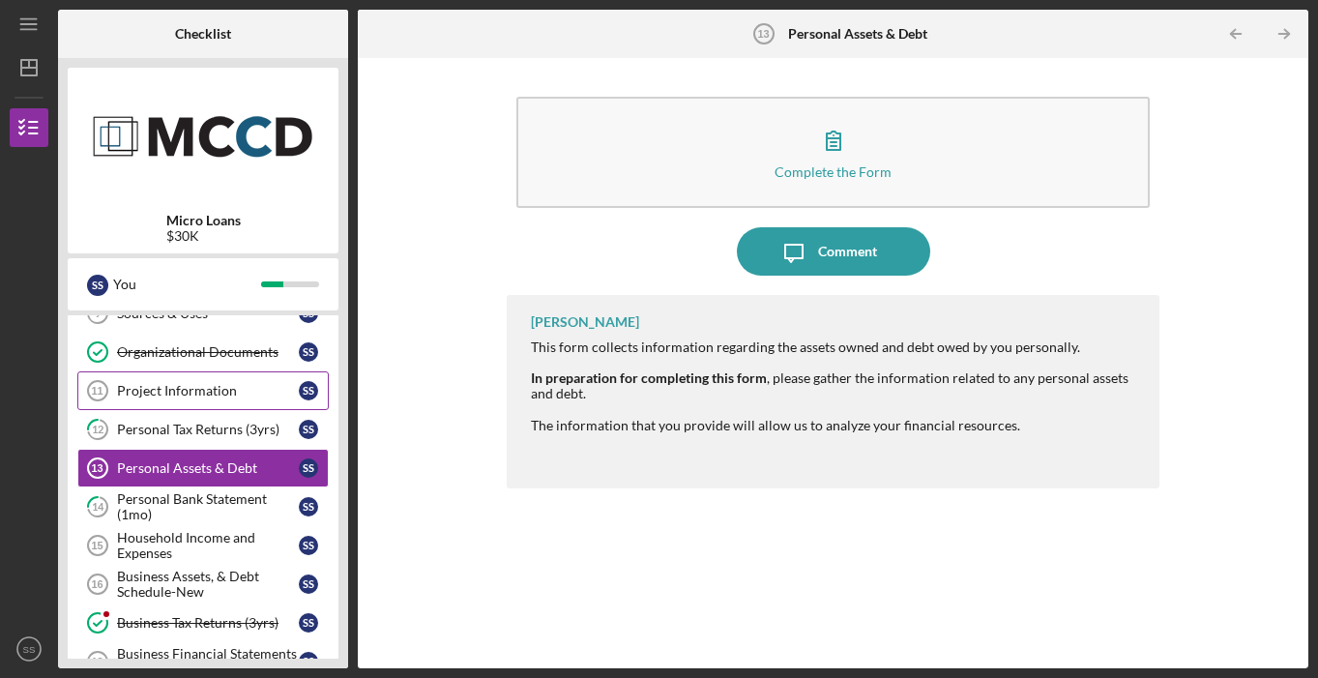
click at [231, 381] on link "Project Information 11 Project Information S S" at bounding box center [202, 390] width 251 height 39
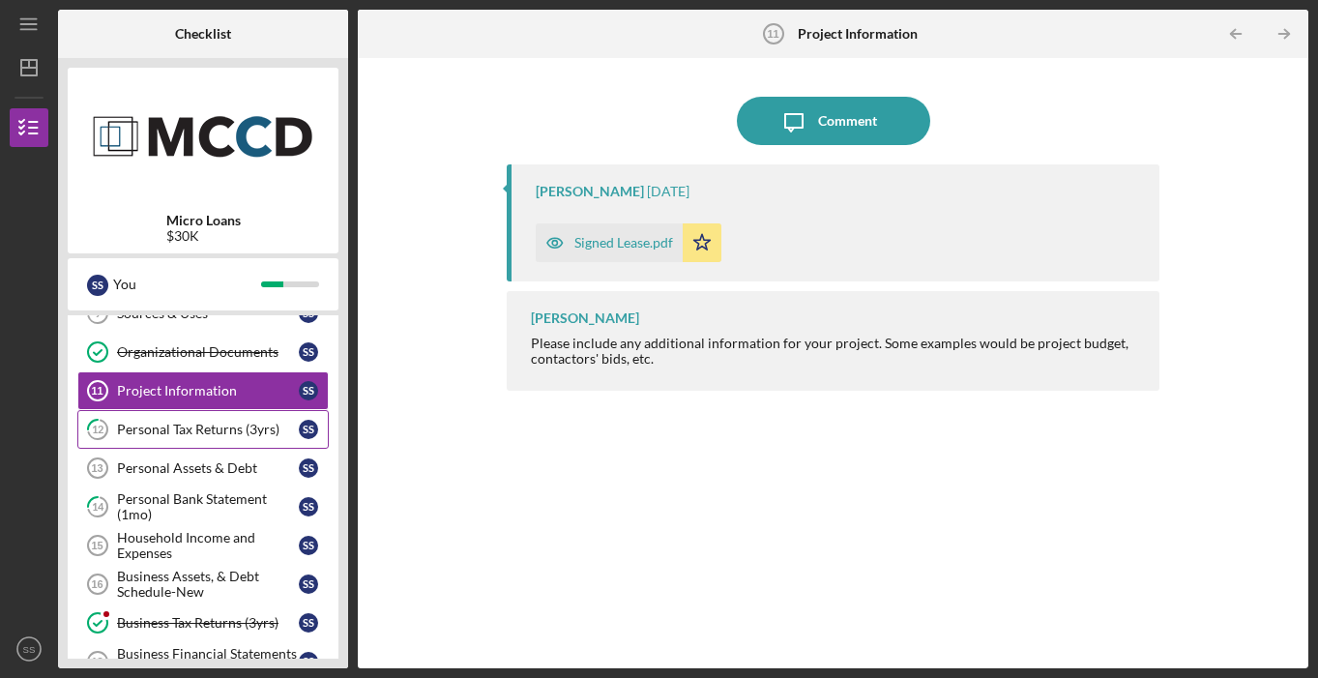
click at [213, 425] on div "Personal Tax Returns (3yrs)" at bounding box center [208, 429] width 182 height 15
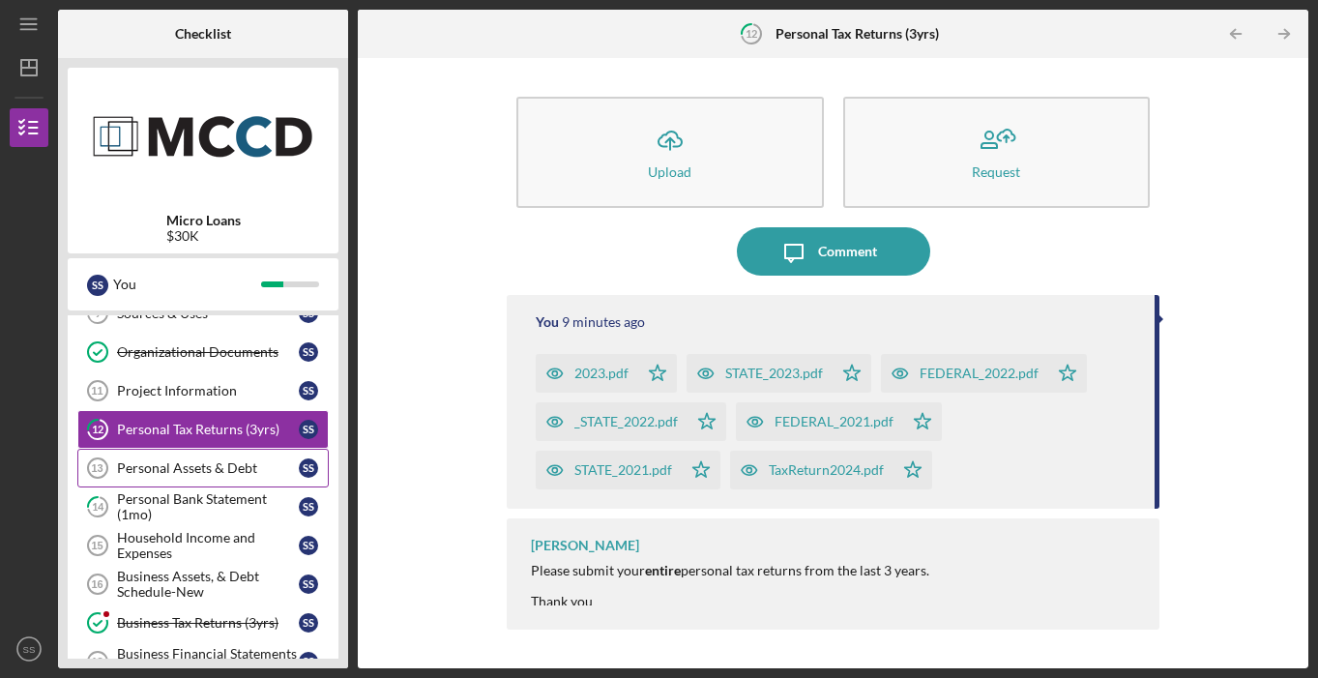
click at [223, 473] on div "Personal Assets & Debt" at bounding box center [208, 467] width 182 height 15
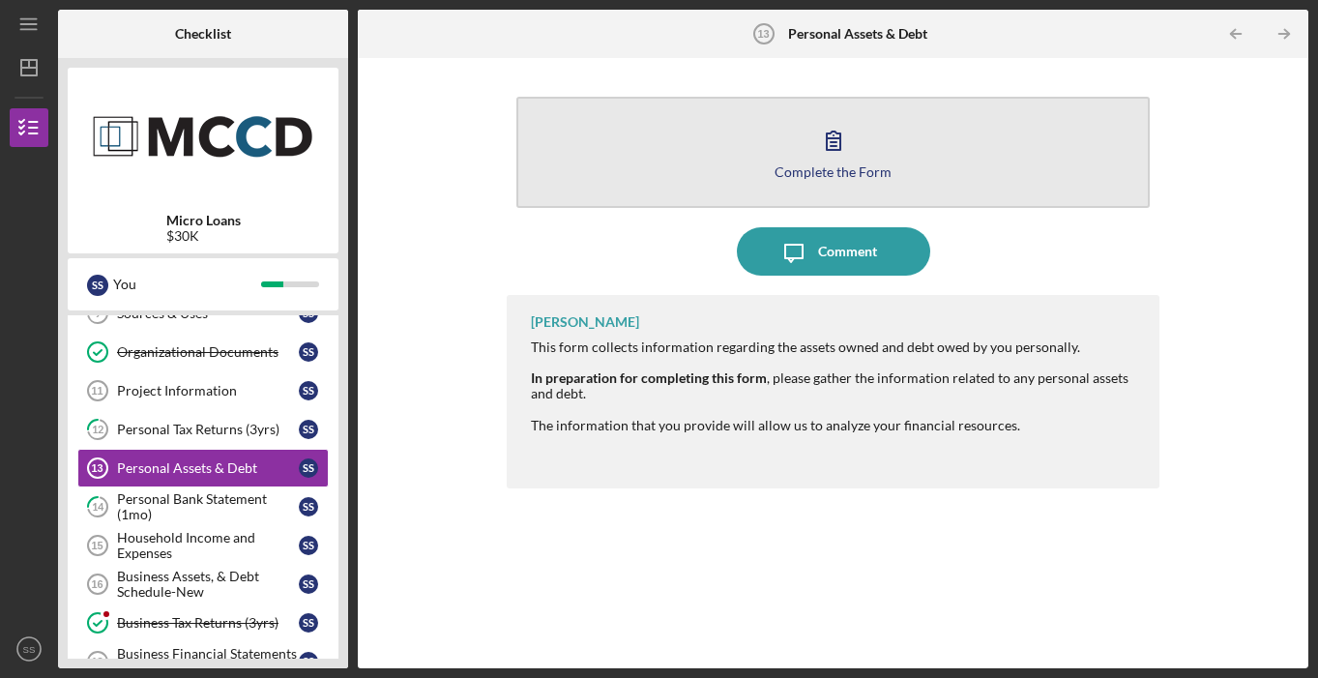
click at [737, 174] on button "Complete the Form Form" at bounding box center [832, 152] width 632 height 111
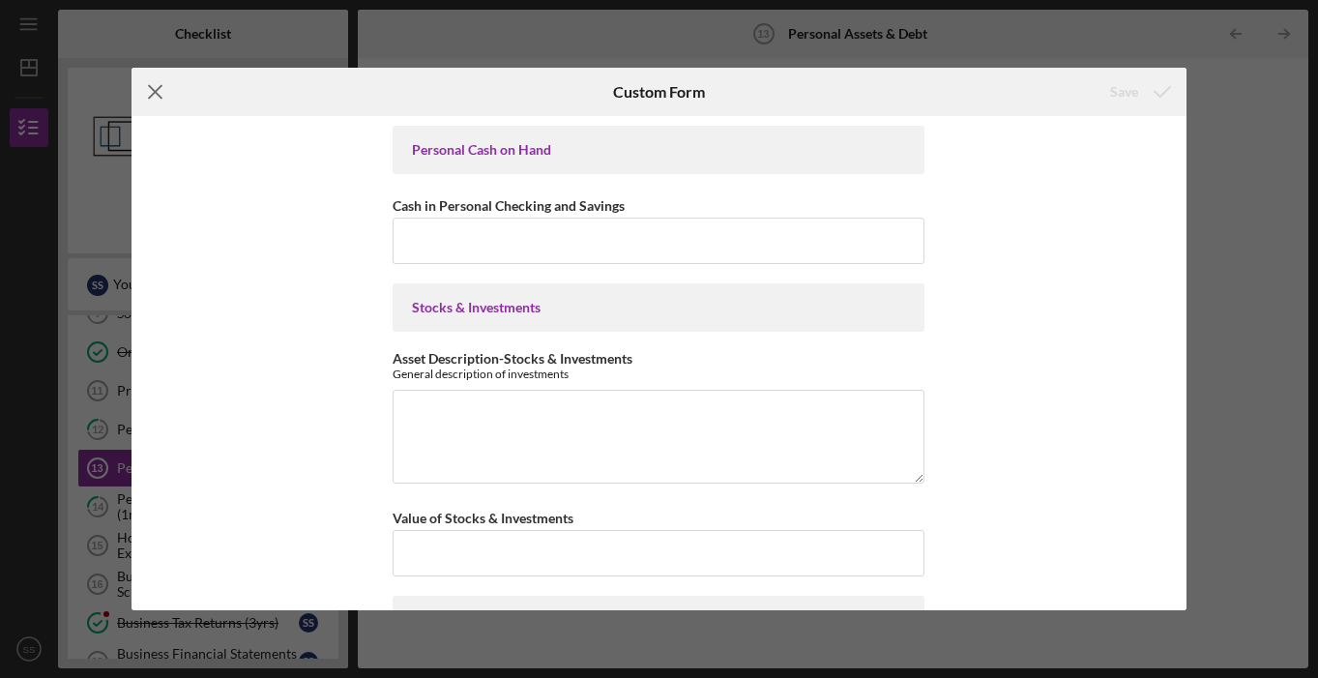
click at [159, 94] on line at bounding box center [155, 92] width 13 height 13
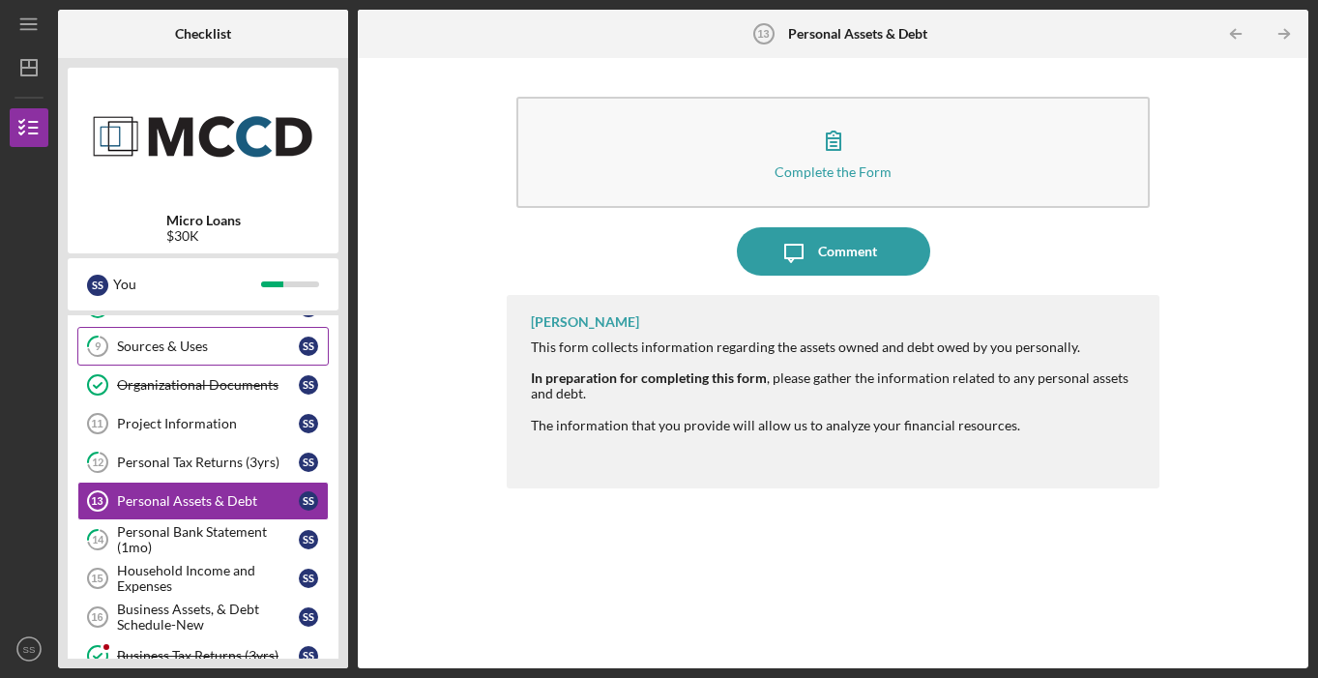
scroll to position [237, 0]
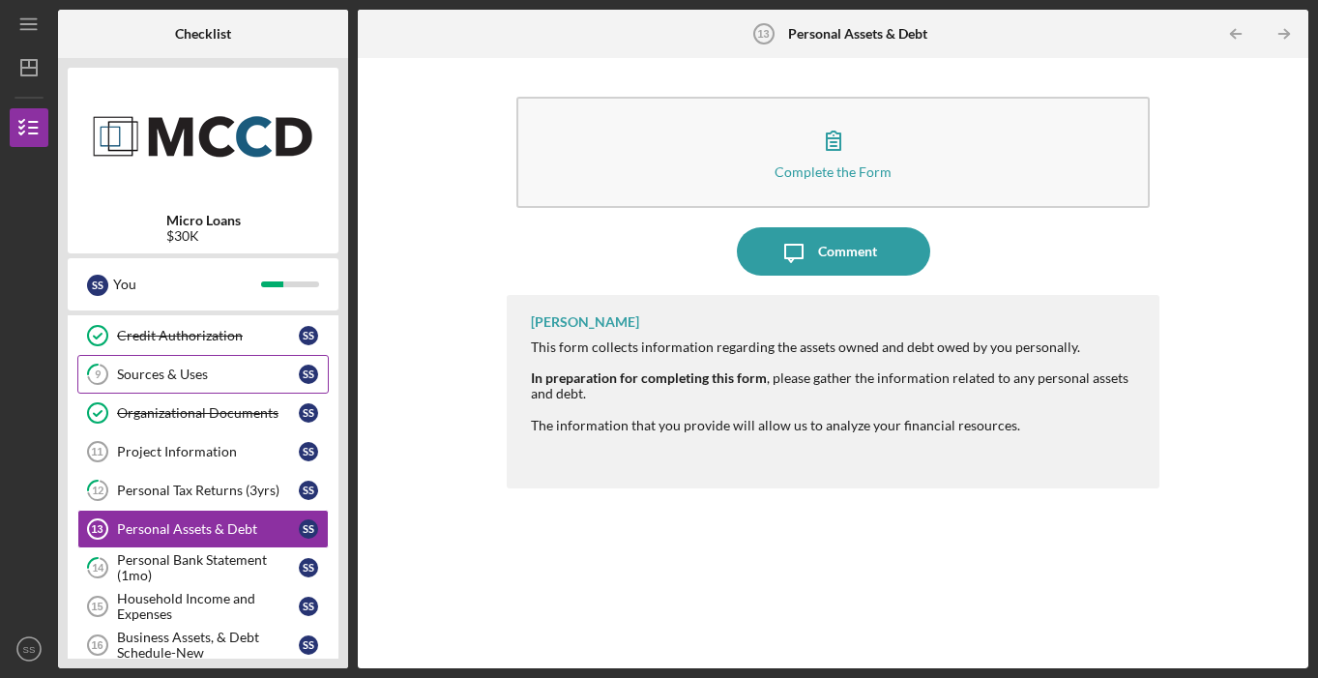
click at [202, 360] on link "9 Sources & Uses S S" at bounding box center [202, 374] width 251 height 39
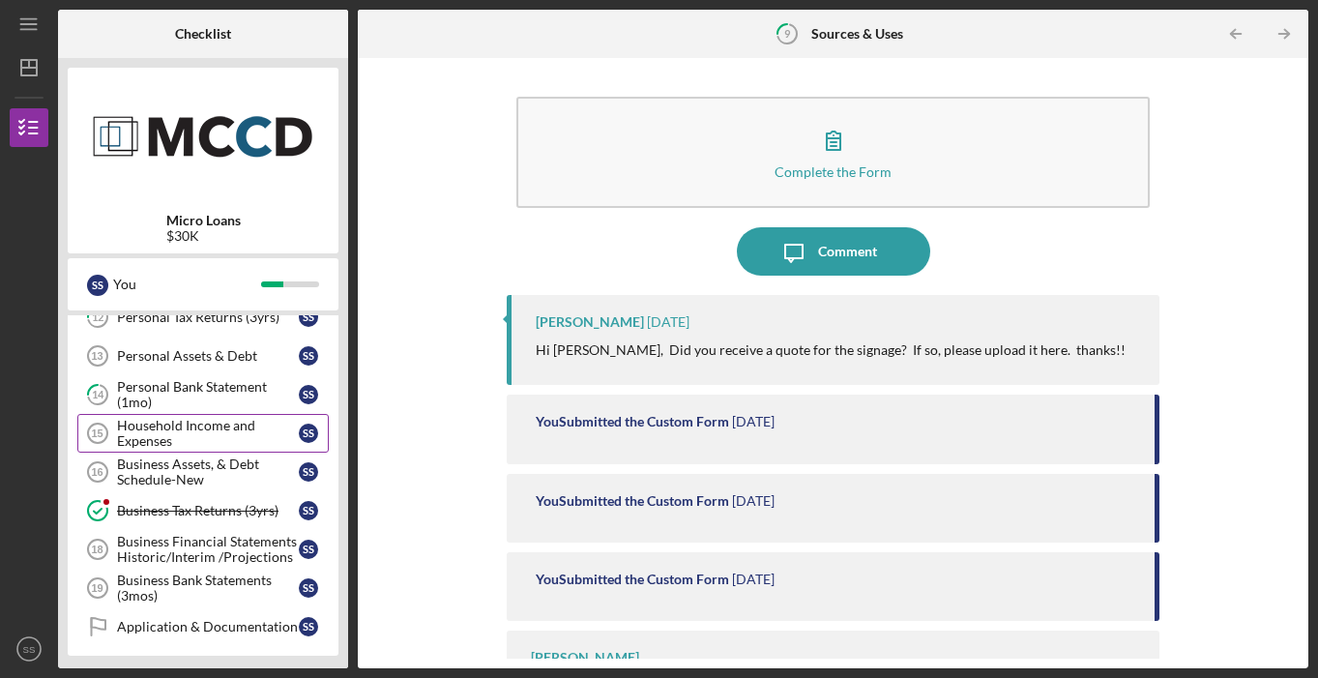
scroll to position [414, 0]
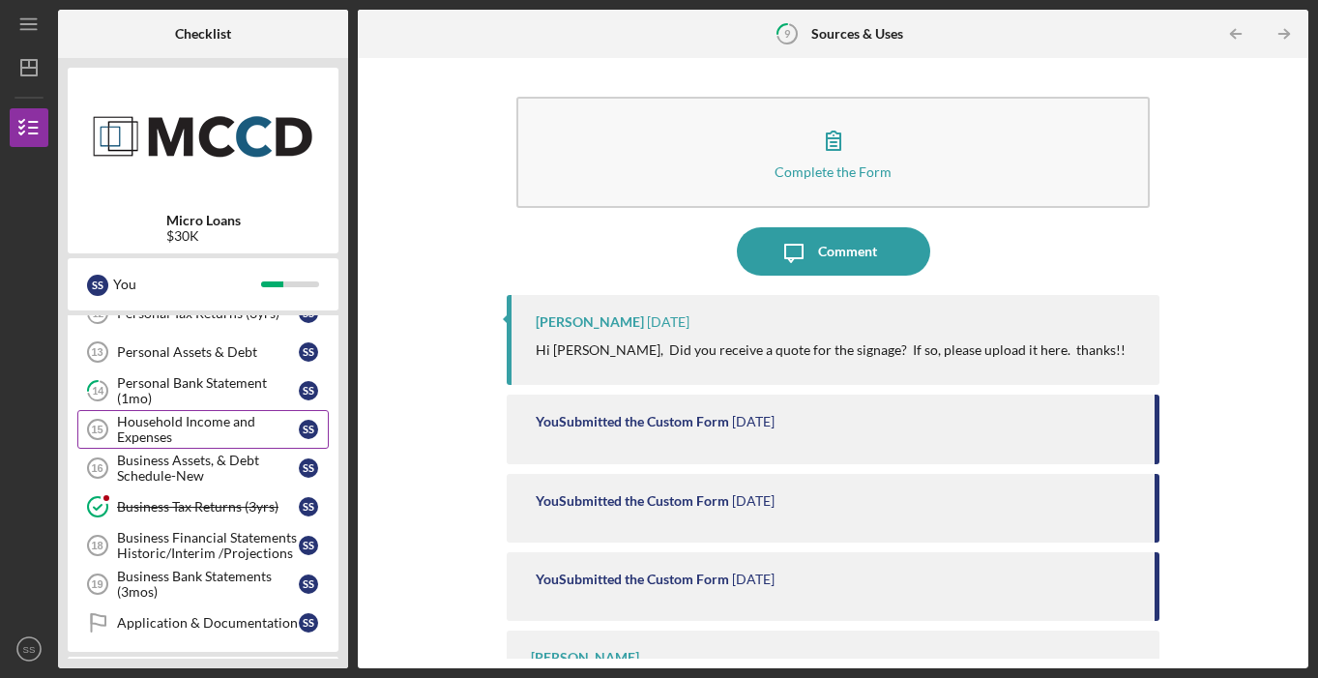
click at [181, 442] on div "Household Income and Expenses" at bounding box center [208, 429] width 182 height 31
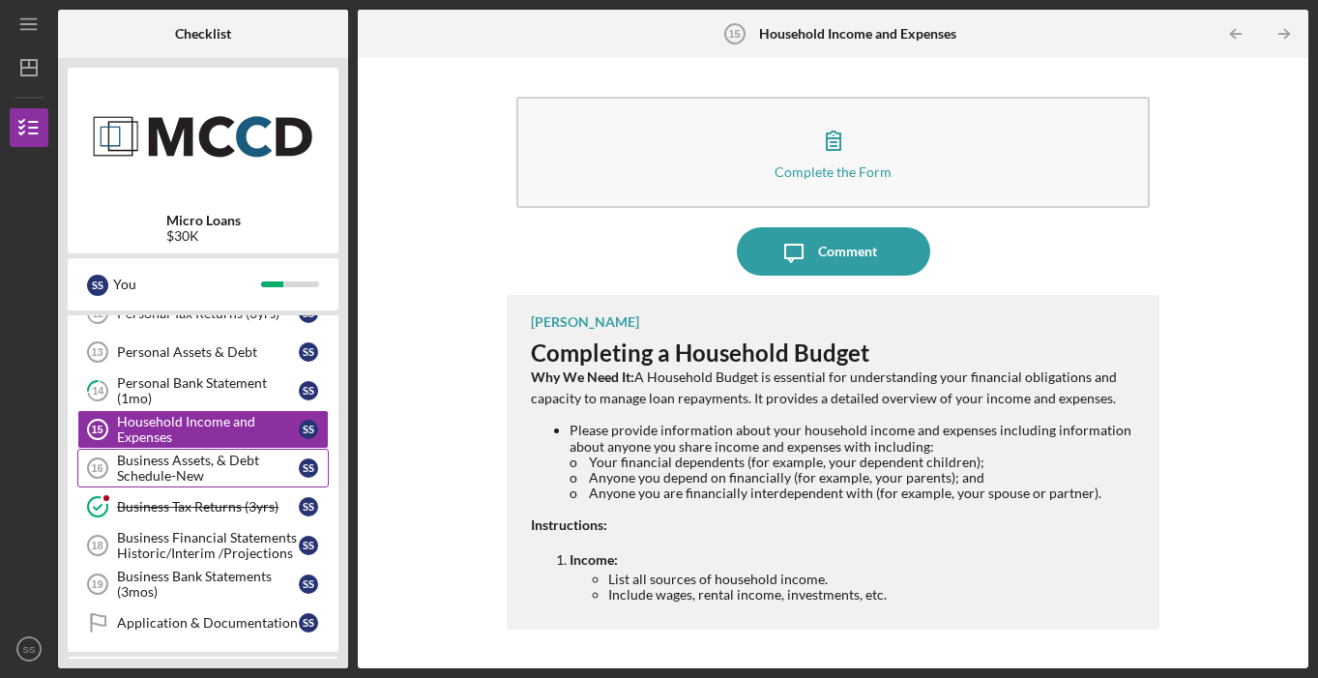
click at [180, 472] on div "Business Assets, & Debt Schedule-New" at bounding box center [208, 467] width 182 height 31
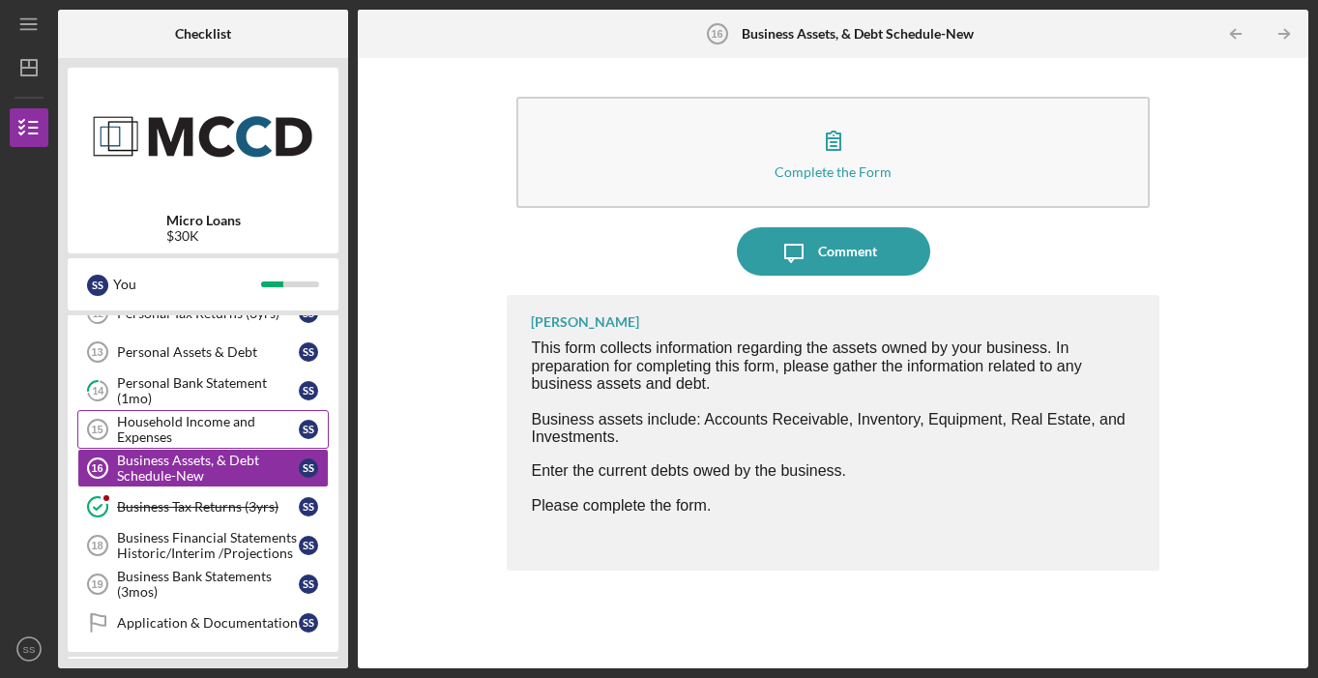
click at [168, 429] on div "Household Income and Expenses" at bounding box center [208, 429] width 182 height 31
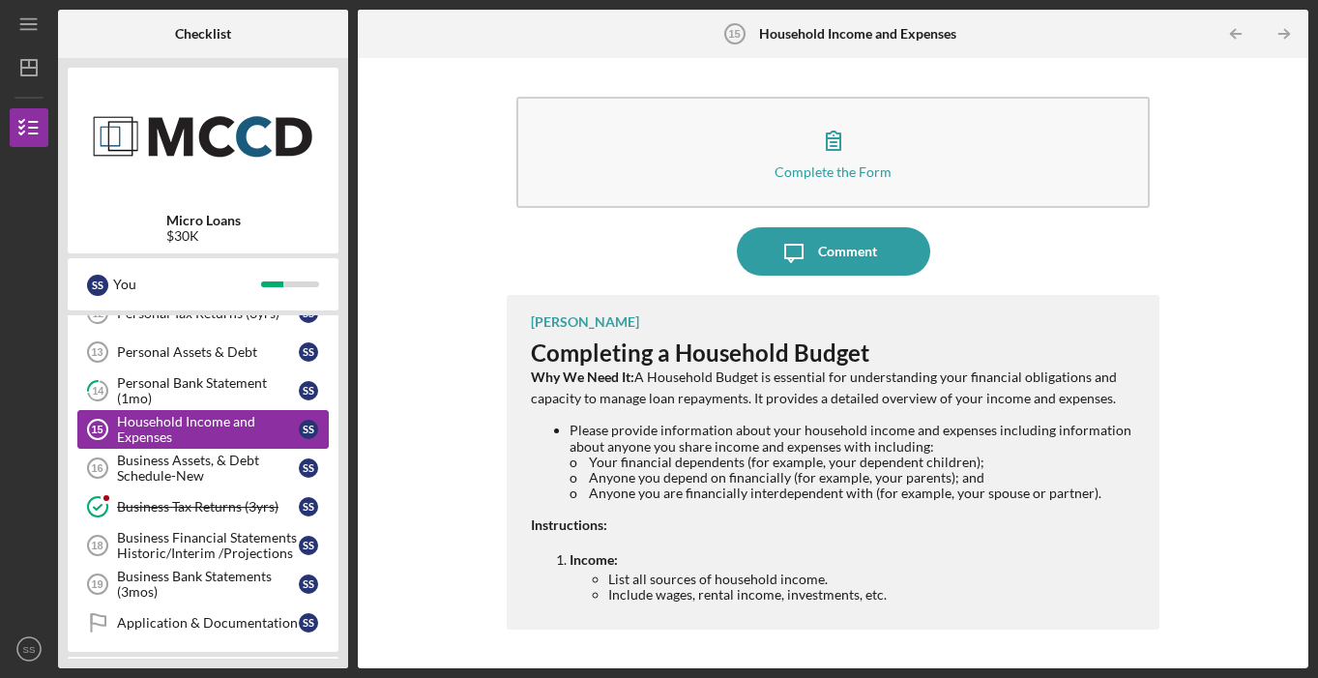
scroll to position [410, 0]
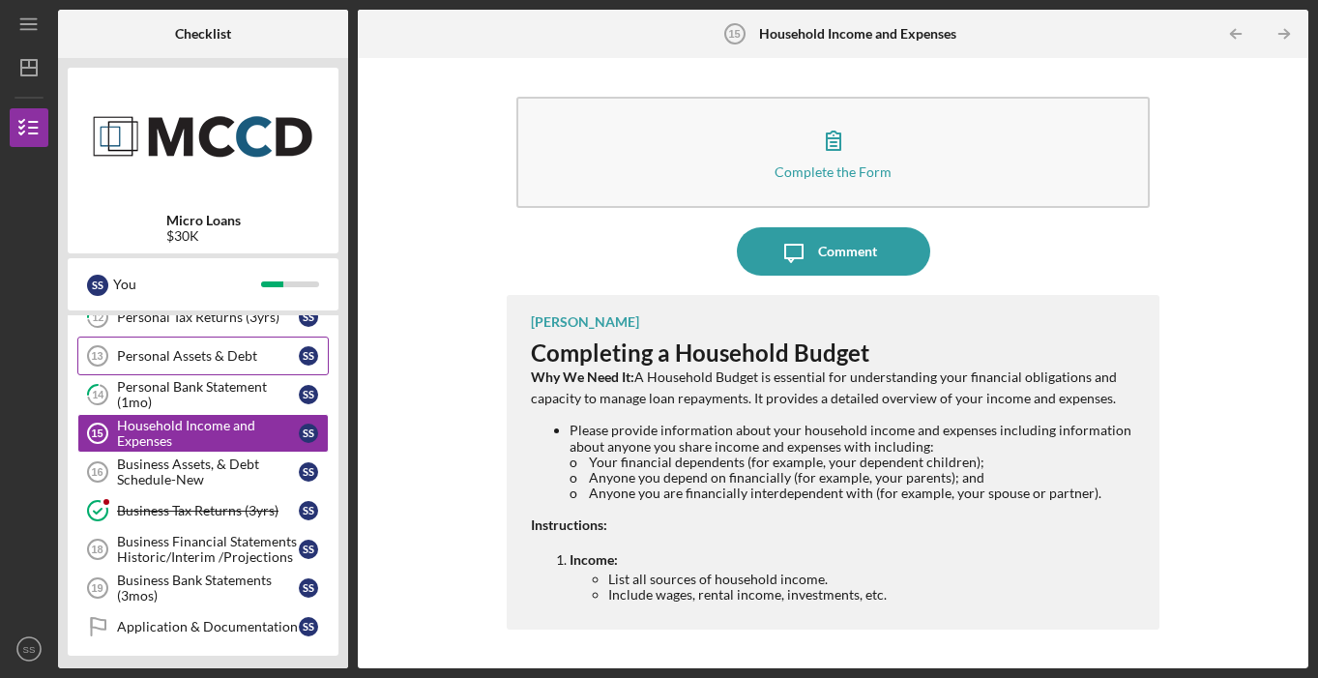
click at [225, 351] on div "Personal Assets & Debt" at bounding box center [208, 355] width 182 height 15
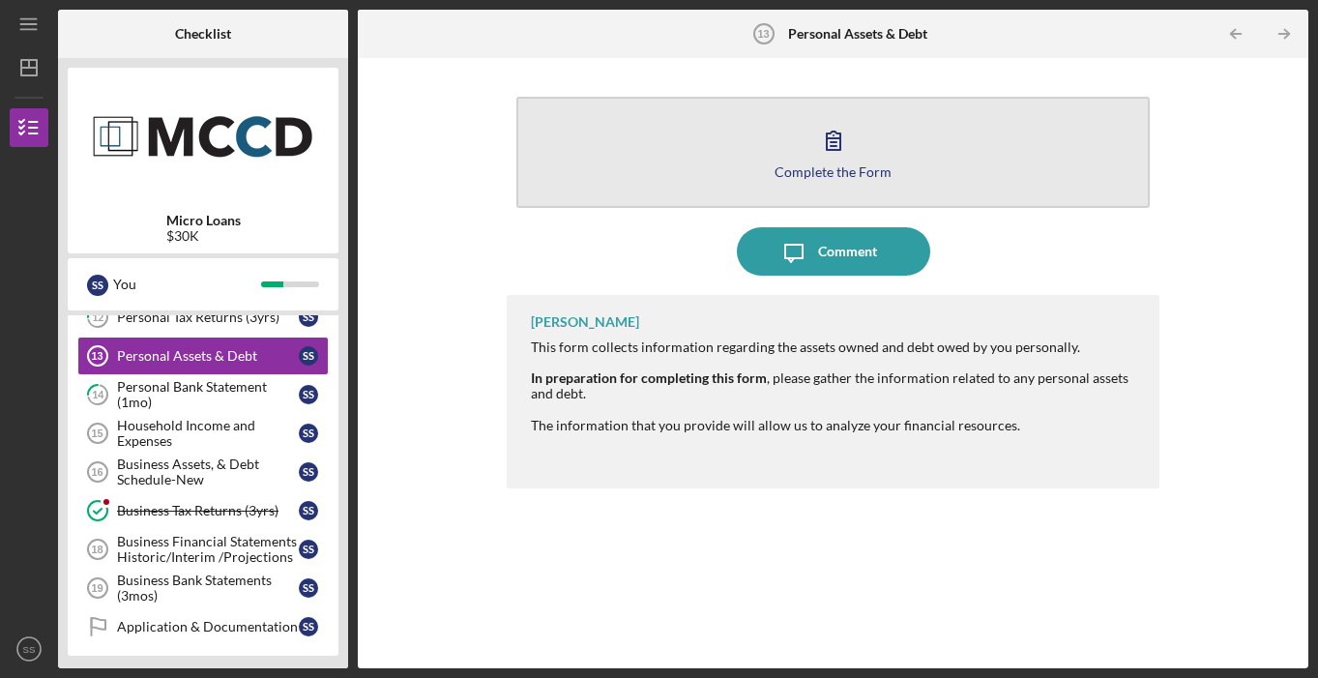
click at [749, 166] on button "Complete the Form Form" at bounding box center [832, 152] width 632 height 111
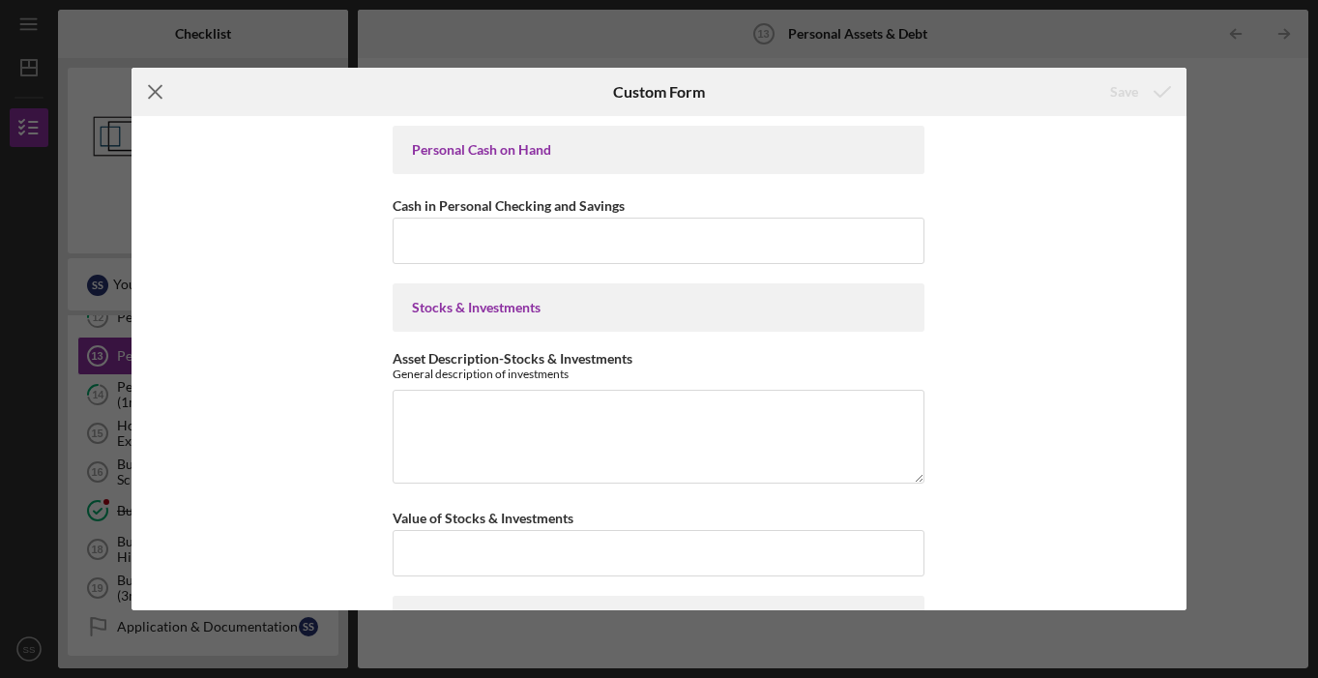
click at [160, 85] on icon "Icon/Menu Close" at bounding box center [155, 92] width 48 height 48
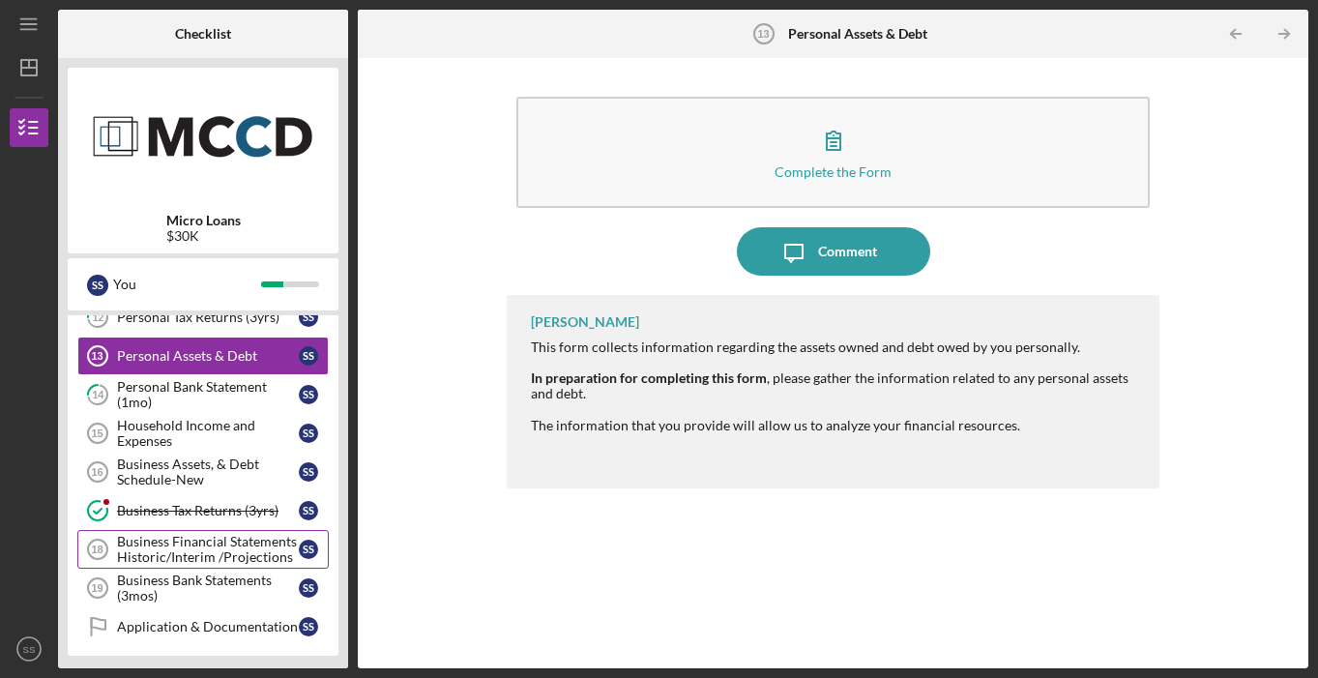
click at [218, 559] on div "Business Financial Statements Historic/Interim /Projections" at bounding box center [208, 549] width 182 height 31
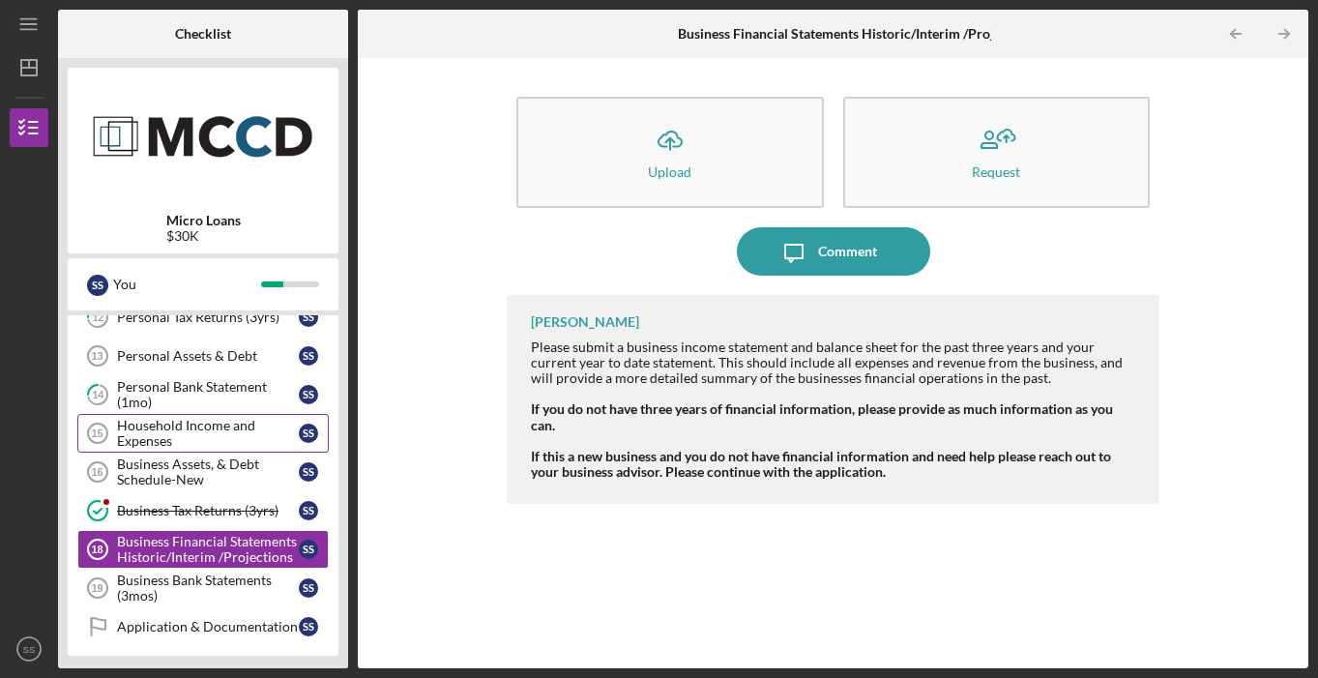
click at [268, 445] on div "Household Income and Expenses" at bounding box center [208, 433] width 182 height 31
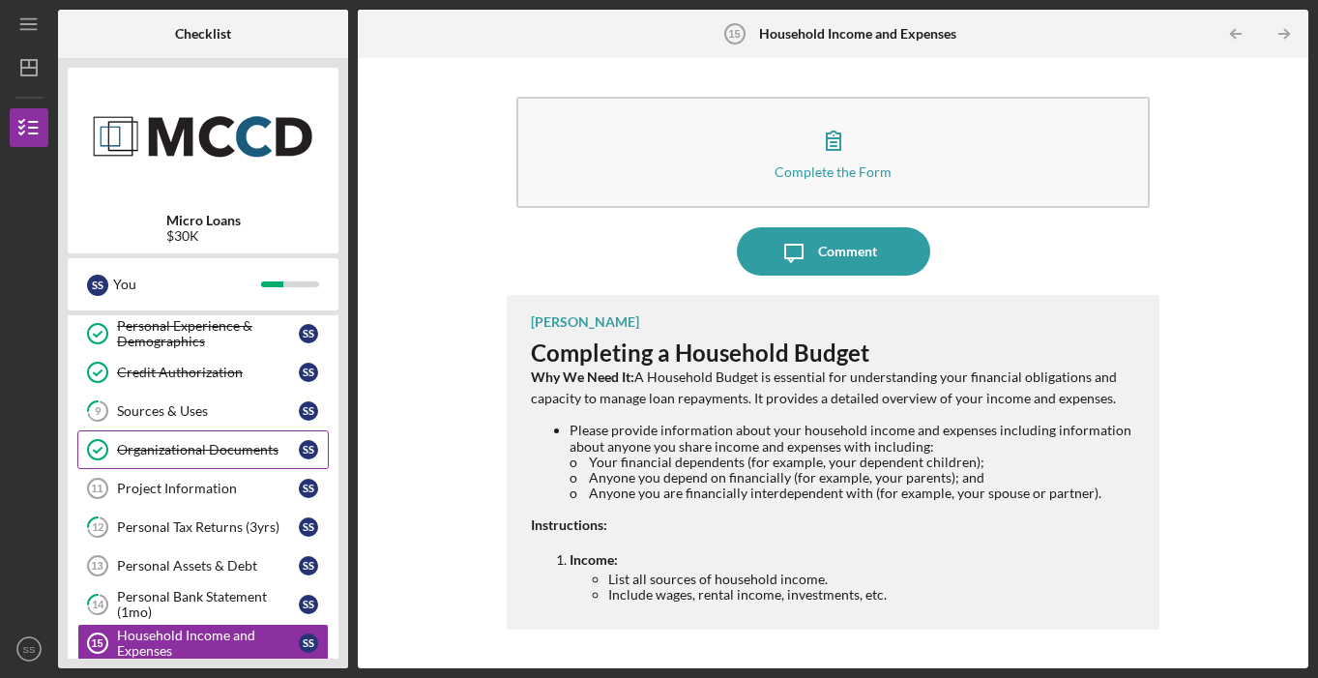
scroll to position [204, 0]
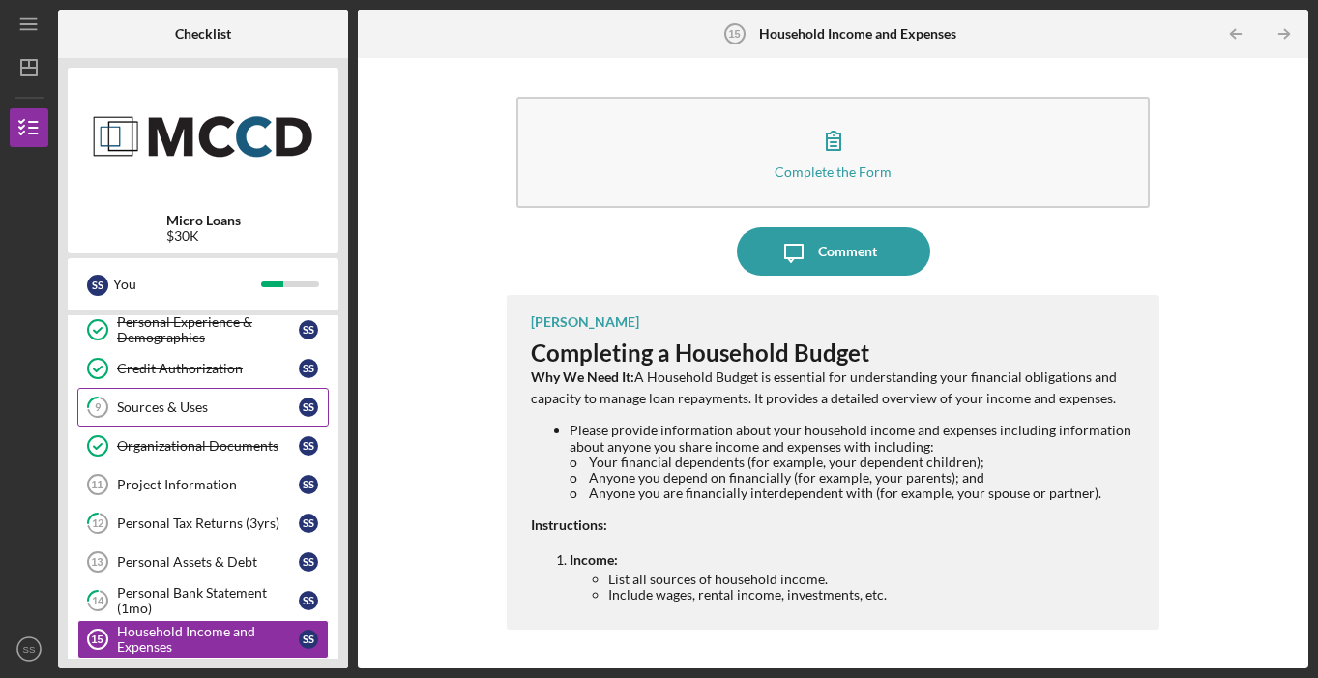
click at [278, 410] on div "Sources & Uses" at bounding box center [208, 406] width 182 height 15
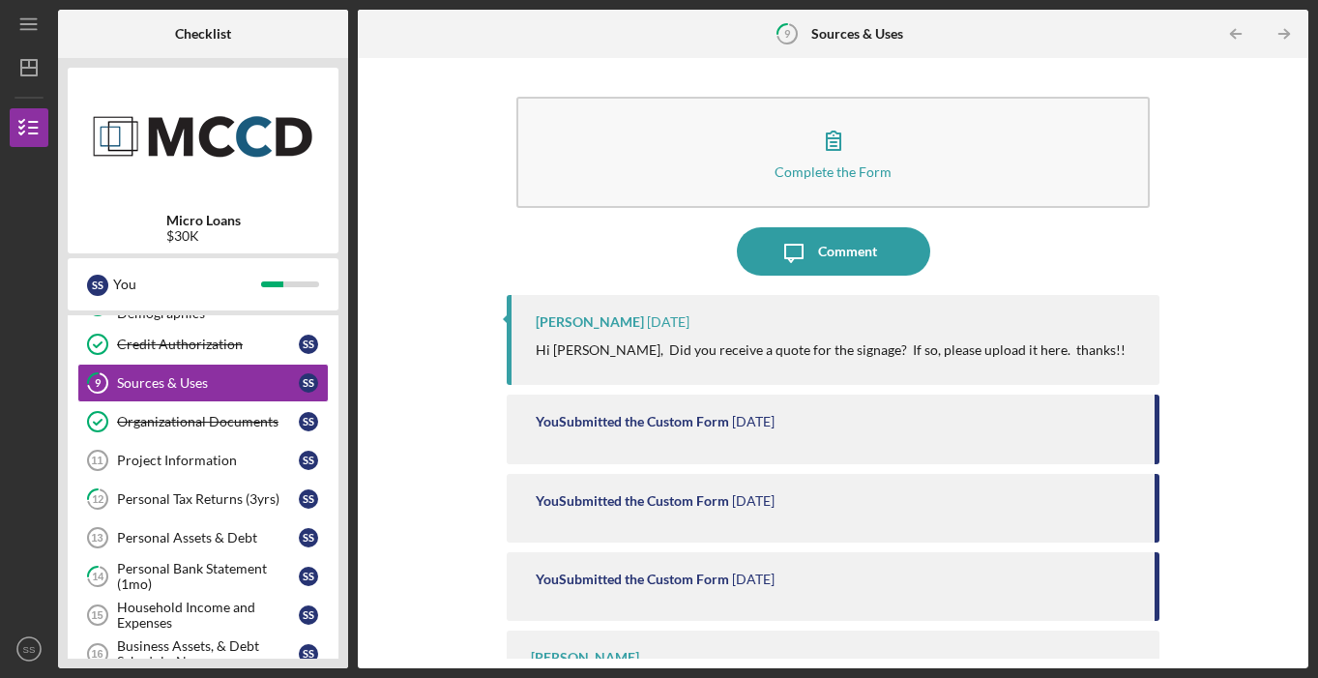
scroll to position [68, 0]
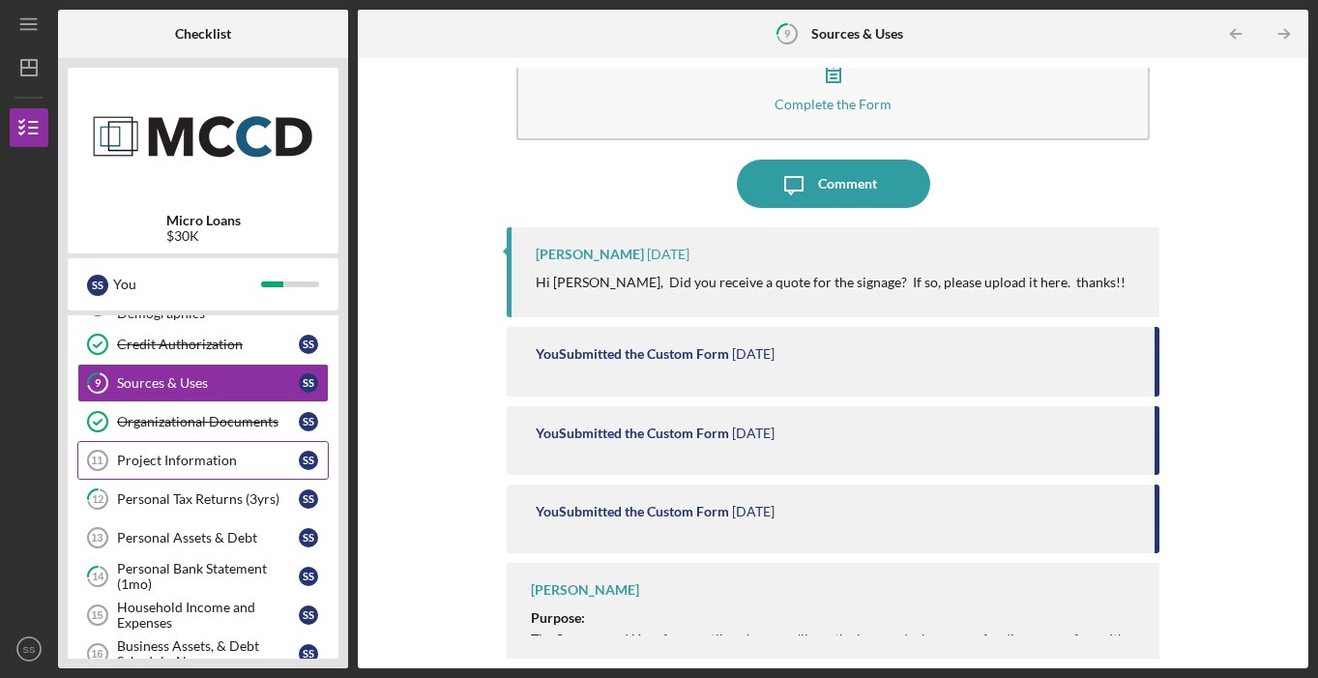
click at [282, 449] on link "Project Information 11 Project Information S S" at bounding box center [202, 460] width 251 height 39
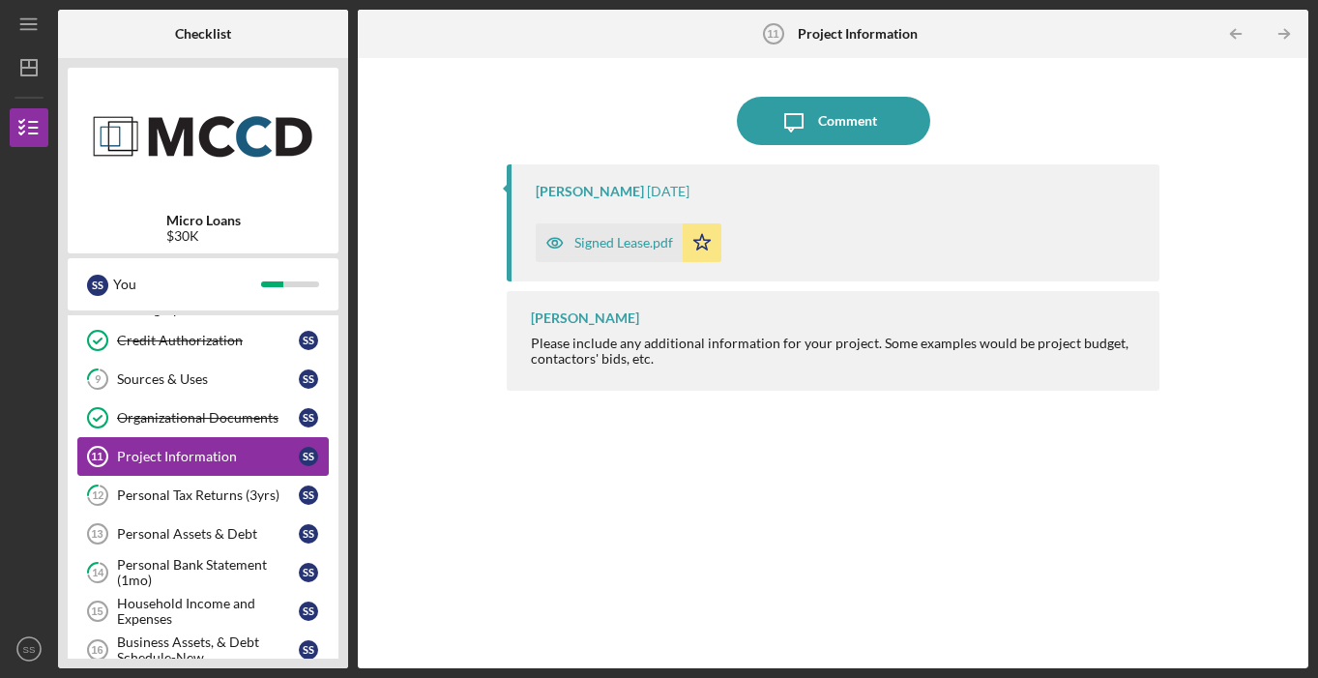
scroll to position [242, 0]
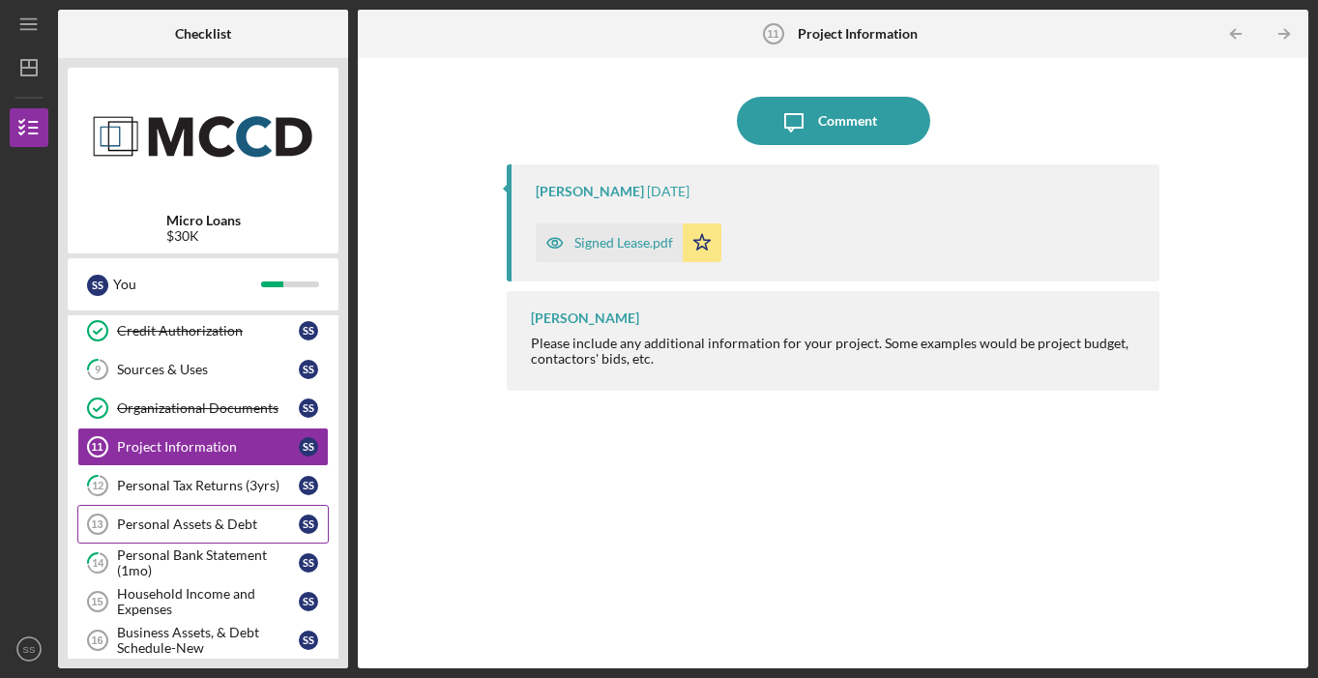
click at [250, 521] on div "Personal Assets & Debt" at bounding box center [208, 523] width 182 height 15
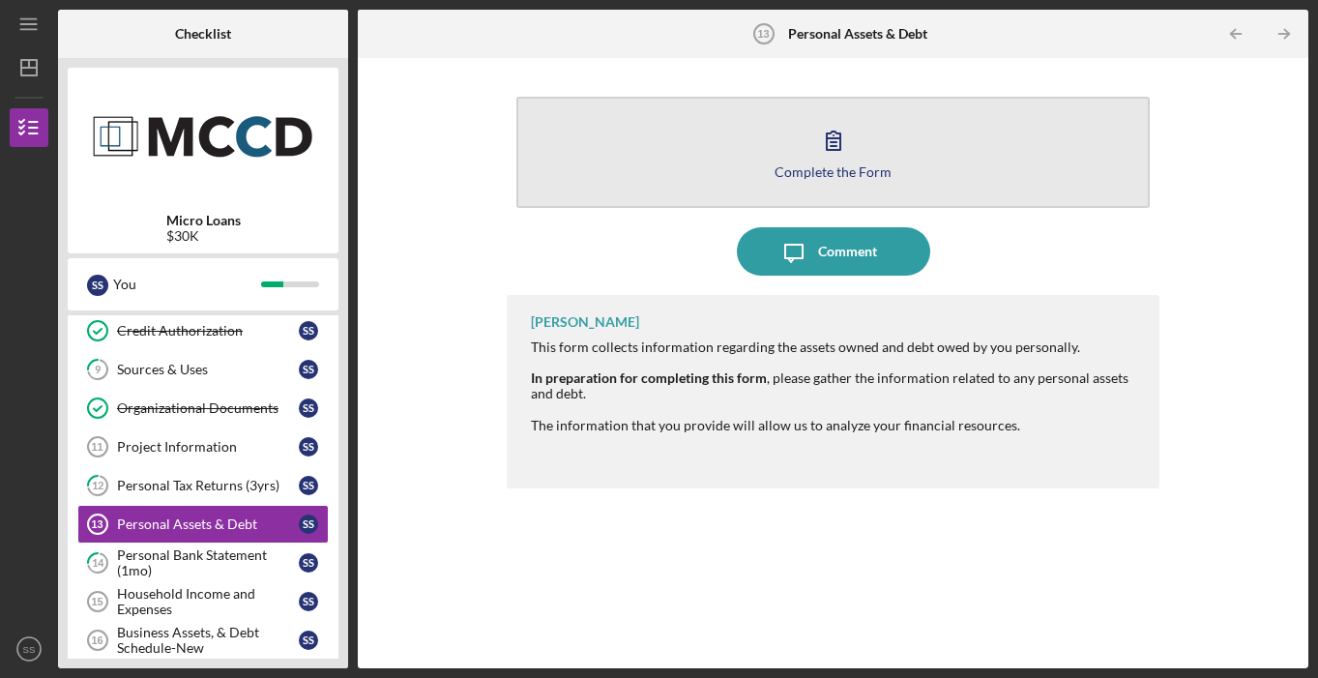
click at [797, 150] on button "Complete the Form Form" at bounding box center [832, 152] width 632 height 111
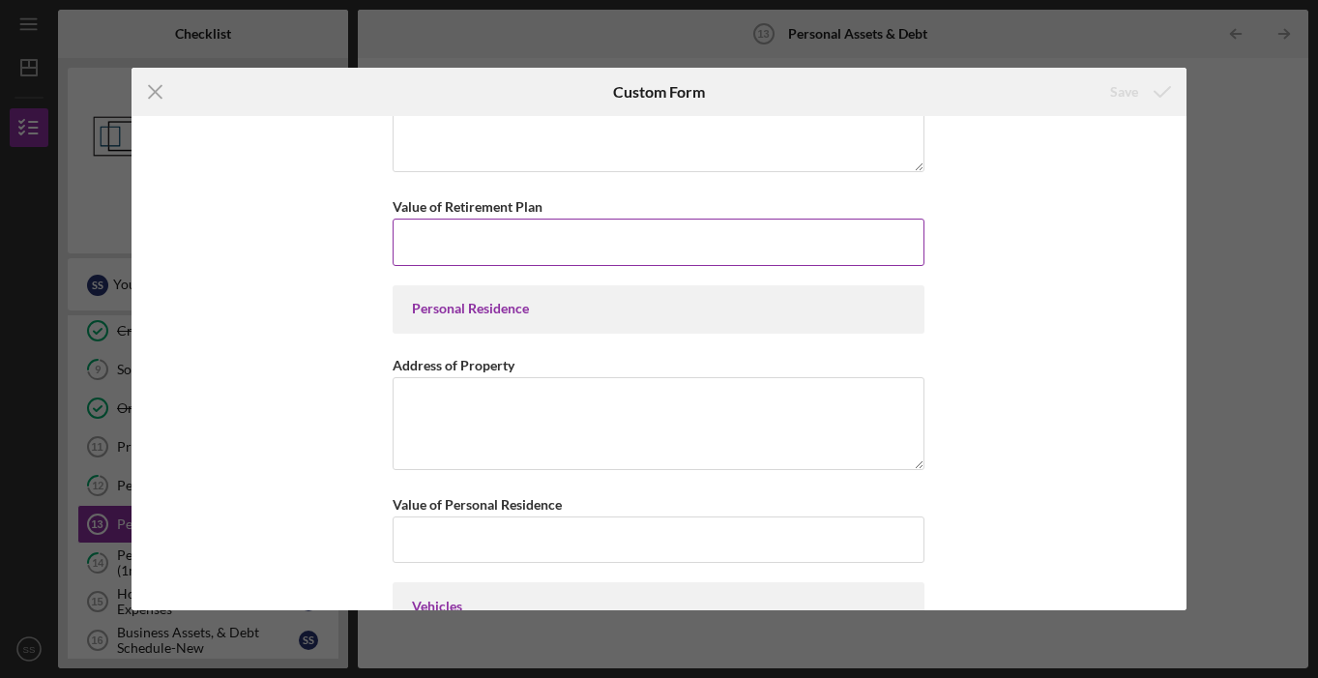
scroll to position [627, 0]
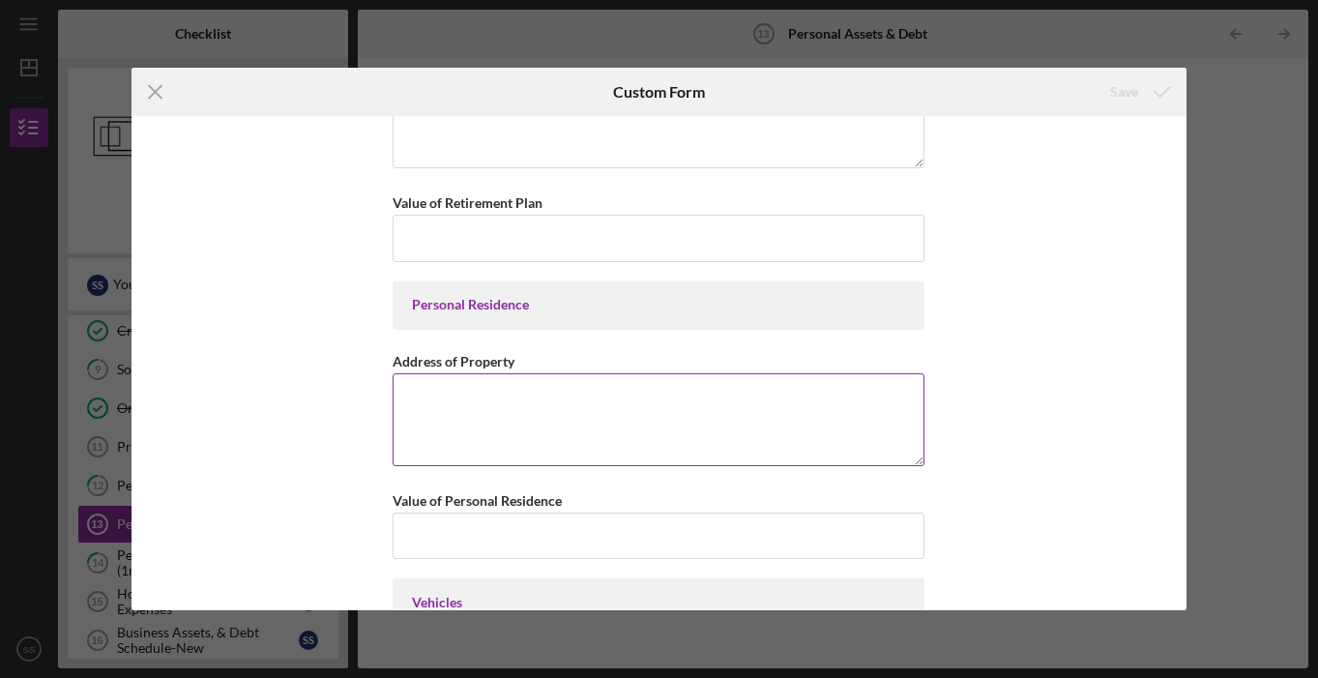
click at [484, 415] on textarea "Address of Property" at bounding box center [659, 419] width 532 height 93
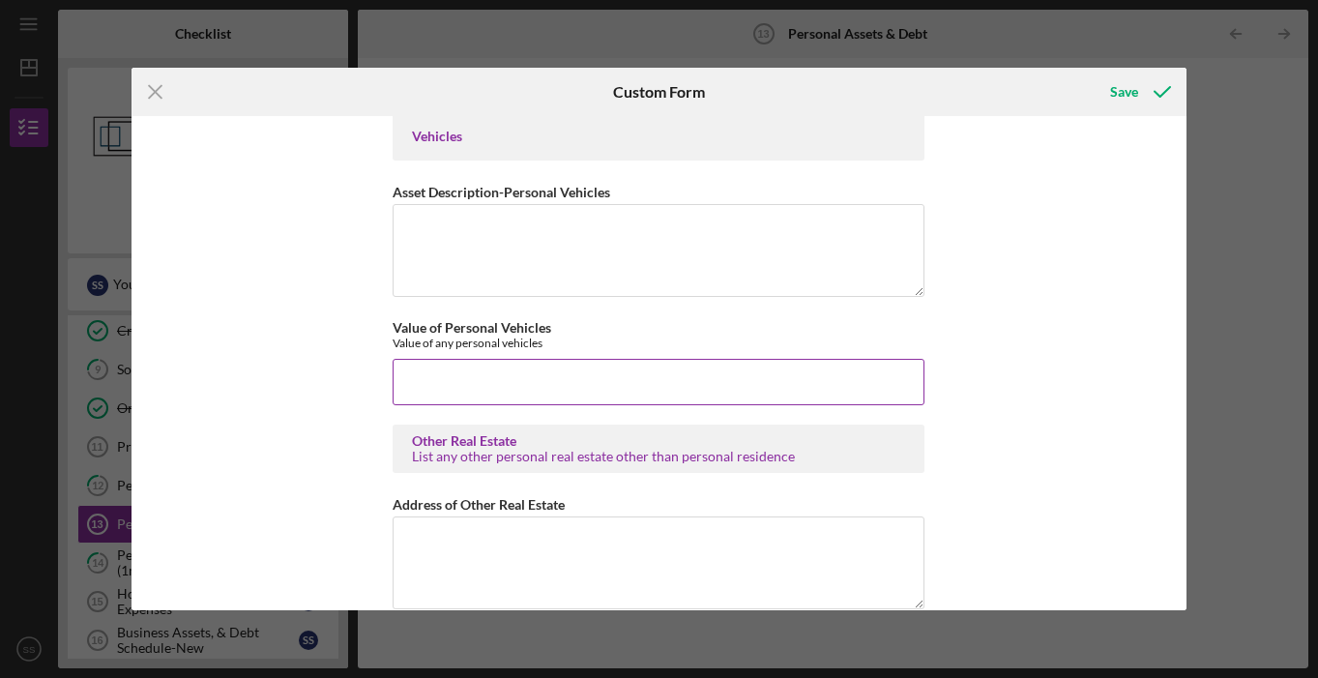
scroll to position [1153, 0]
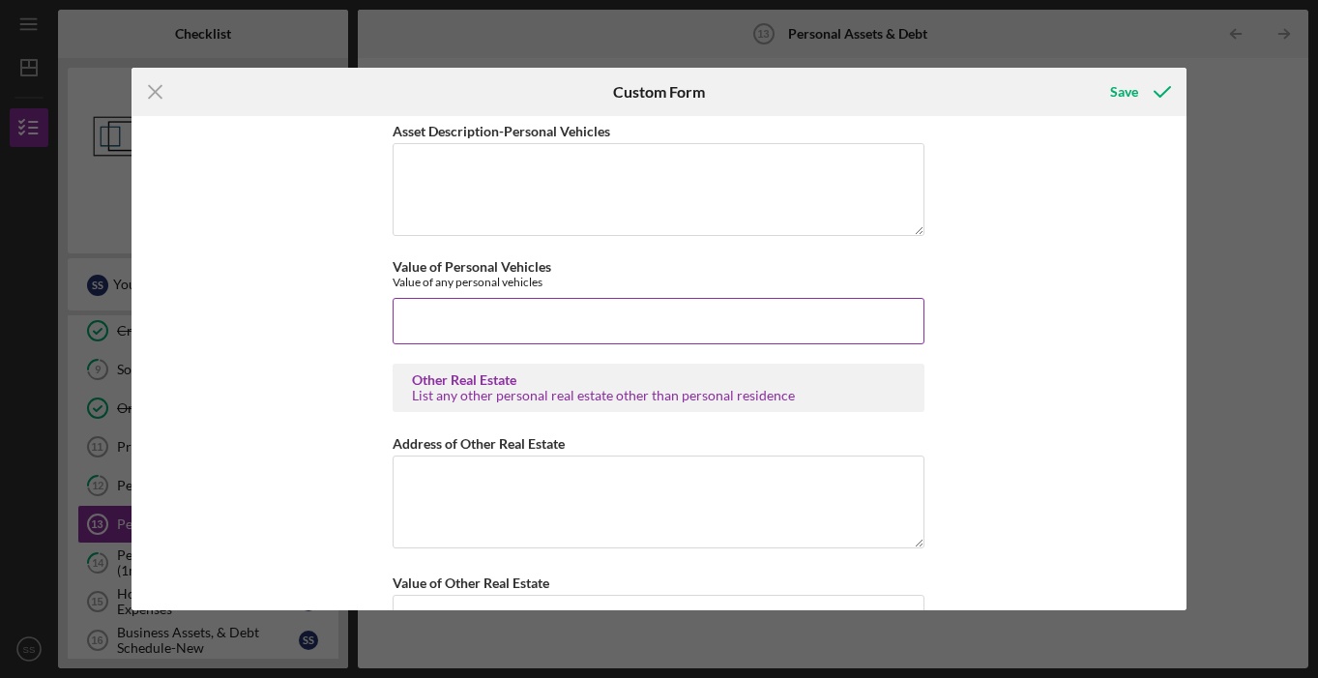
type textarea "3064 65th St E, Inver Grove Heights MN 55076"
click at [550, 322] on input "Value of Personal Vehicles" at bounding box center [659, 321] width 532 height 46
type input "$2,500"
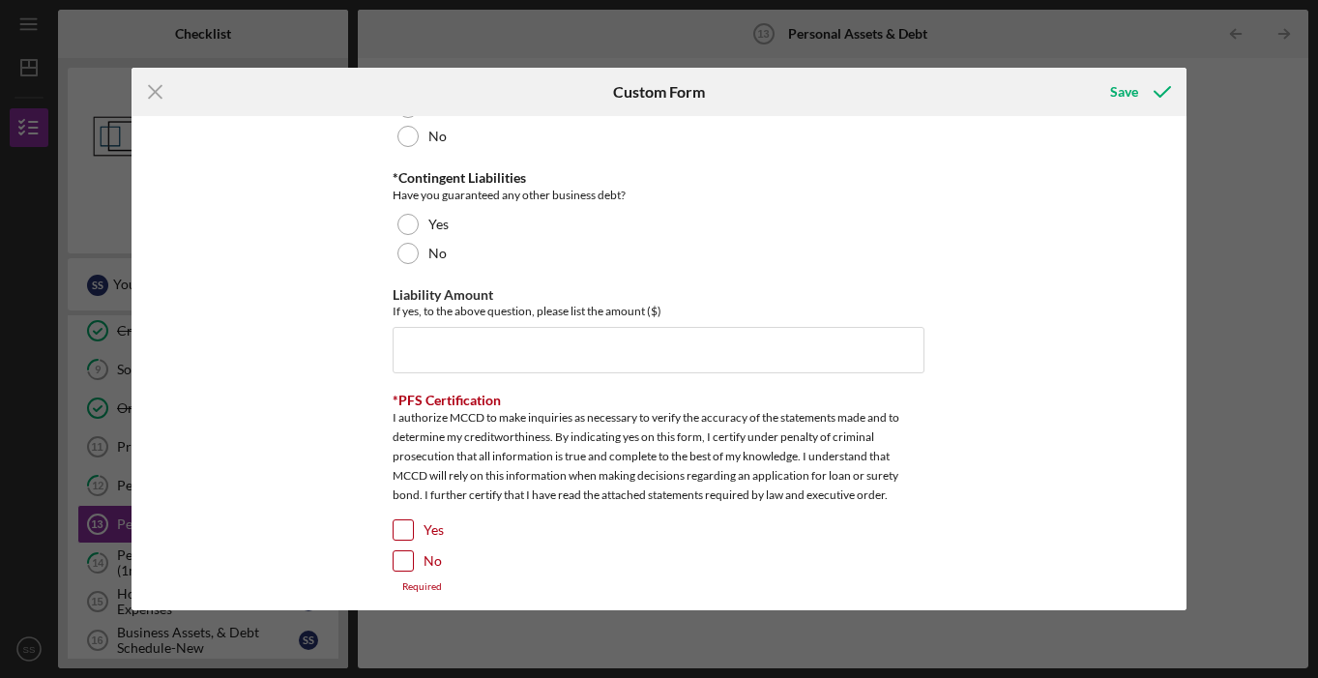
scroll to position [5181, 0]
click at [409, 518] on input "Yes" at bounding box center [403, 526] width 19 height 19
checkbox input "true"
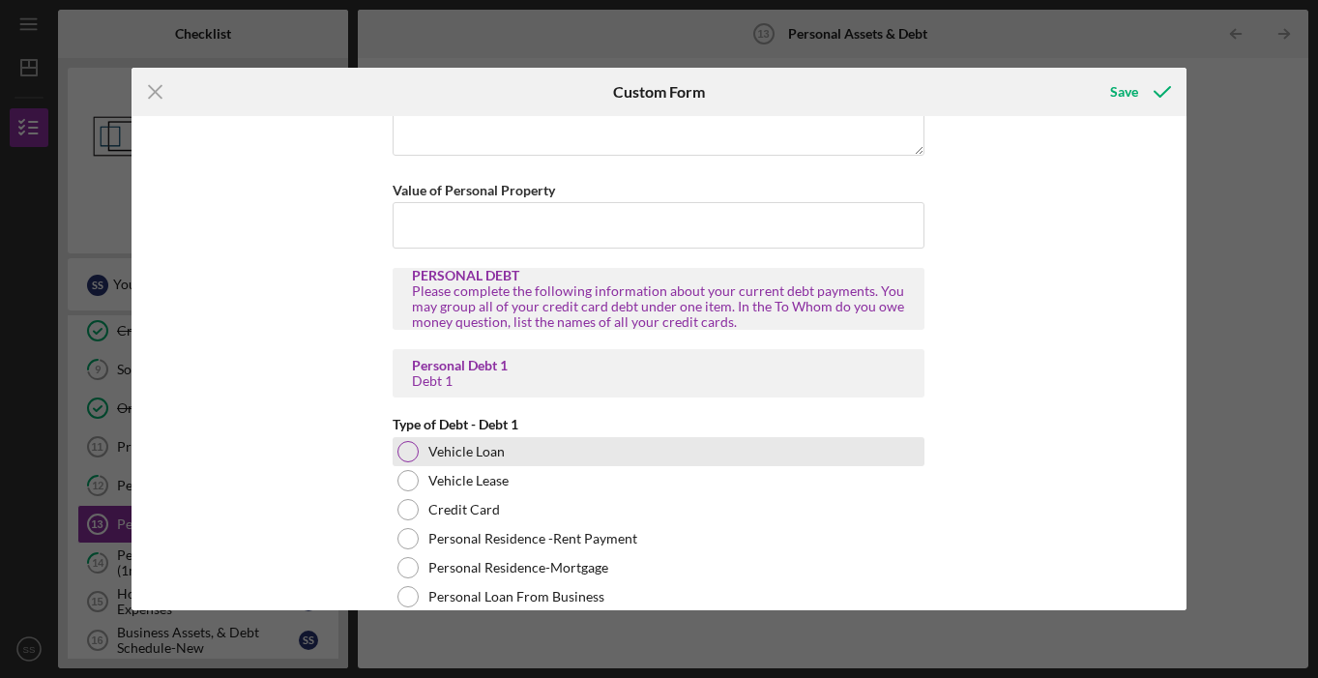
scroll to position [1979, 0]
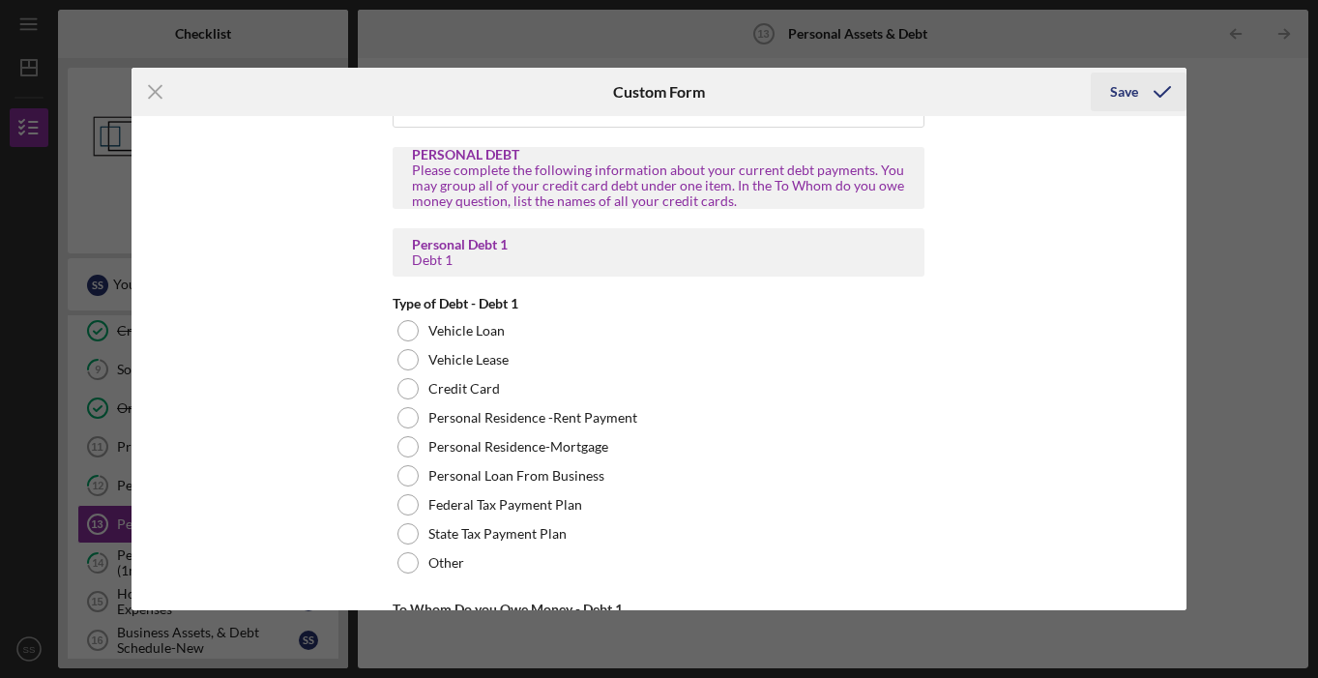
click at [1141, 87] on icon "submit" at bounding box center [1162, 92] width 48 height 48
click at [1148, 89] on icon "submit" at bounding box center [1162, 92] width 48 height 48
click at [144, 89] on icon "Icon/Menu Close" at bounding box center [155, 92] width 48 height 48
